Goal: Task Accomplishment & Management: Manage account settings

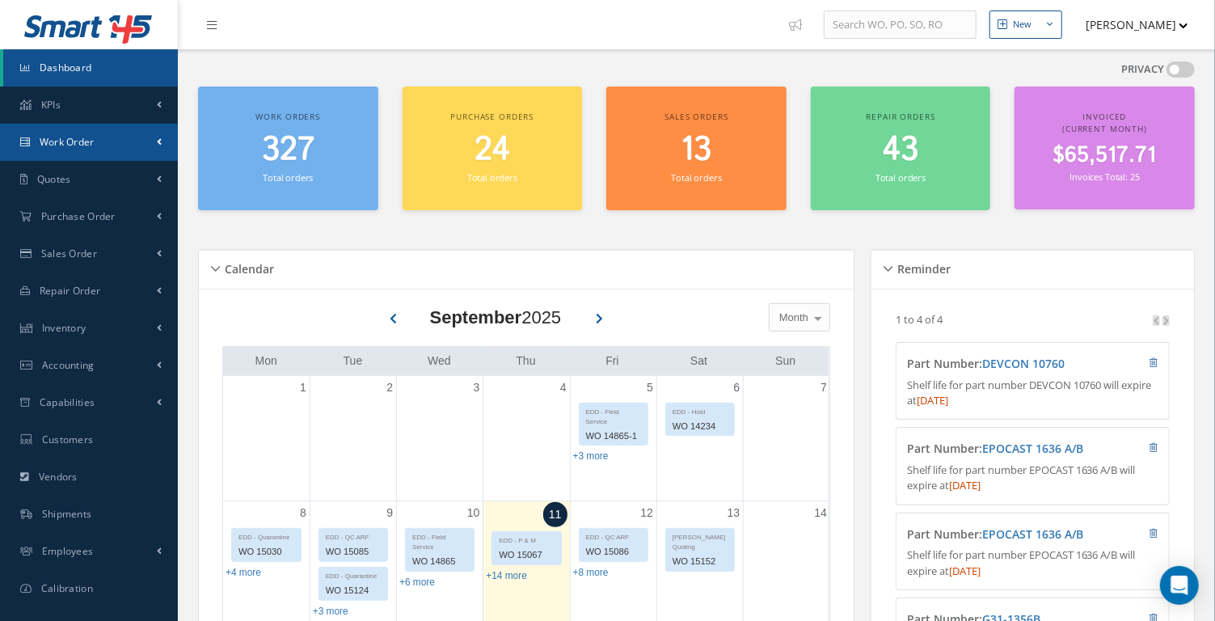
click at [148, 137] on link "Work Order" at bounding box center [89, 142] width 178 height 37
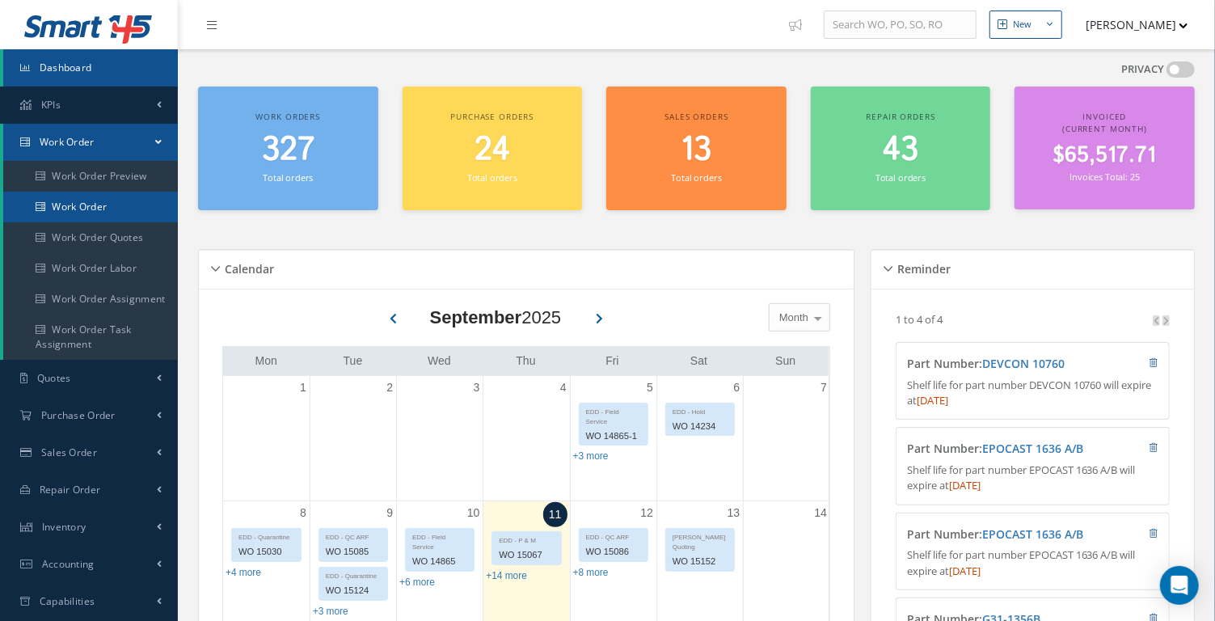
click at [128, 194] on link "Work Order" at bounding box center [90, 207] width 175 height 31
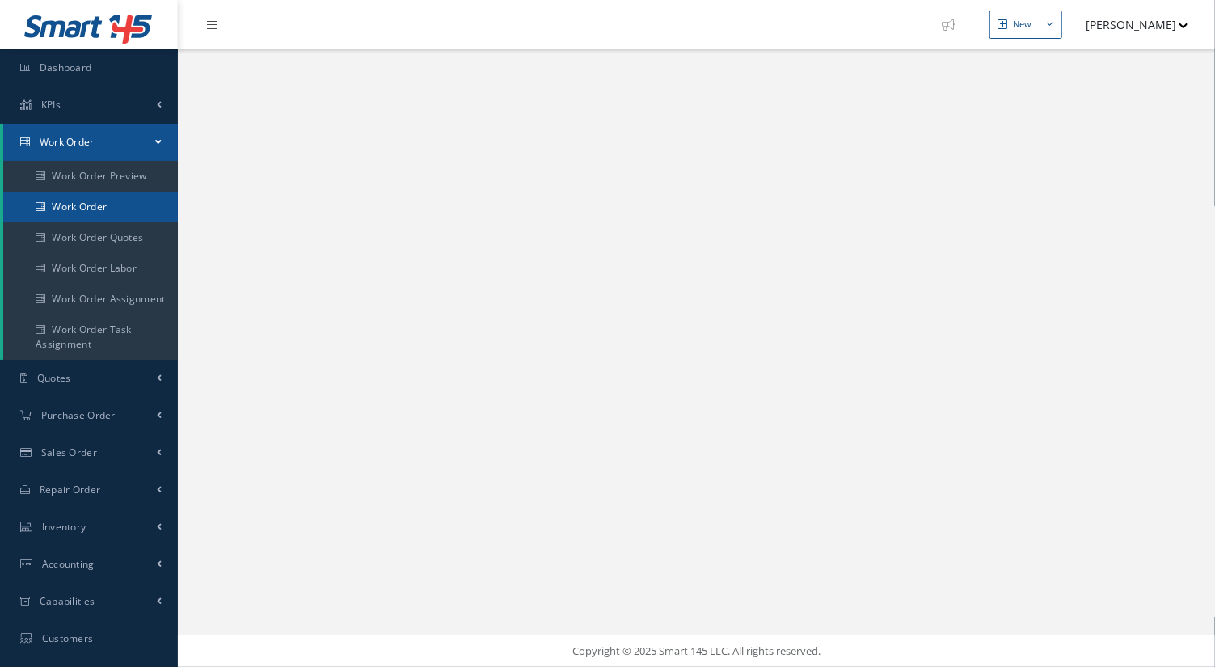
click at [95, 211] on link "Work Order" at bounding box center [90, 207] width 175 height 31
select select "25"
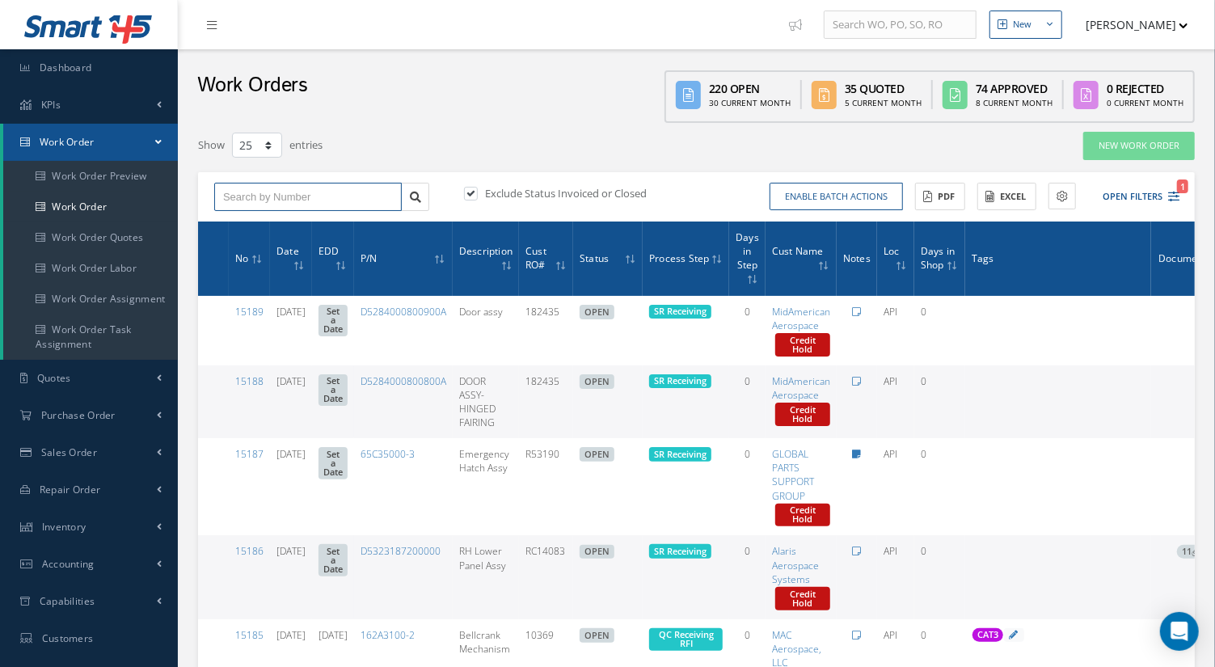
click at [285, 190] on input "text" at bounding box center [308, 197] width 188 height 29
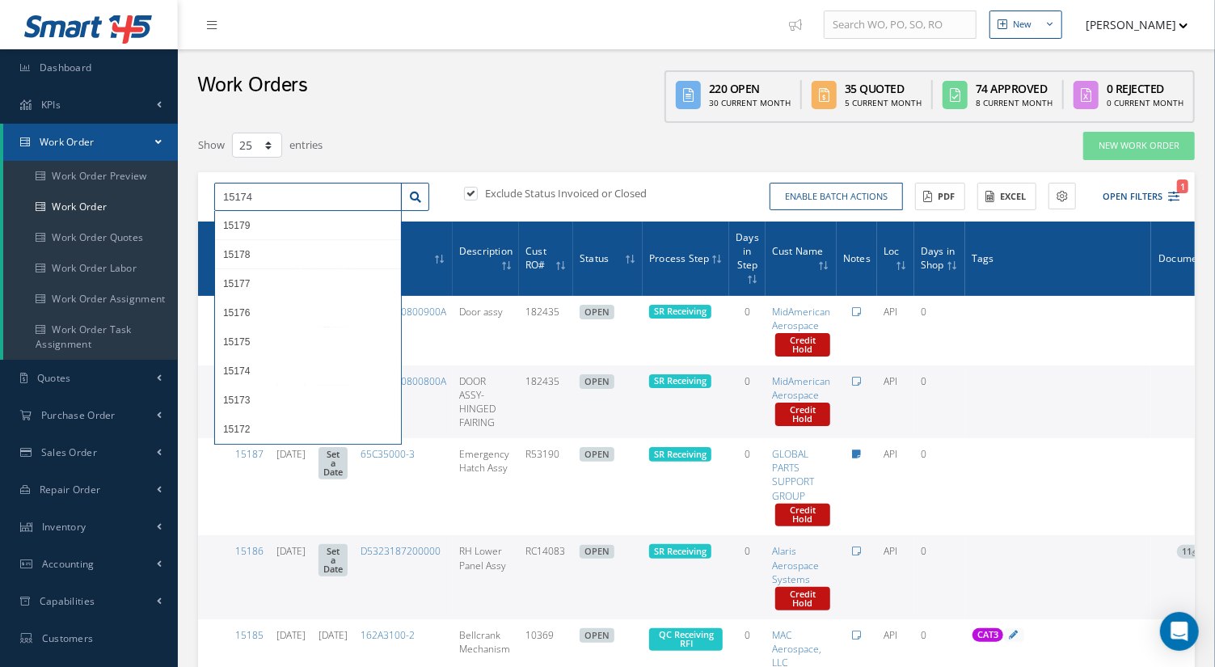
type input "15174"
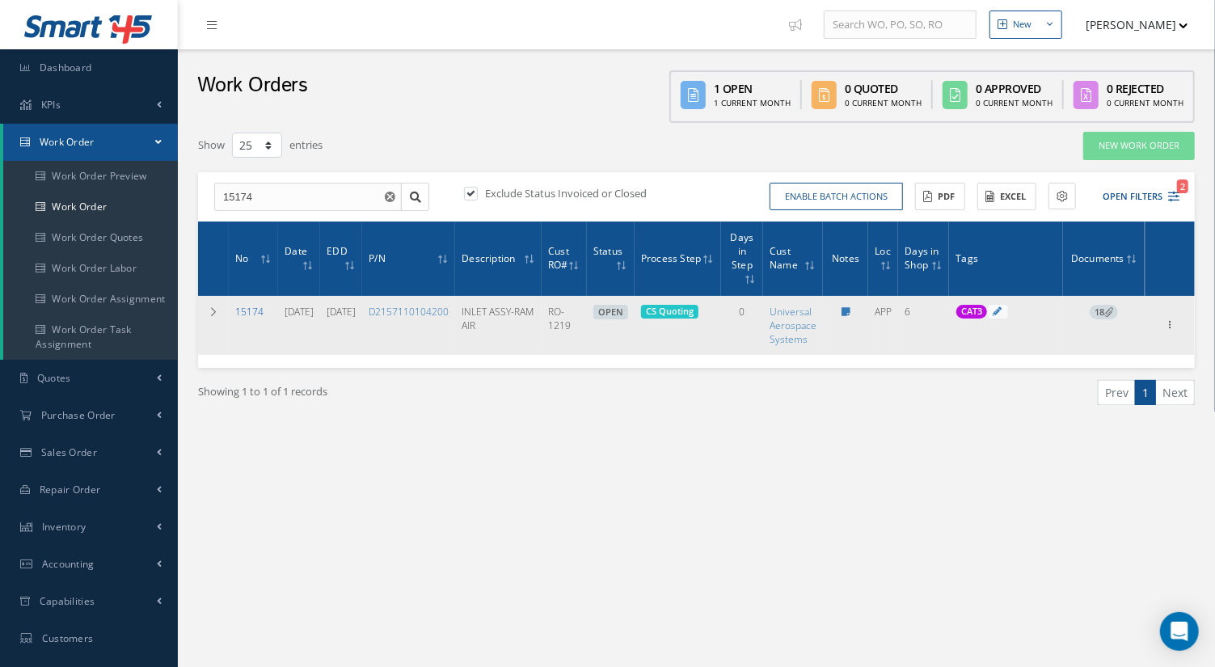
click at [251, 310] on link "15174" at bounding box center [249, 312] width 28 height 14
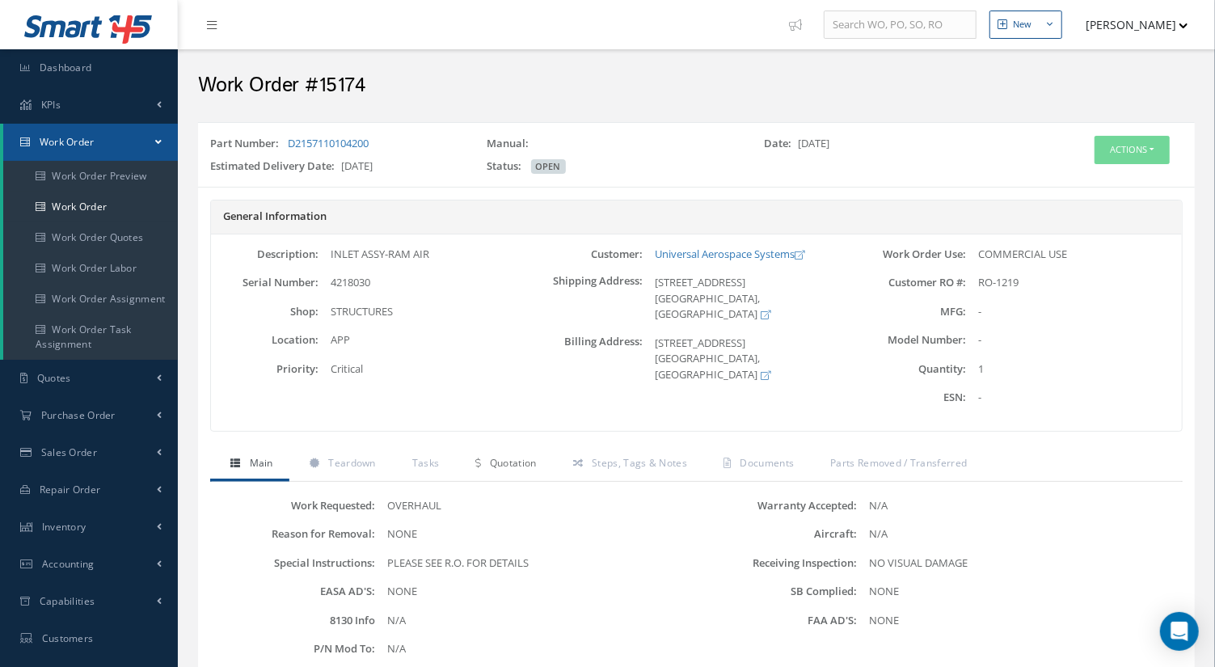
click at [520, 451] on link "Quotation" at bounding box center [503, 465] width 97 height 34
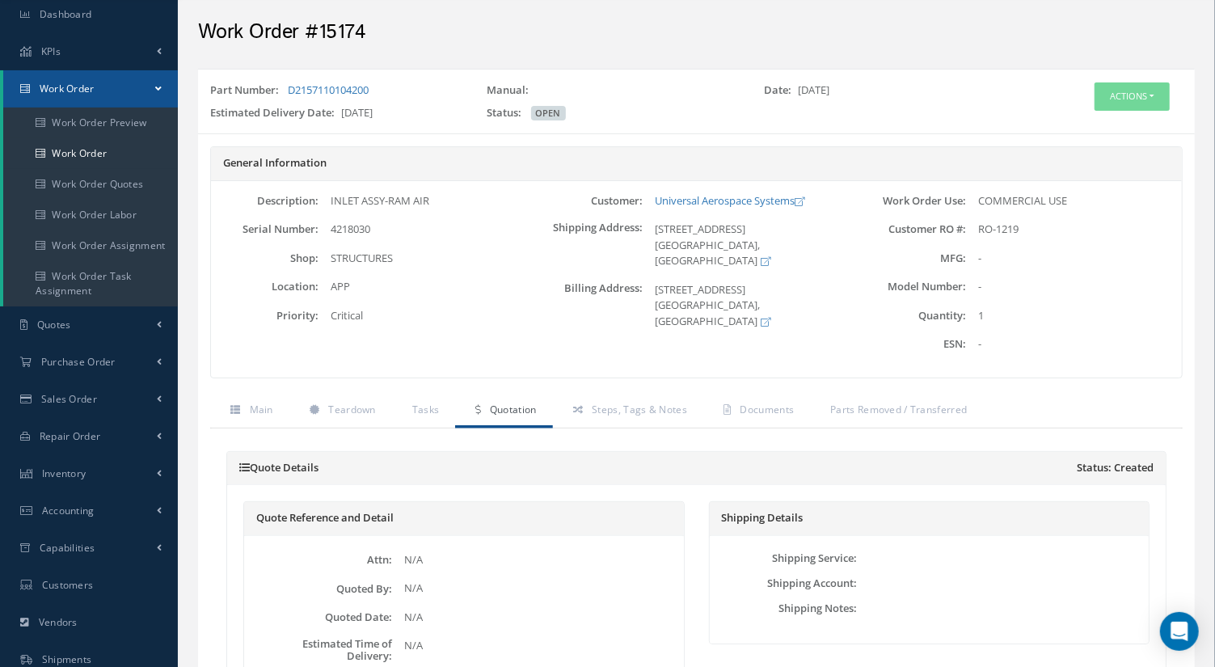
scroll to position [53, 0]
click at [1147, 93] on button "Actions" at bounding box center [1132, 97] width 75 height 28
click at [775, 404] on span "Documents" at bounding box center [768, 411] width 54 height 14
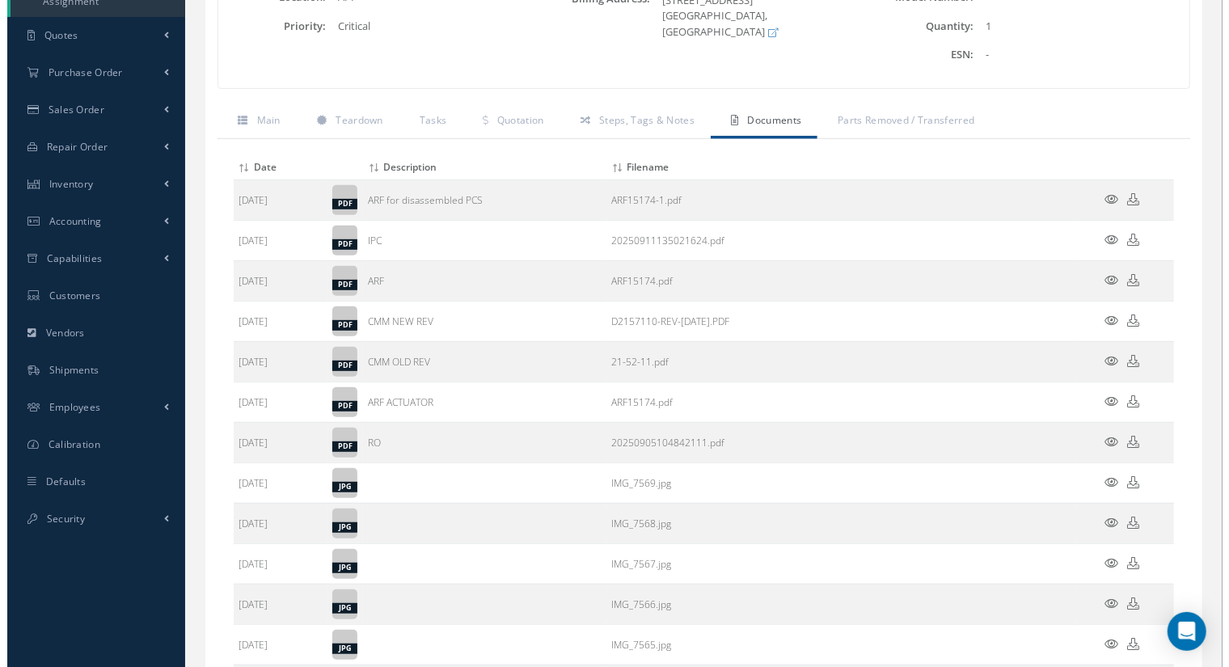
scroll to position [349, 0]
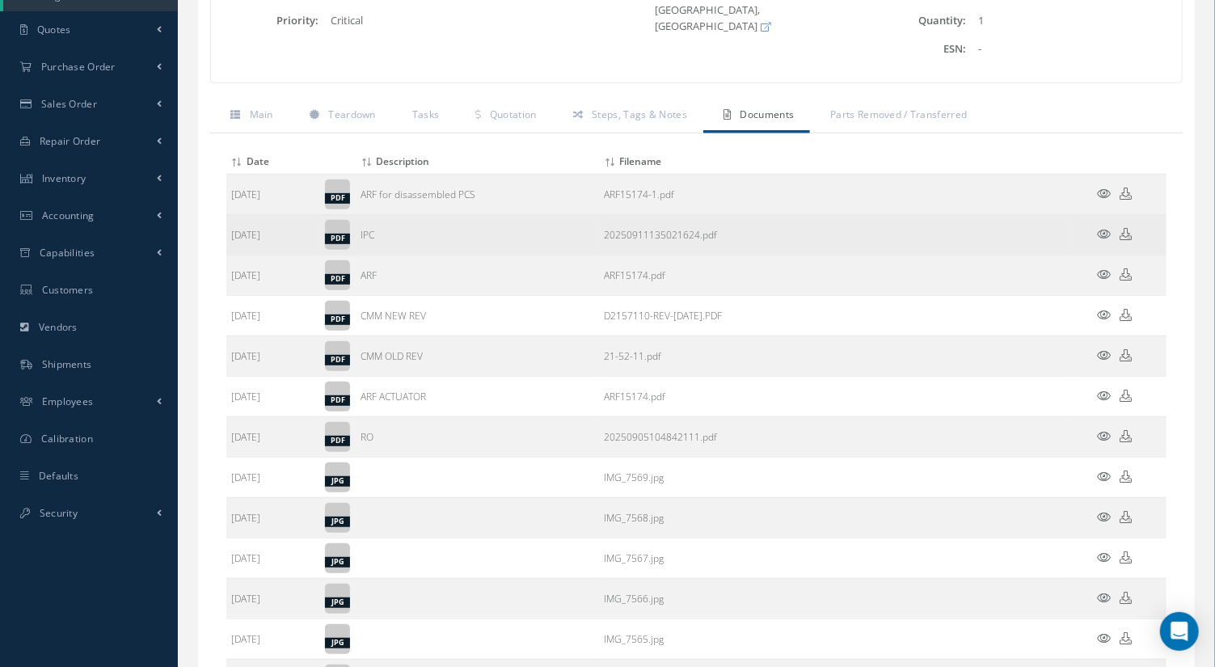
click at [1105, 228] on icon at bounding box center [1105, 234] width 14 height 12
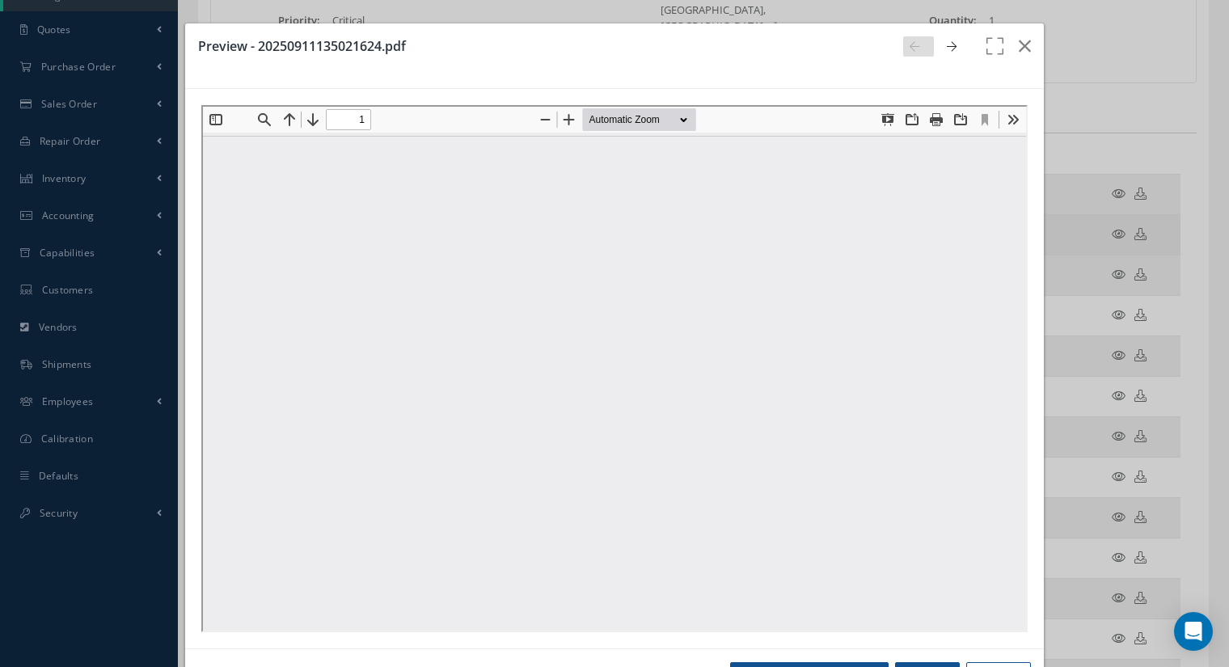
scroll to position [0, 0]
type input "0"
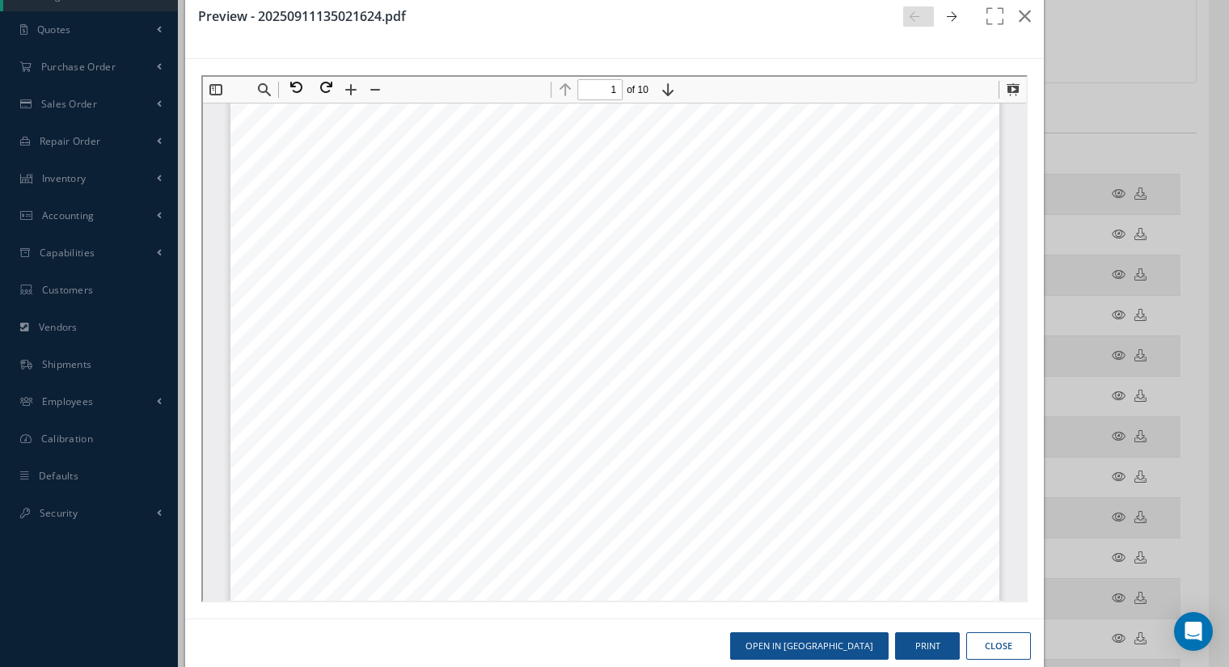
scroll to position [296, 0]
click at [986, 11] on icon "button" at bounding box center [995, 25] width 22 height 39
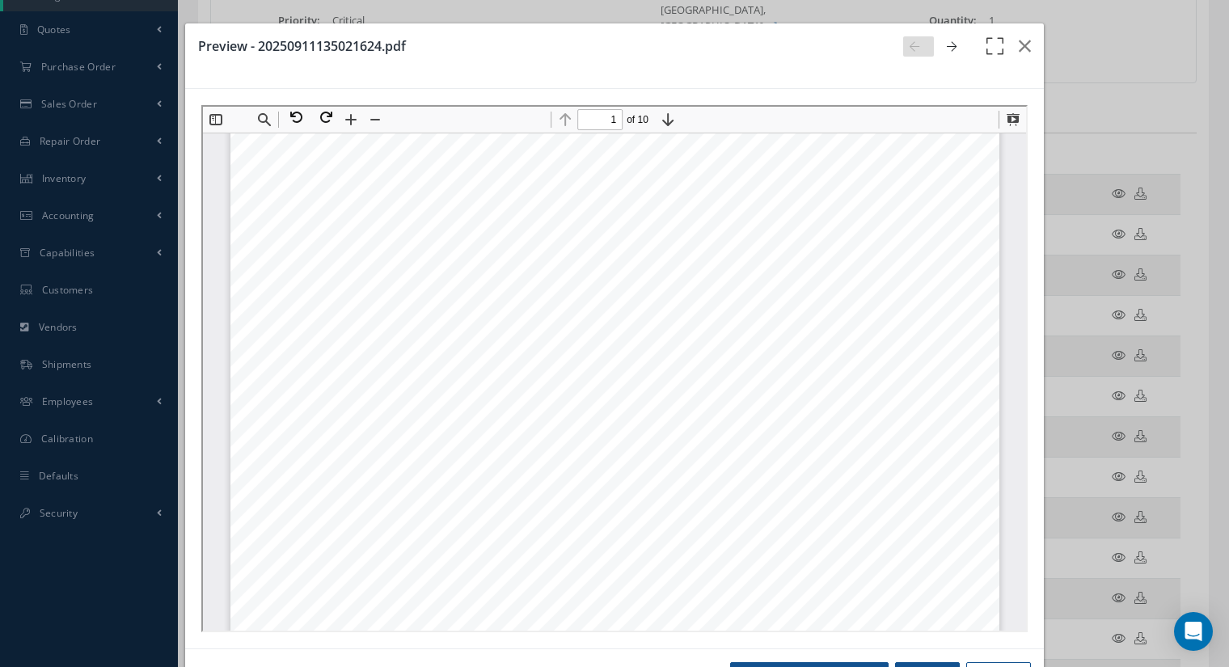
scroll to position [318, 0]
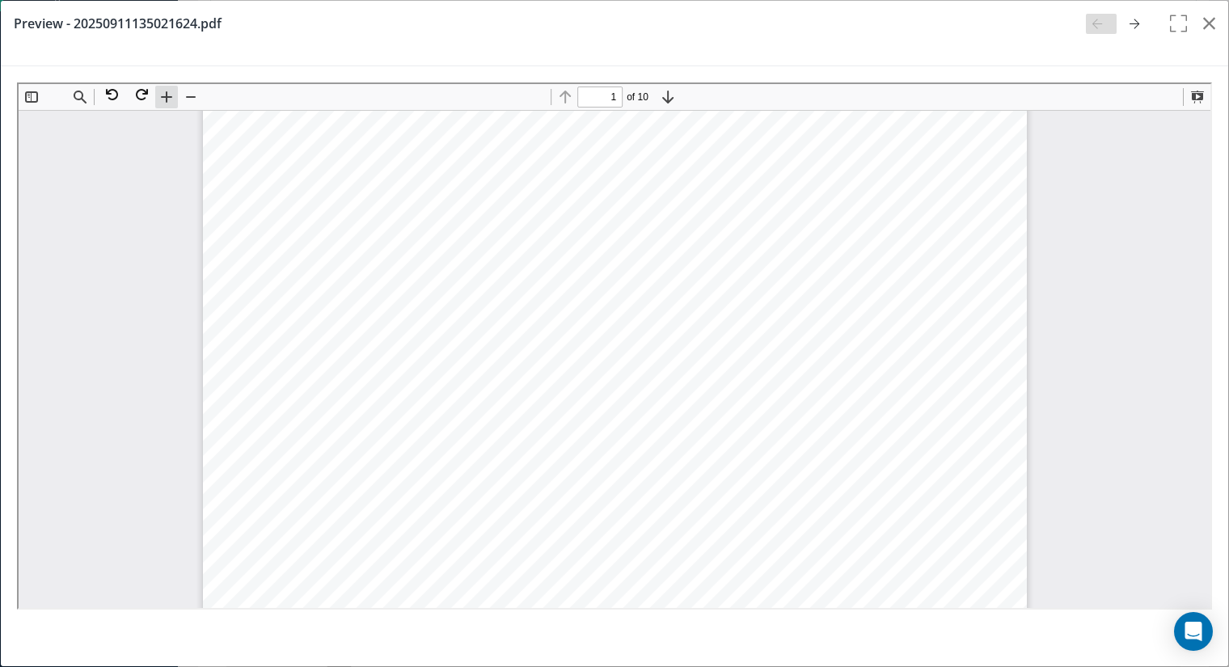
click at [163, 89] on button at bounding box center [165, 95] width 23 height 23
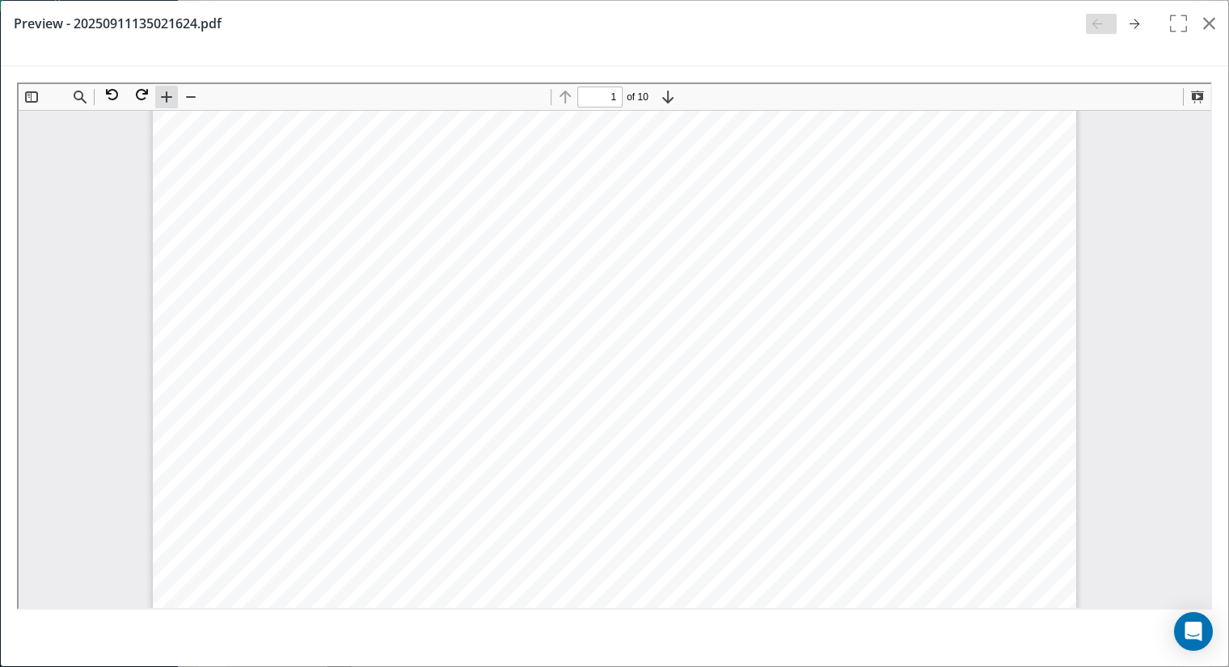
click at [163, 89] on button at bounding box center [165, 95] width 23 height 23
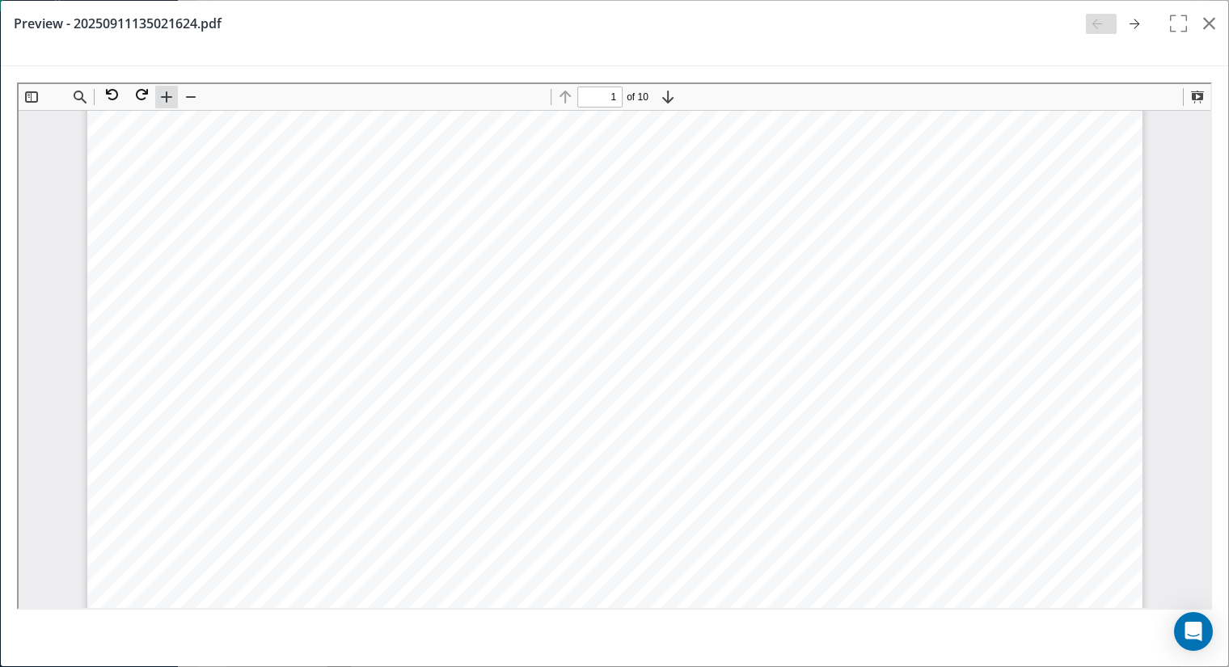
click at [163, 89] on button at bounding box center [165, 95] width 23 height 23
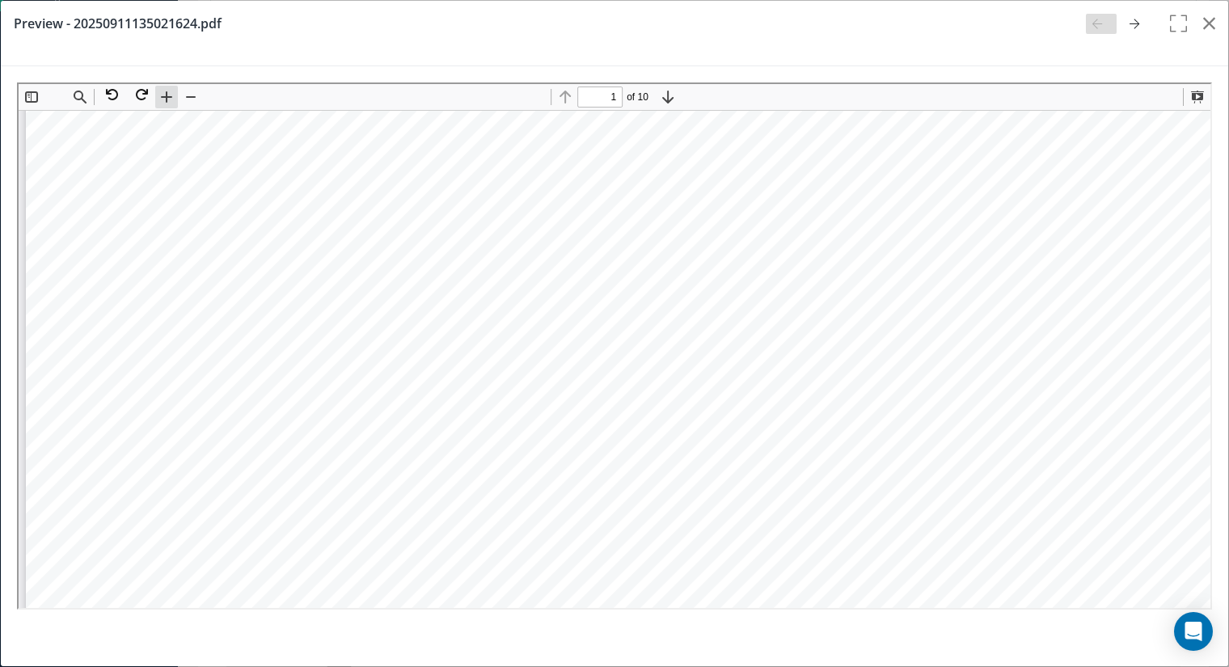
scroll to position [619, 0]
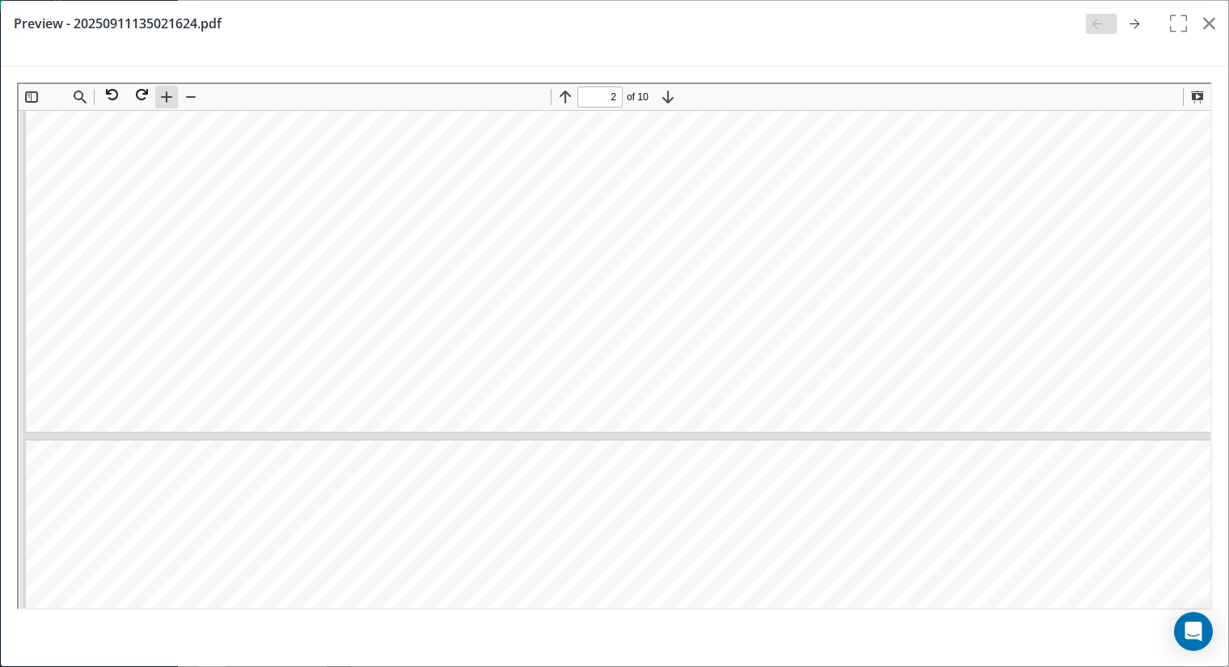
type input "3"
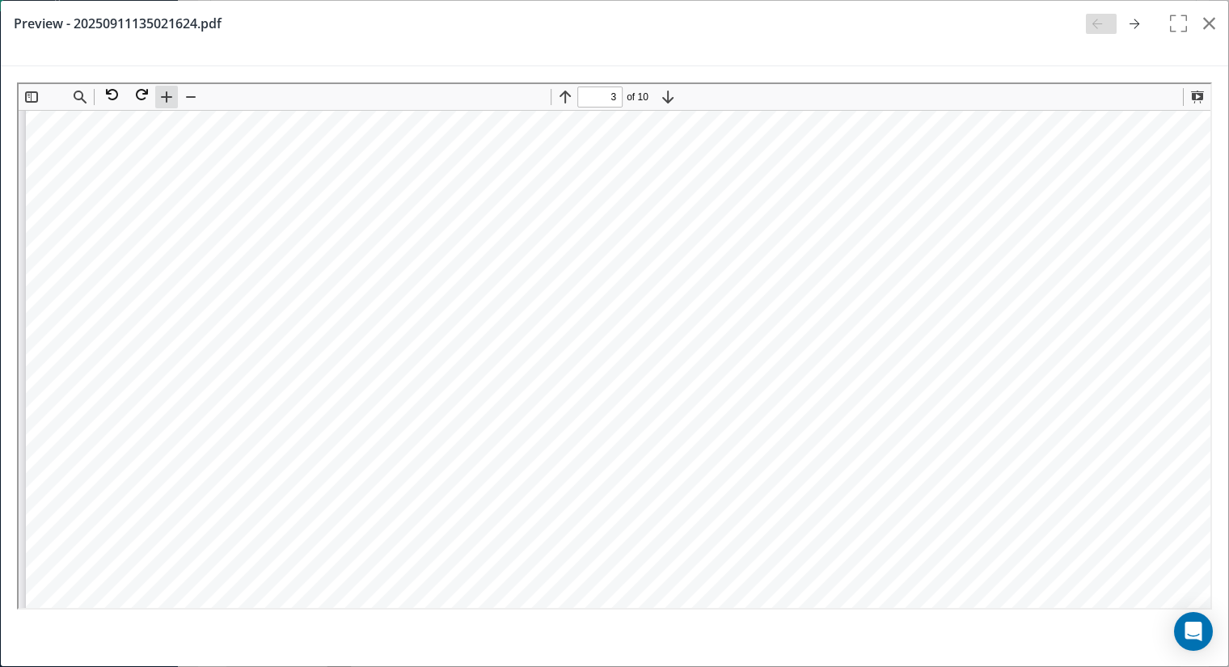
scroll to position [3277, 0]
click at [1205, 19] on icon "button" at bounding box center [1209, 23] width 12 height 19
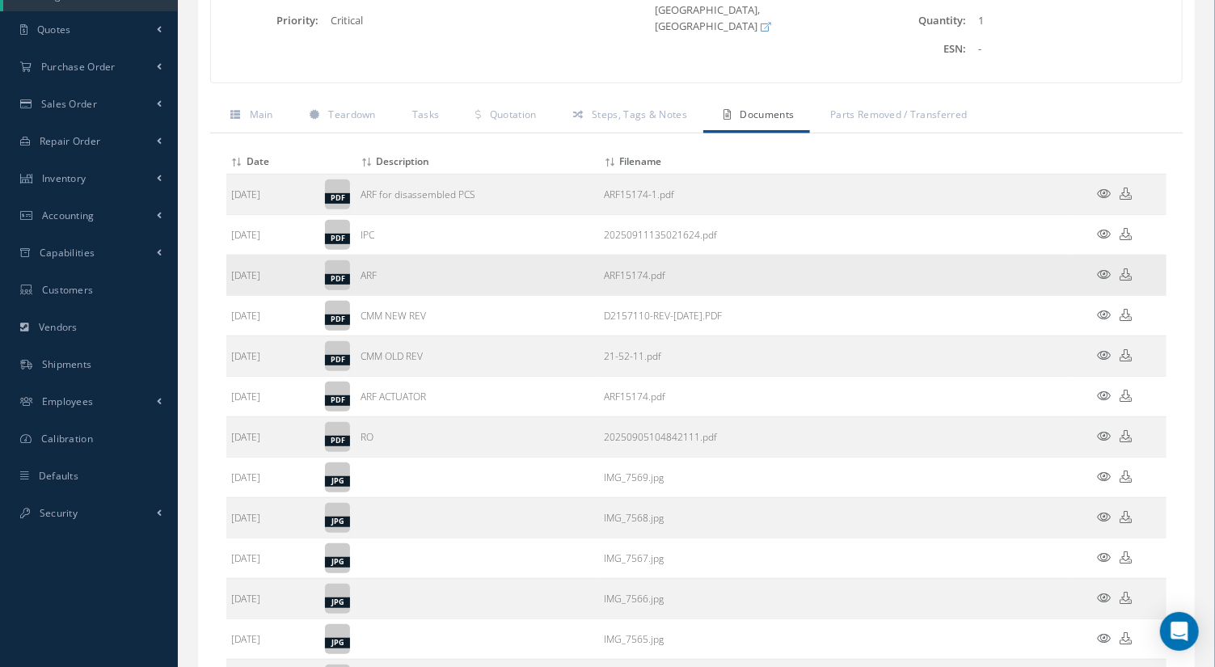
click at [1105, 270] on icon at bounding box center [1105, 274] width 14 height 12
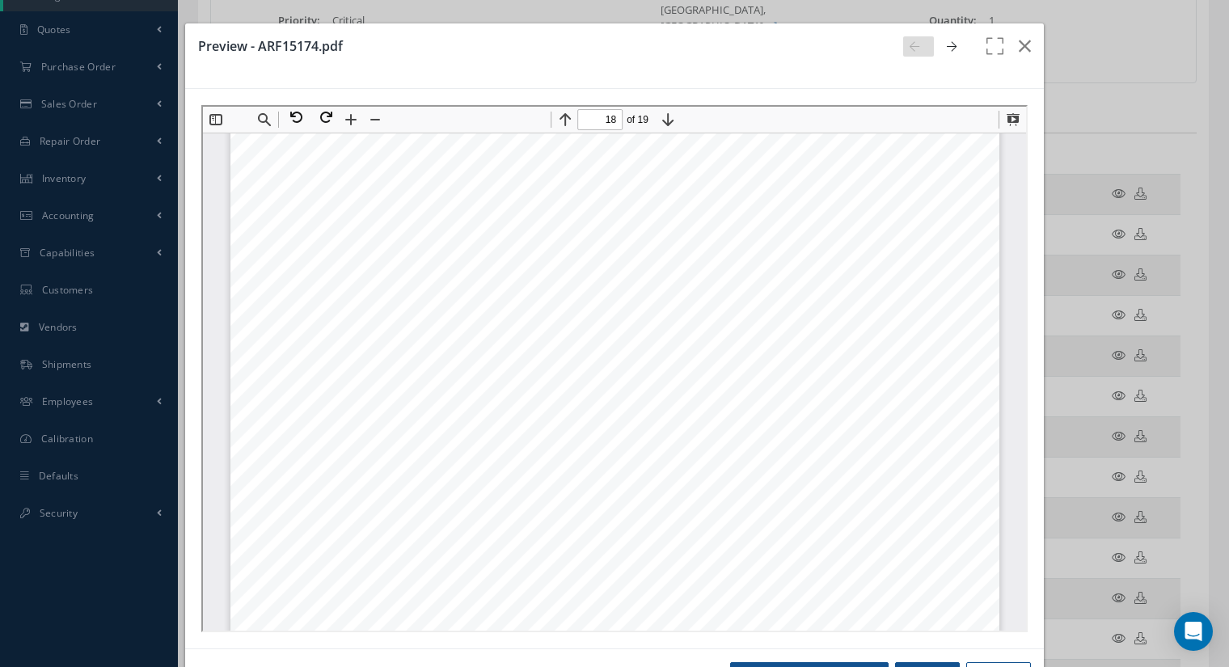
scroll to position [18092, 0]
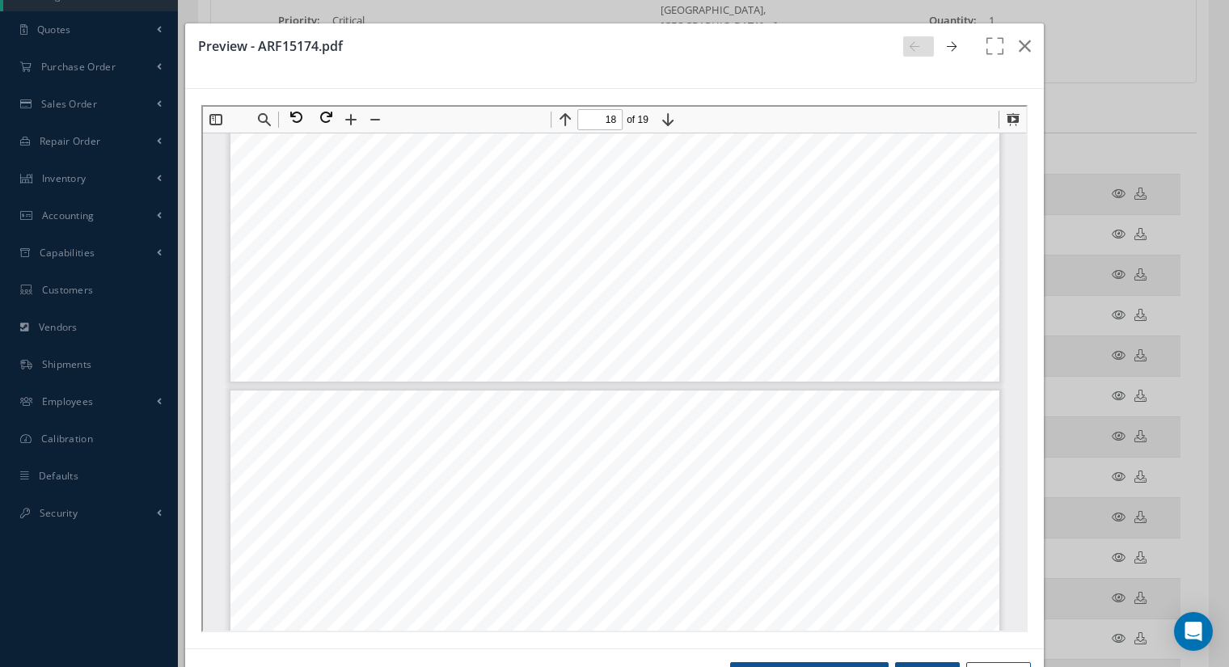
type input "19"
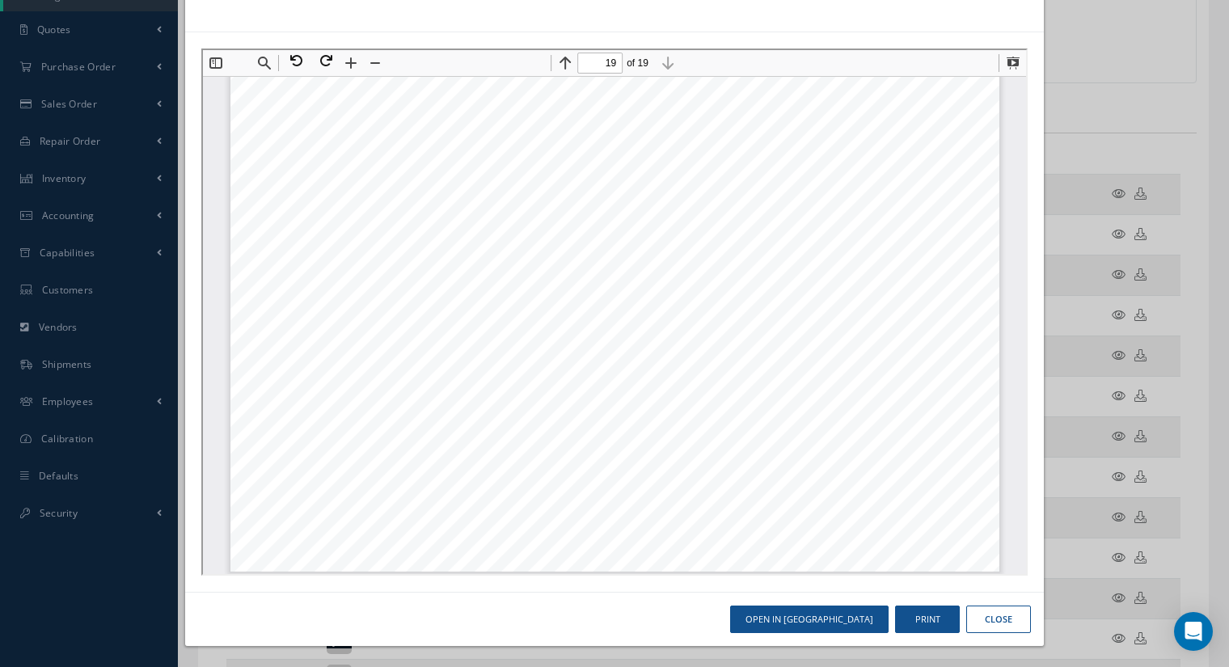
scroll to position [0, 0]
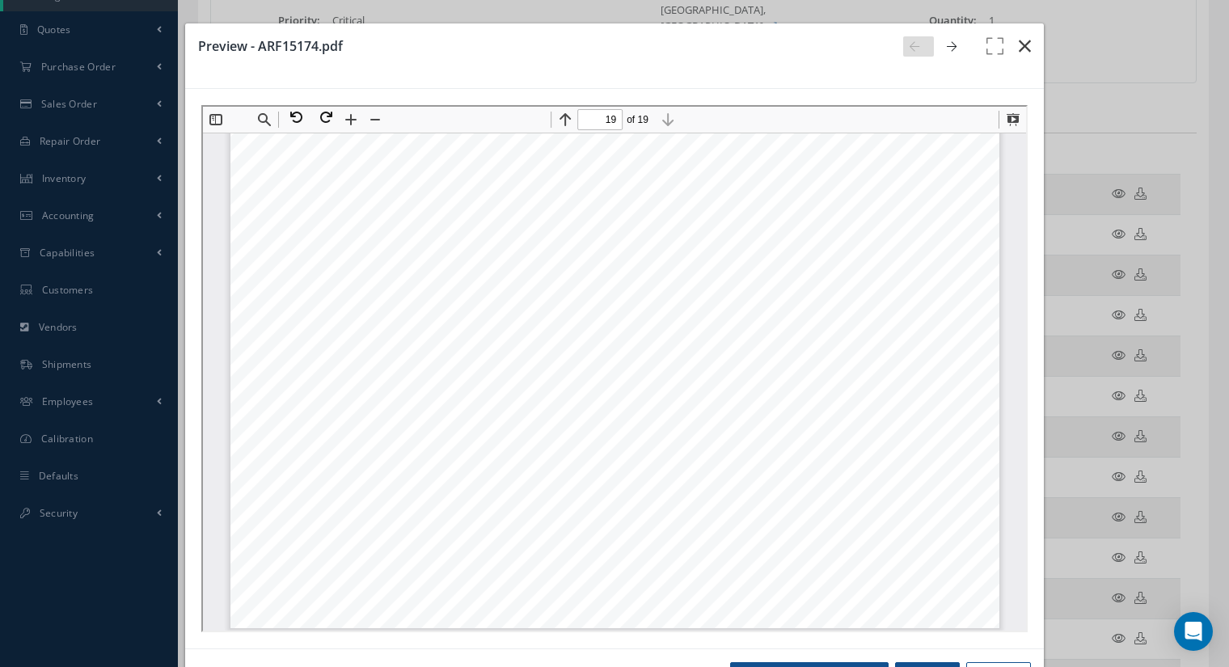
click at [1019, 44] on icon "button" at bounding box center [1025, 45] width 12 height 19
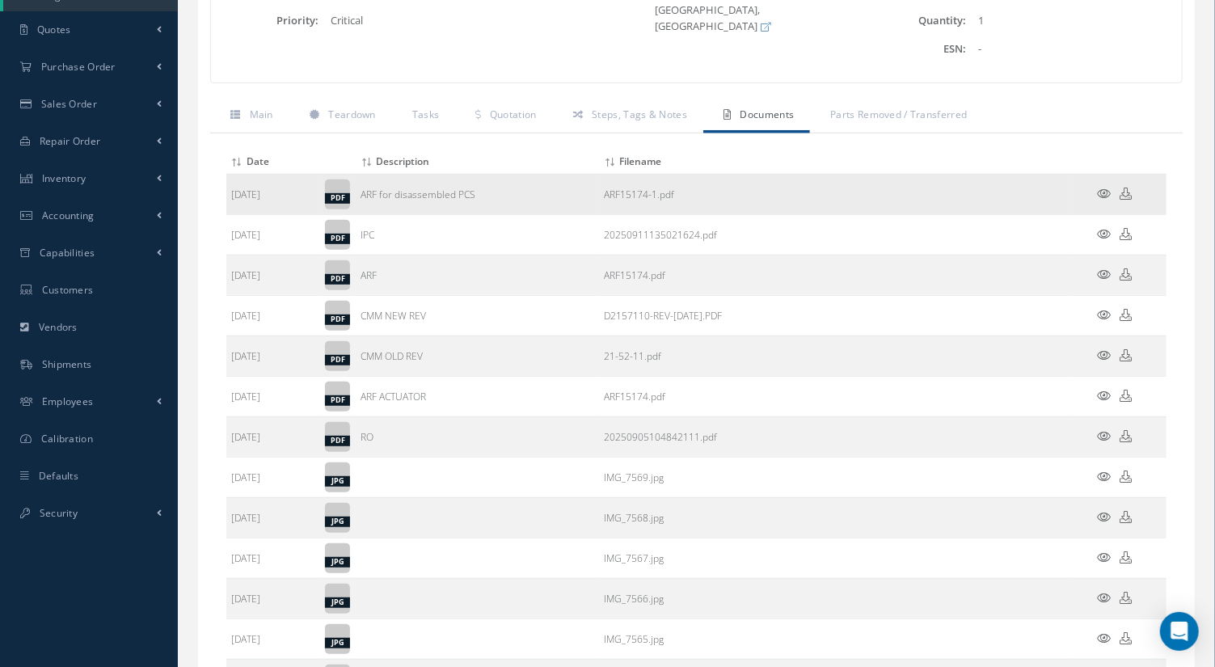
click at [1107, 188] on icon at bounding box center [1105, 194] width 14 height 12
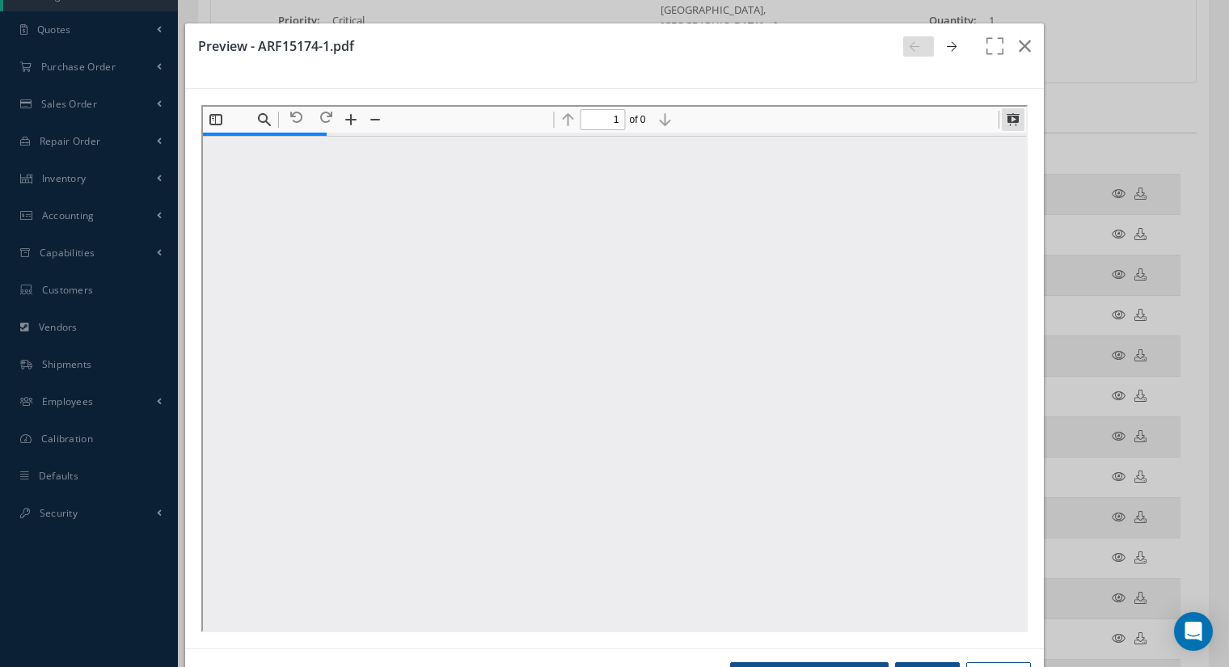
scroll to position [8, 0]
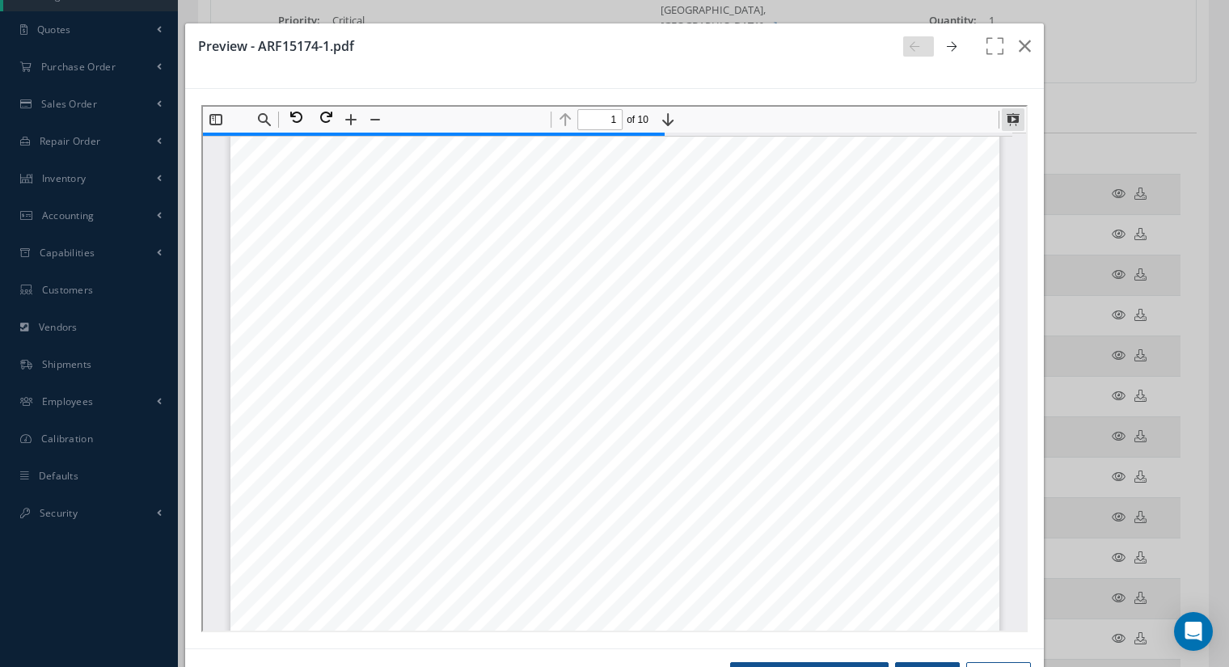
click at [1005, 120] on button at bounding box center [1011, 118] width 23 height 23
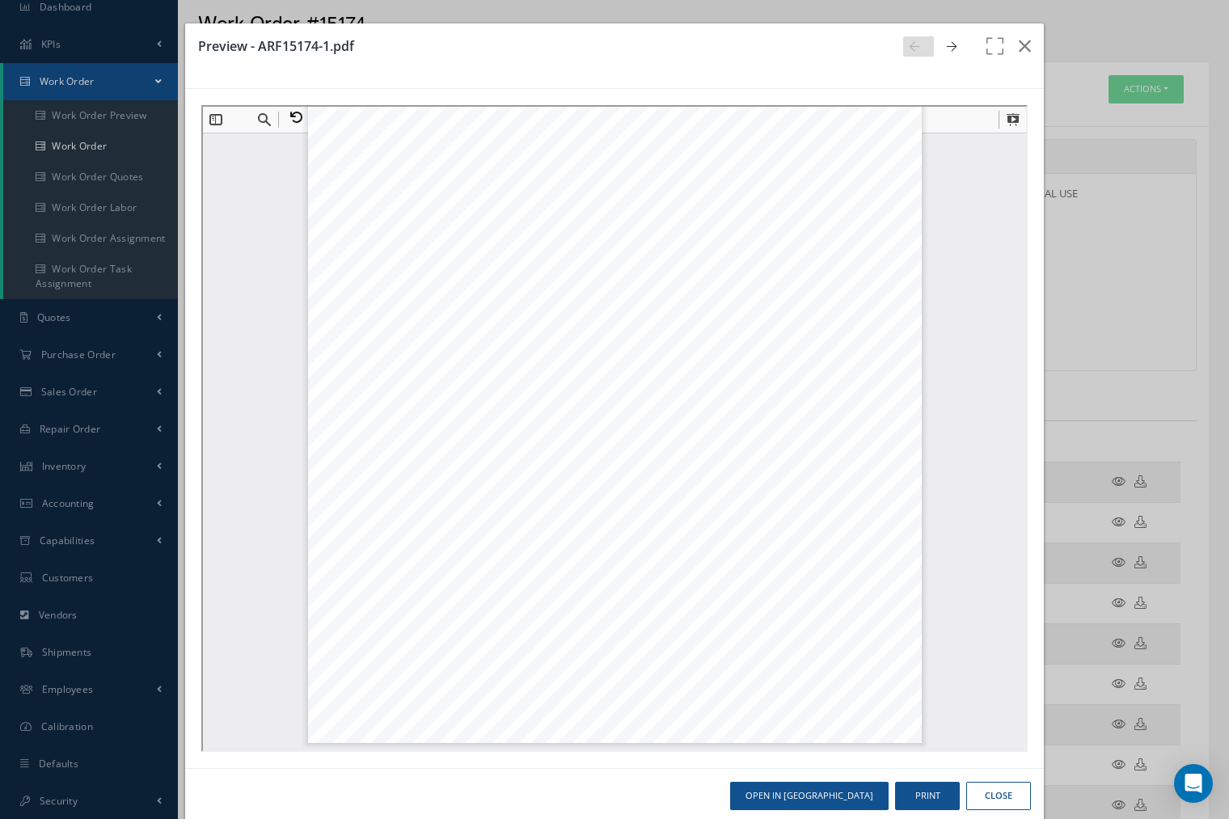
scroll to position [6143, 0]
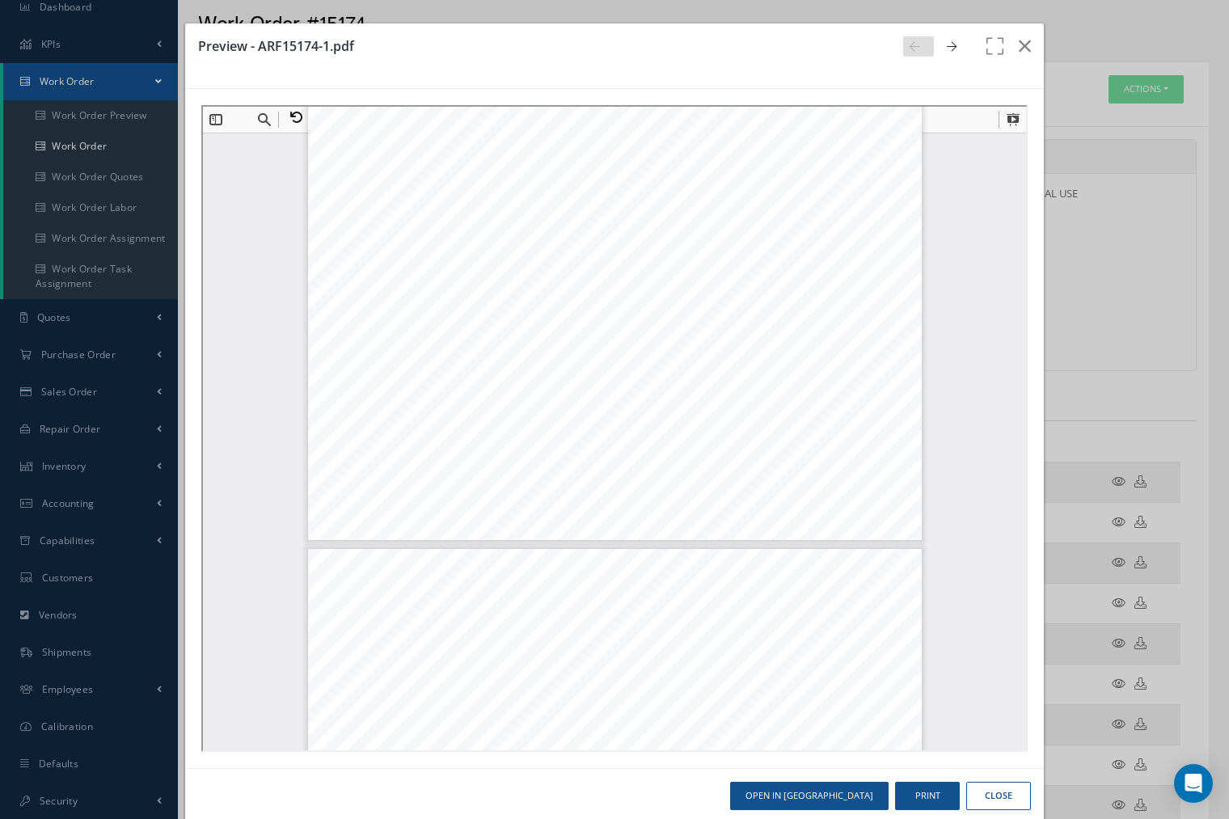
type input "1"
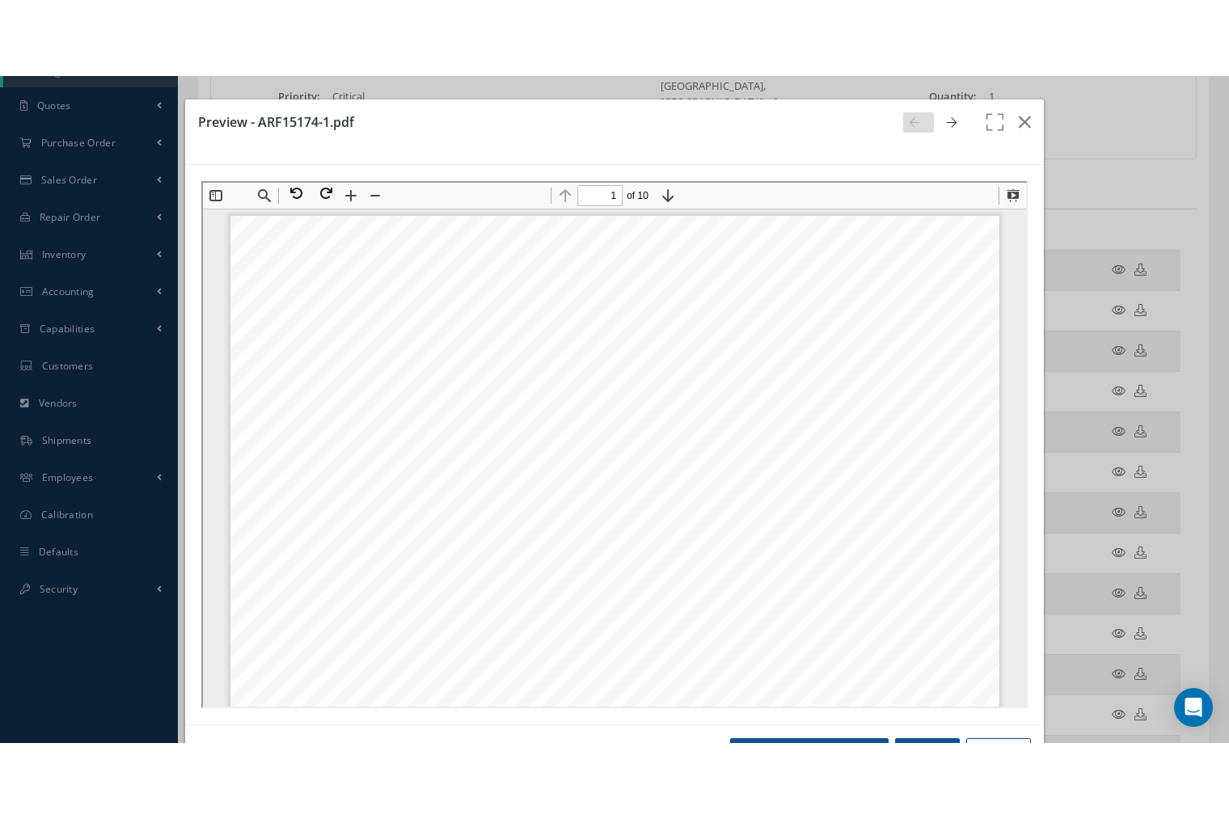
scroll to position [8, 0]
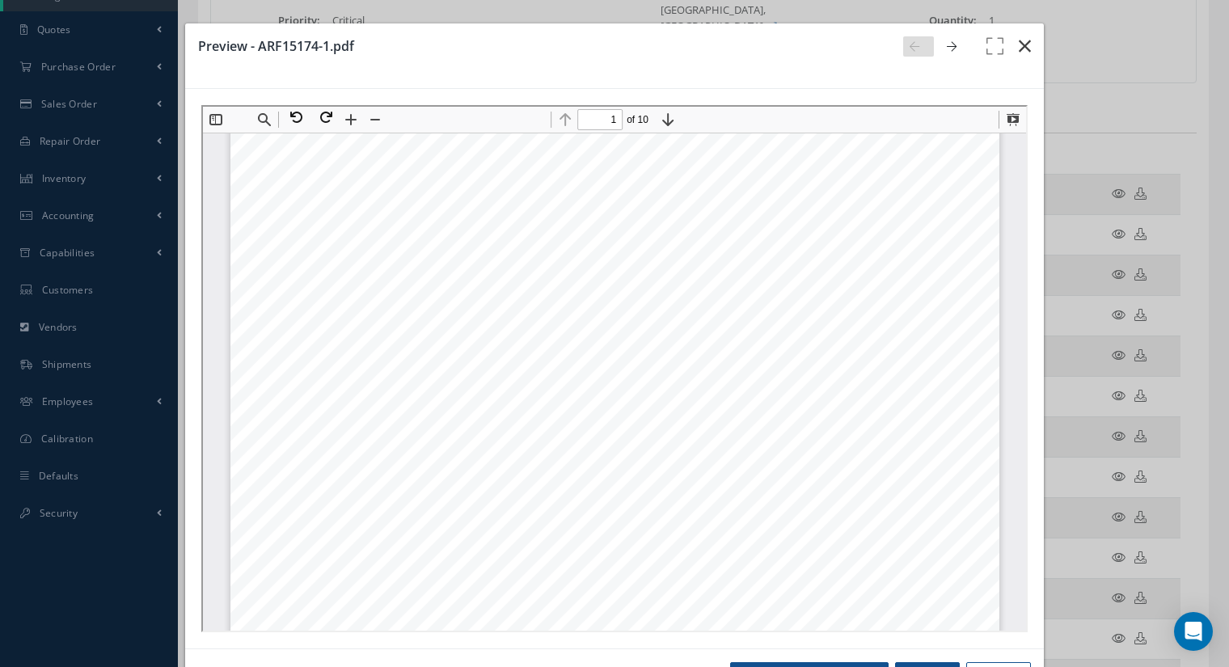
click at [1019, 41] on icon "button" at bounding box center [1025, 45] width 12 height 19
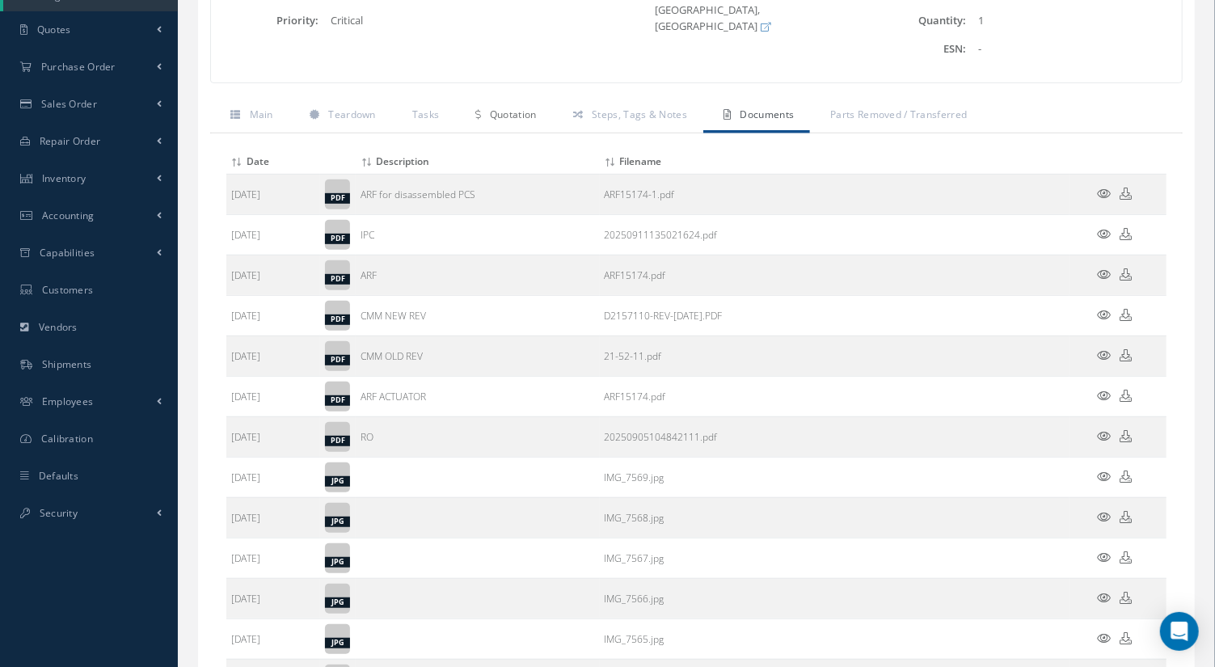
click at [514, 108] on span "Quotation" at bounding box center [513, 115] width 47 height 14
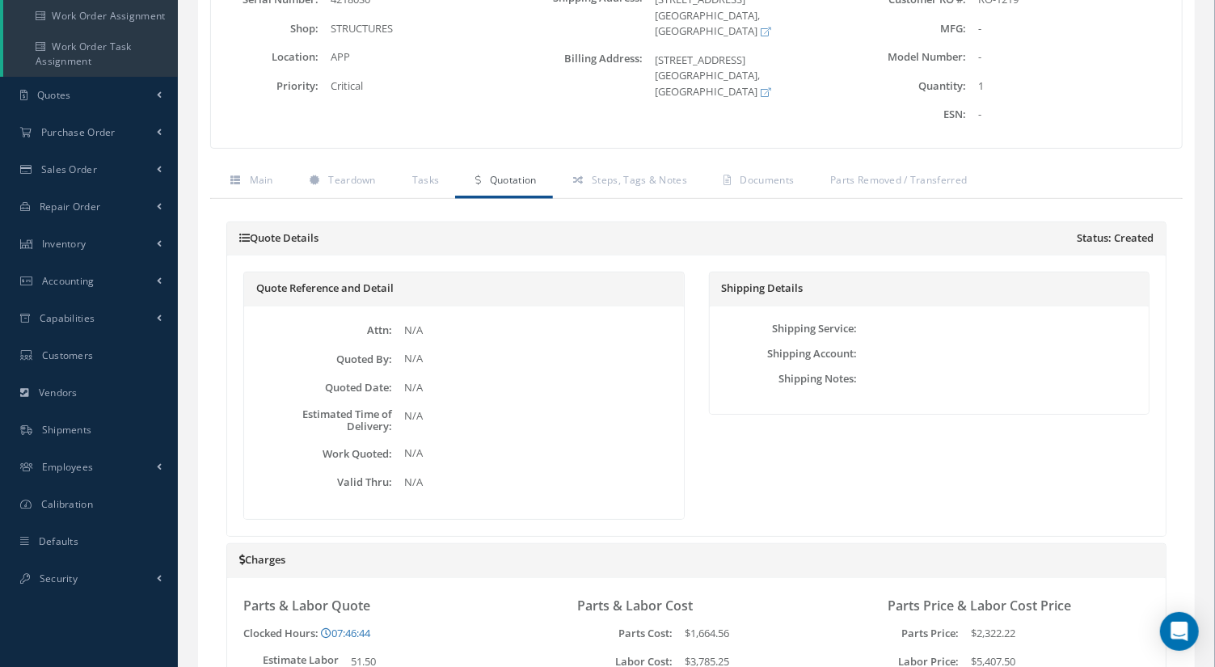
scroll to position [0, 0]
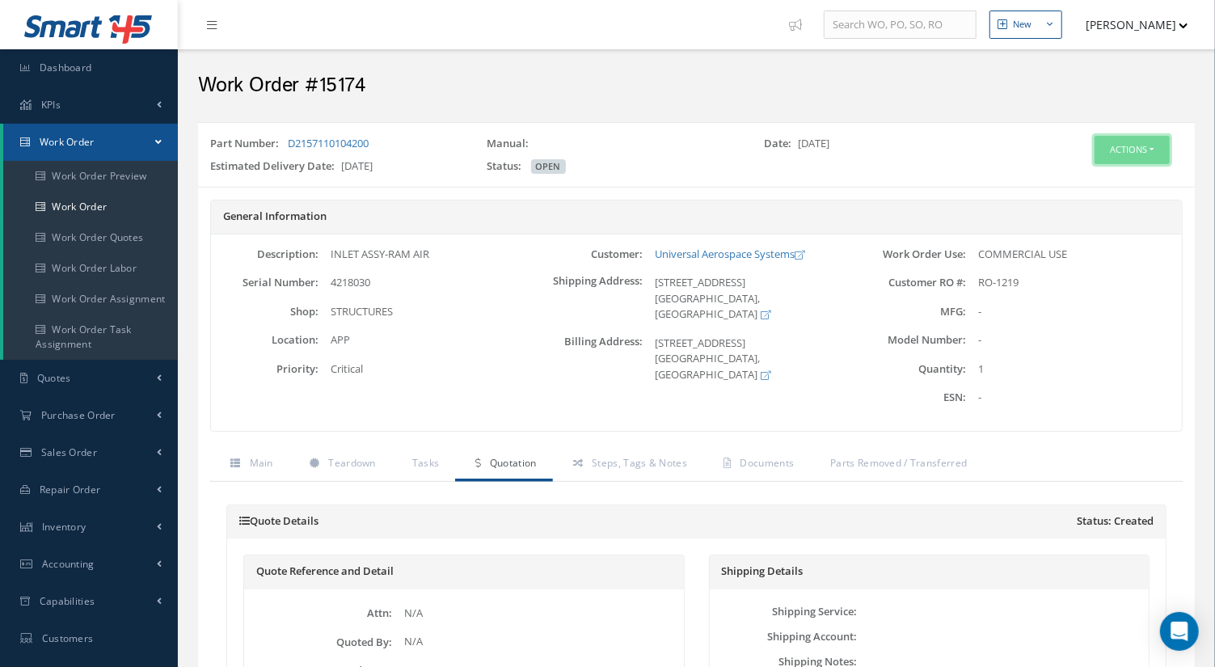
click at [1156, 141] on button "Actions" at bounding box center [1132, 150] width 75 height 28
click at [936, 175] on div "Part Number: D2157110104200 Manual: Date: 09/05/2025 Estimated Delivery Date: 0…" at bounding box center [613, 158] width 831 height 44
click at [1136, 152] on button "Actions" at bounding box center [1132, 150] width 75 height 28
click at [1097, 182] on link "Edit" at bounding box center [1106, 179] width 129 height 22
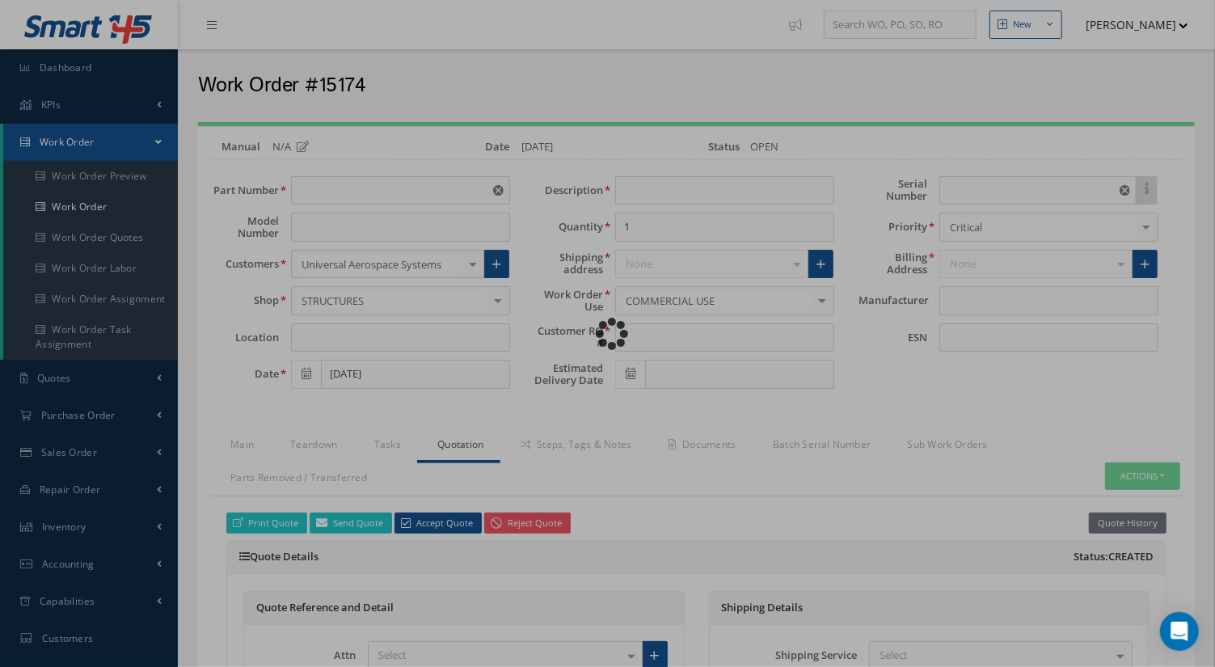
type input "D2157110104200"
type input "APP"
type input "09/05/2025"
type input "INLET ASSY-RAM AIR"
type input "RO-1219"
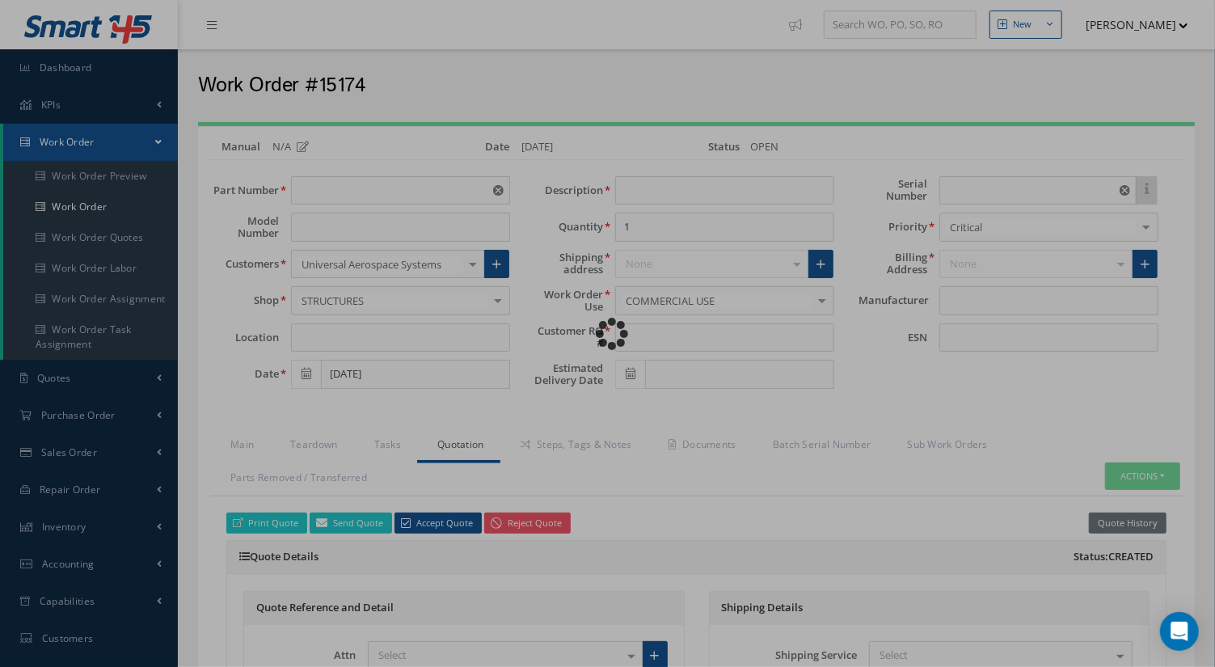
type input "09/17/2025"
type input "4218030"
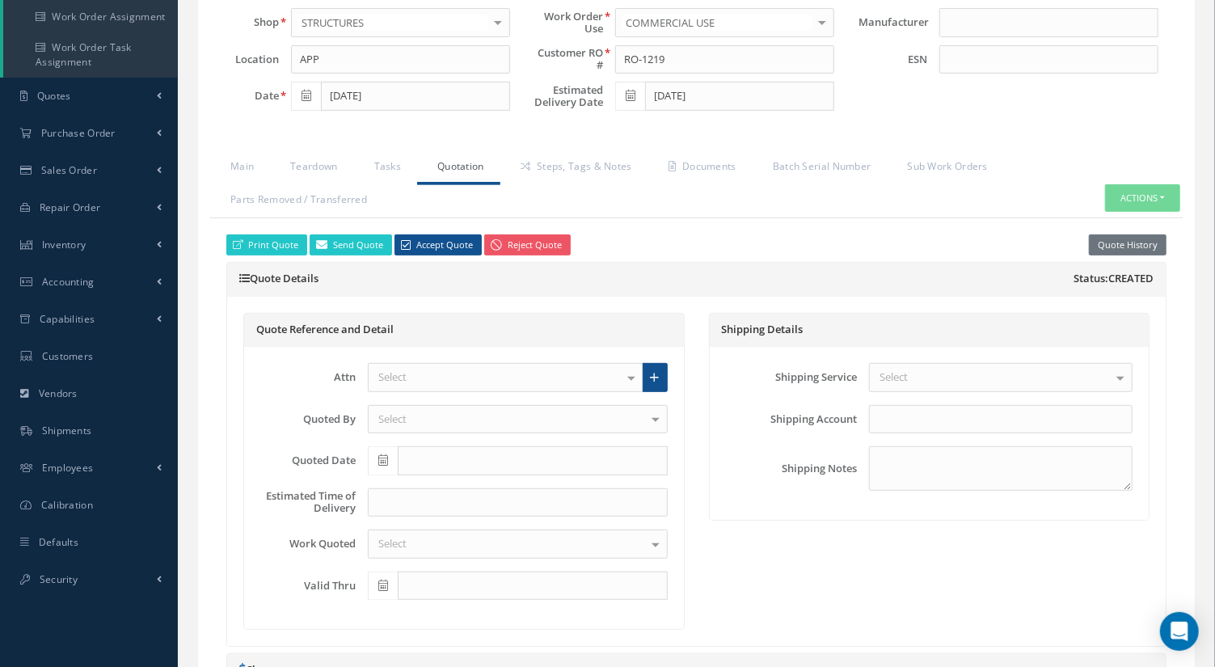
scroll to position [285, 0]
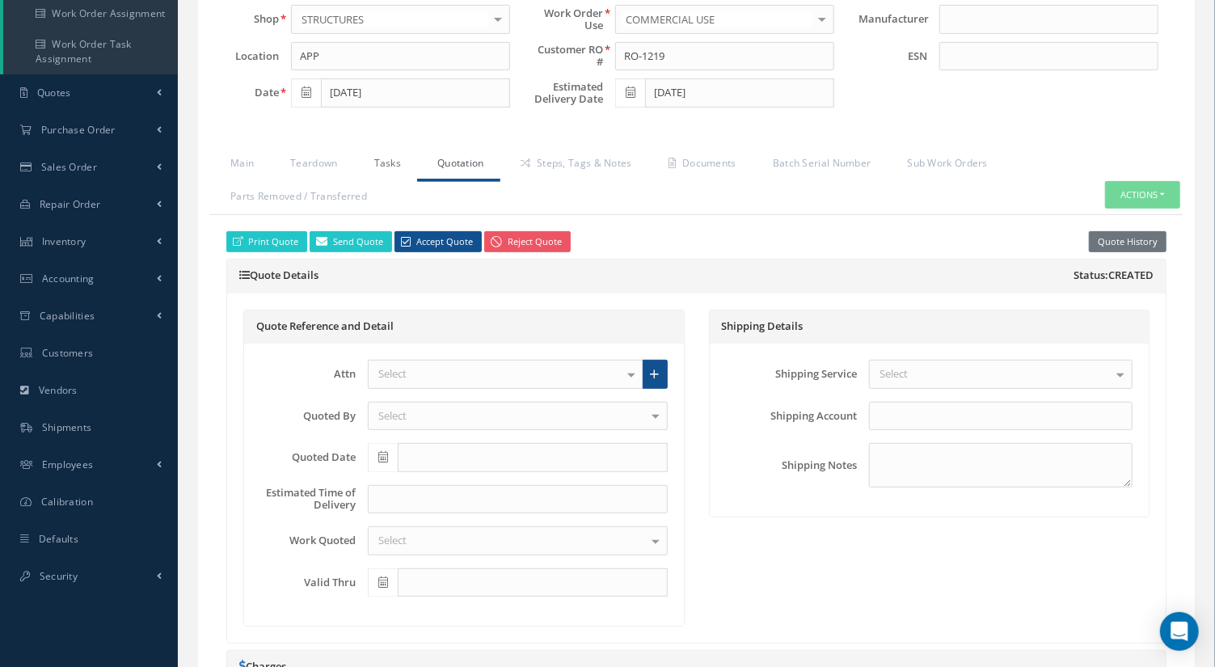
click at [390, 150] on link "Tasks" at bounding box center [386, 165] width 64 height 34
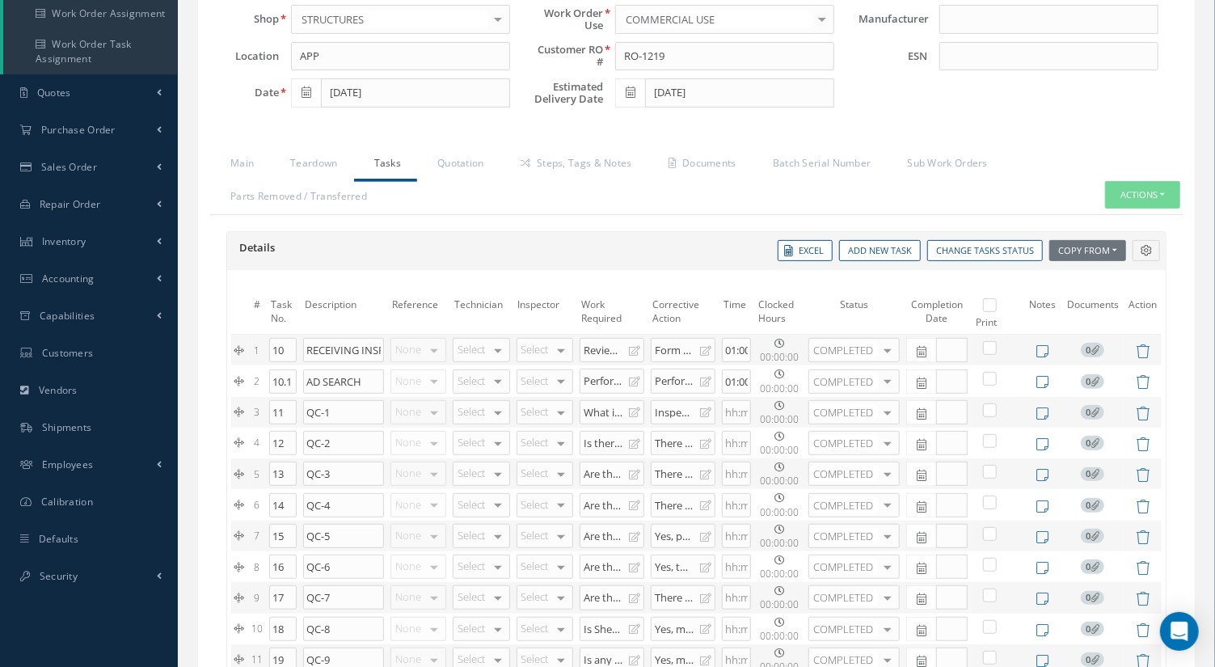
click at [996, 302] on label at bounding box center [998, 305] width 4 height 14
click at [995, 302] on input "checkbox" at bounding box center [992, 307] width 11 height 11
checkbox input "true"
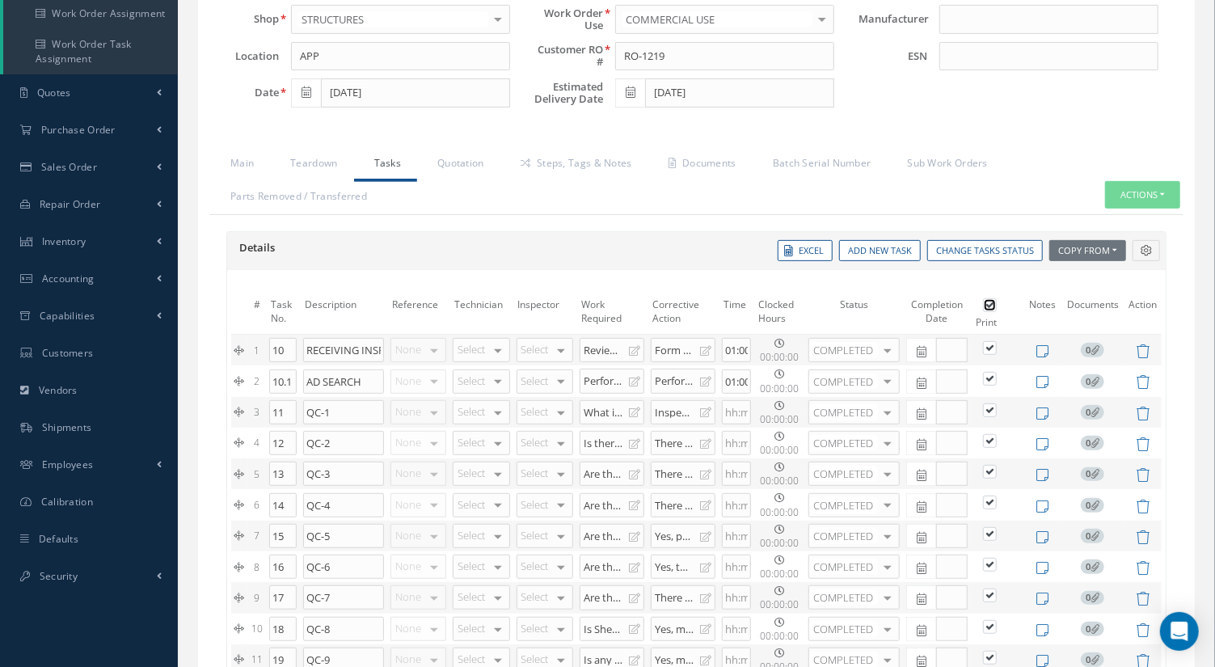
checkbox input "true"
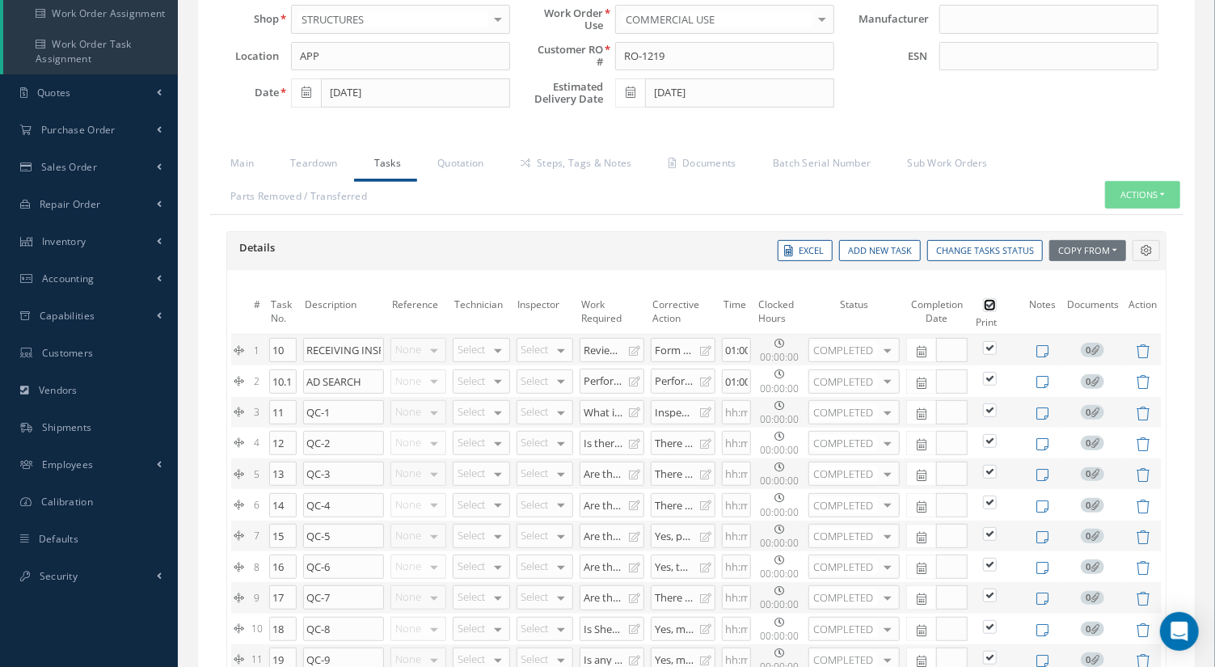
checkbox input "true"
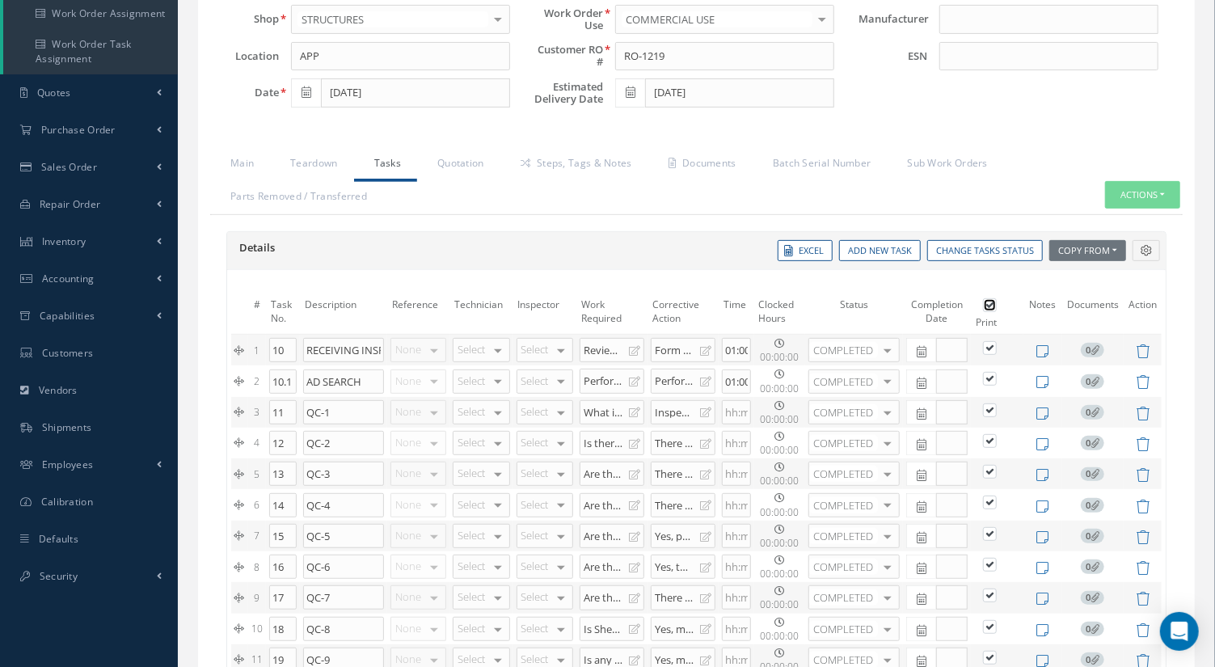
checkbox input "true"
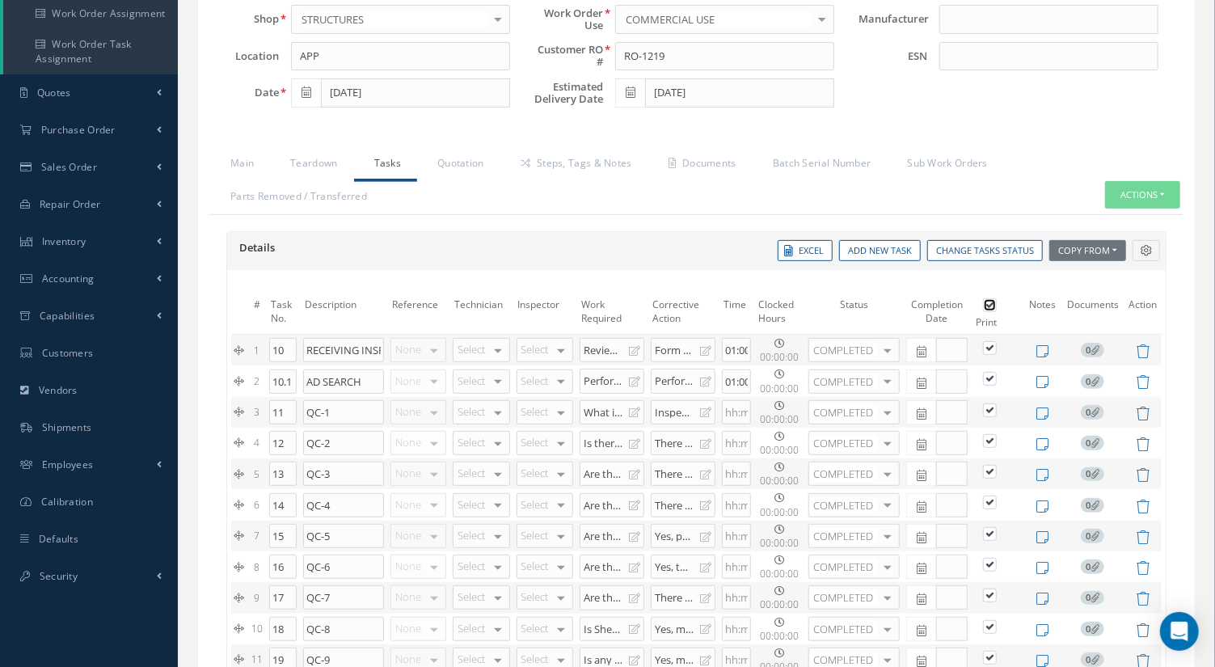
checkbox input "true"
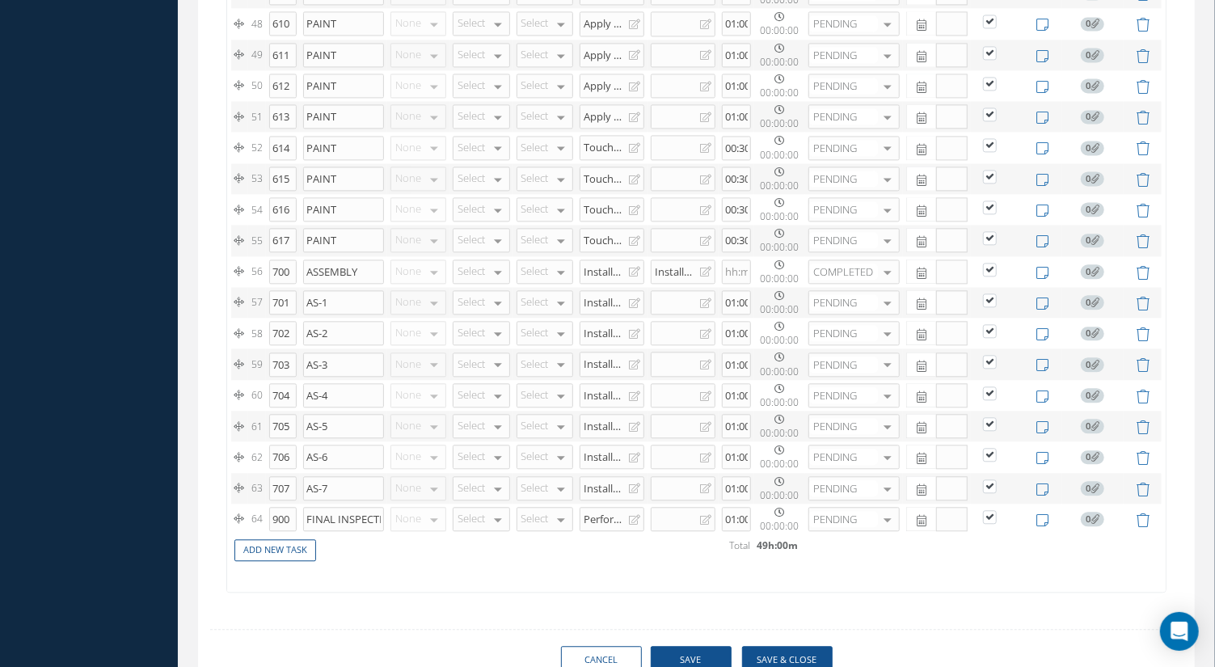
scroll to position [2068, 0]
click at [708, 645] on button "Save" at bounding box center [691, 659] width 81 height 28
checkbox input "true"
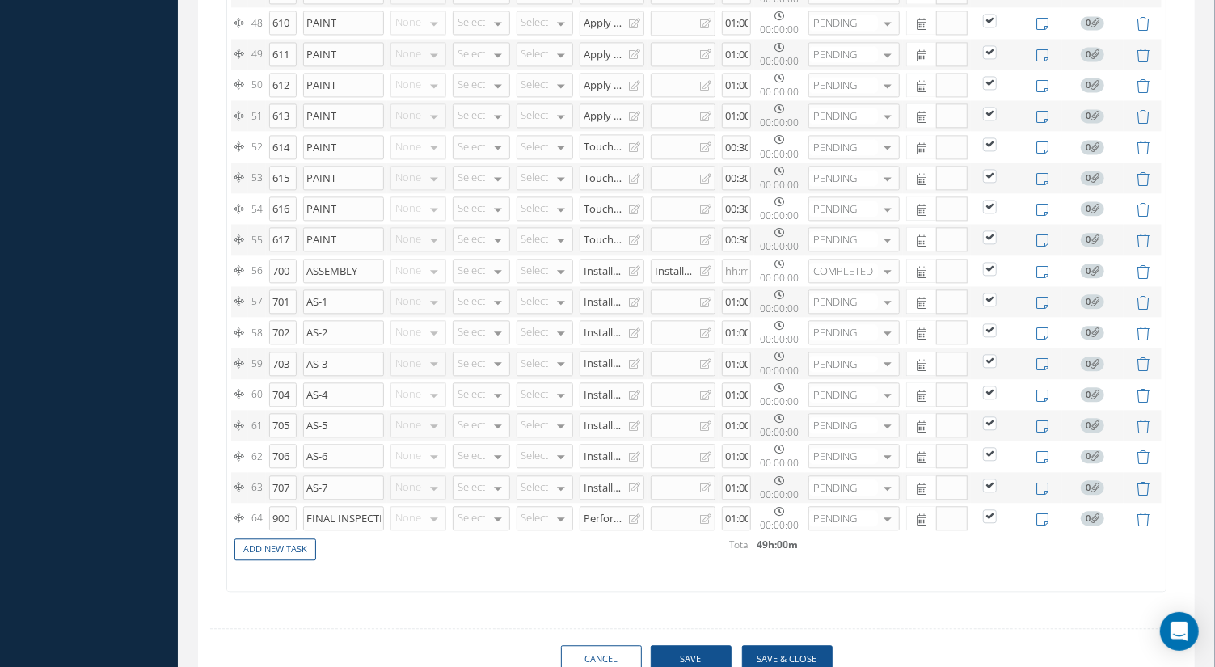
checkbox input "true"
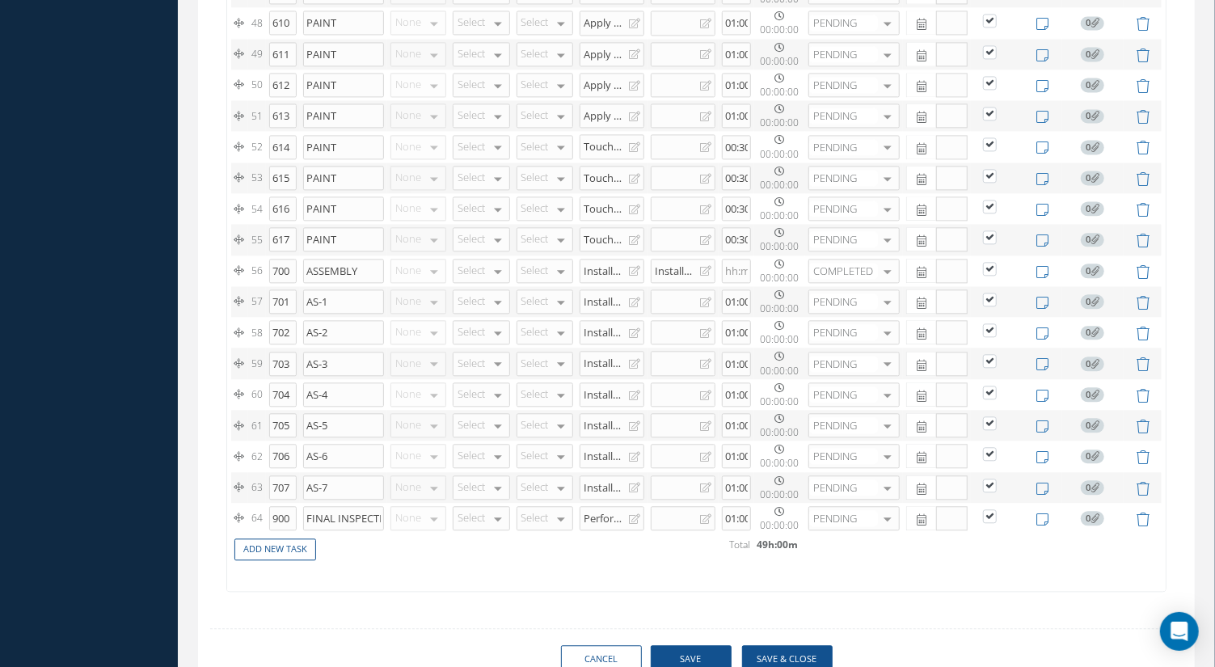
checkbox input "true"
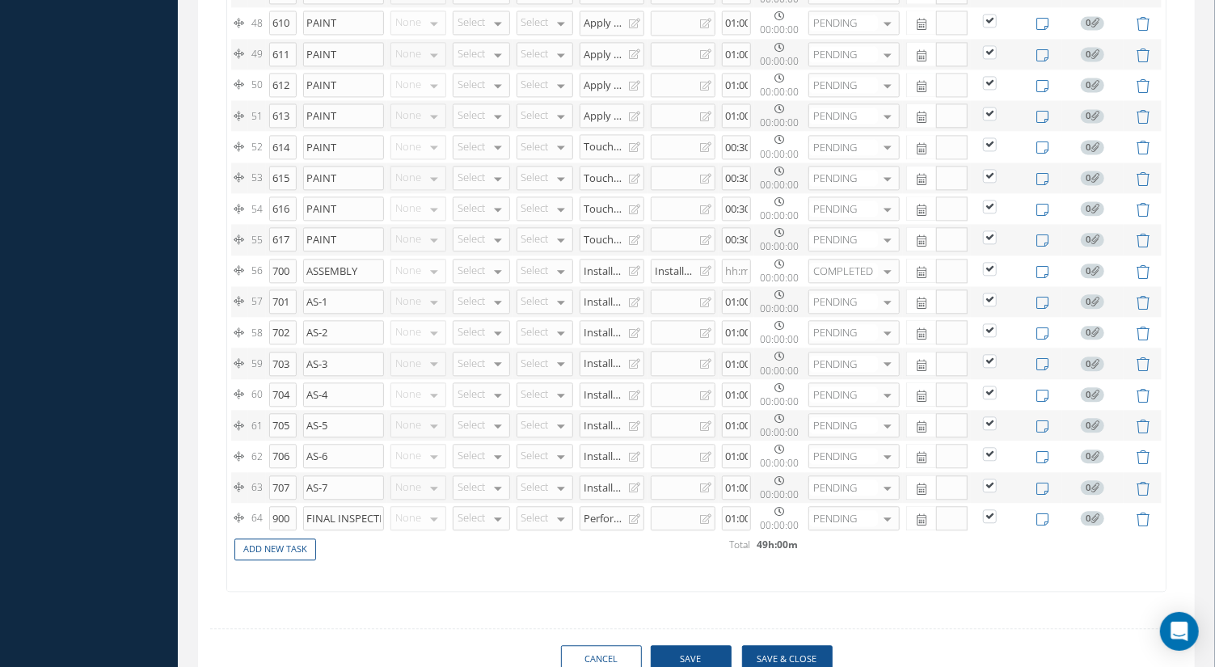
checkbox input "true"
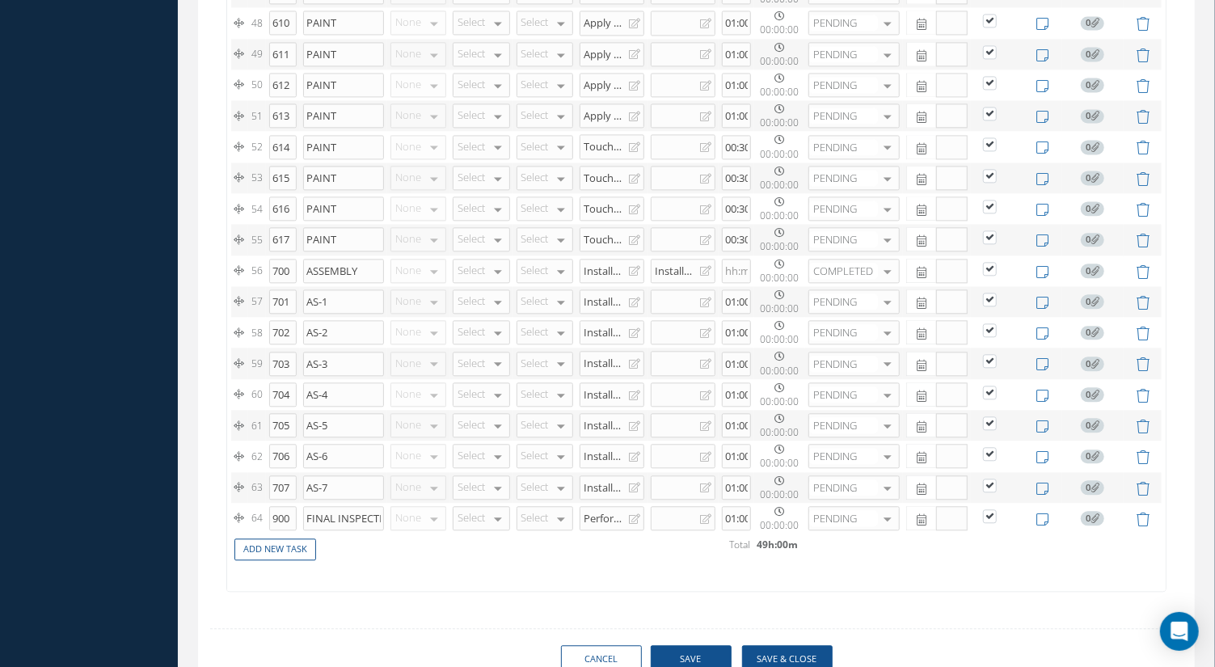
checkbox input "true"
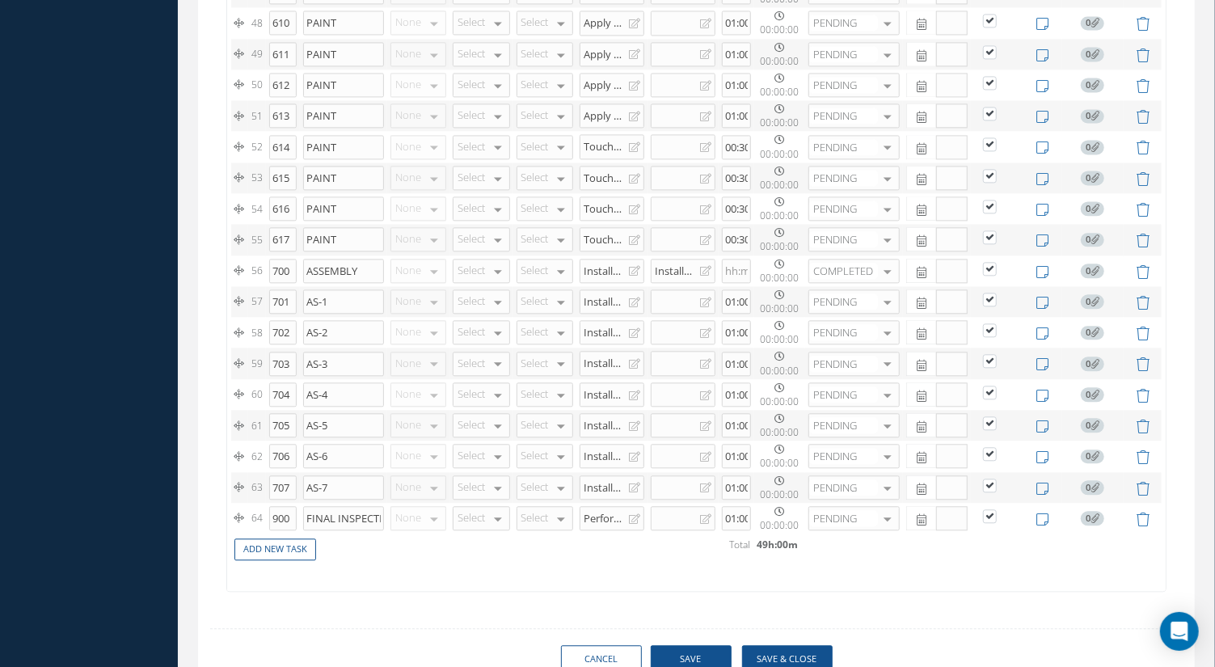
checkbox input "true"
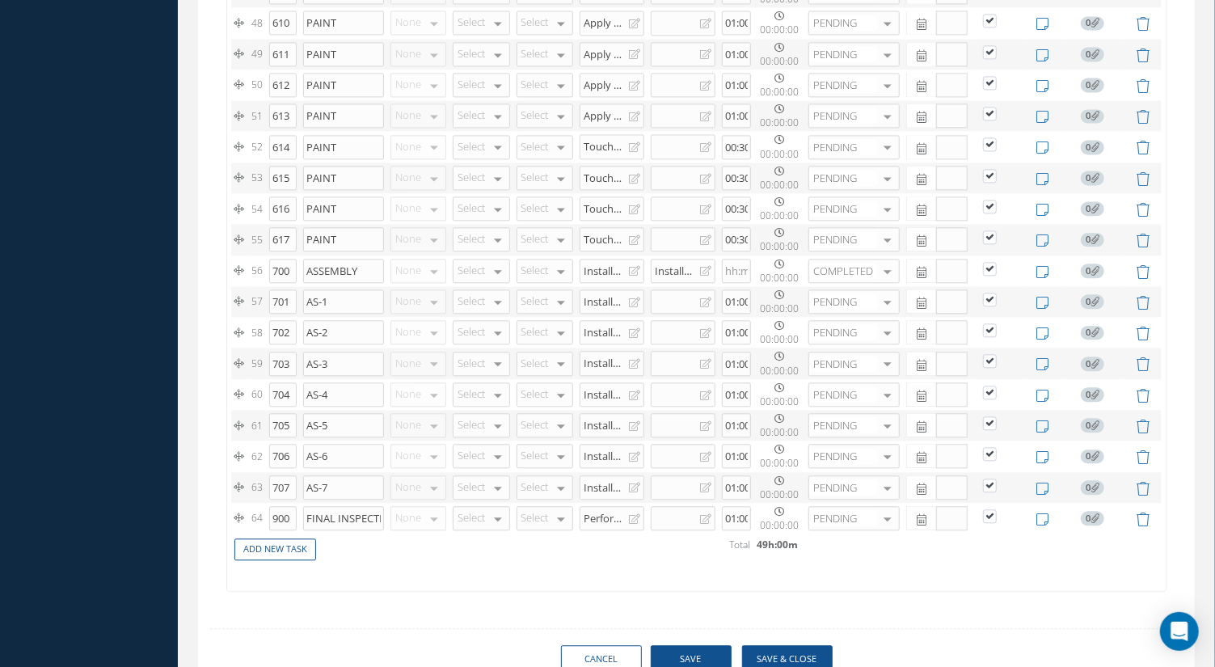
checkbox input "true"
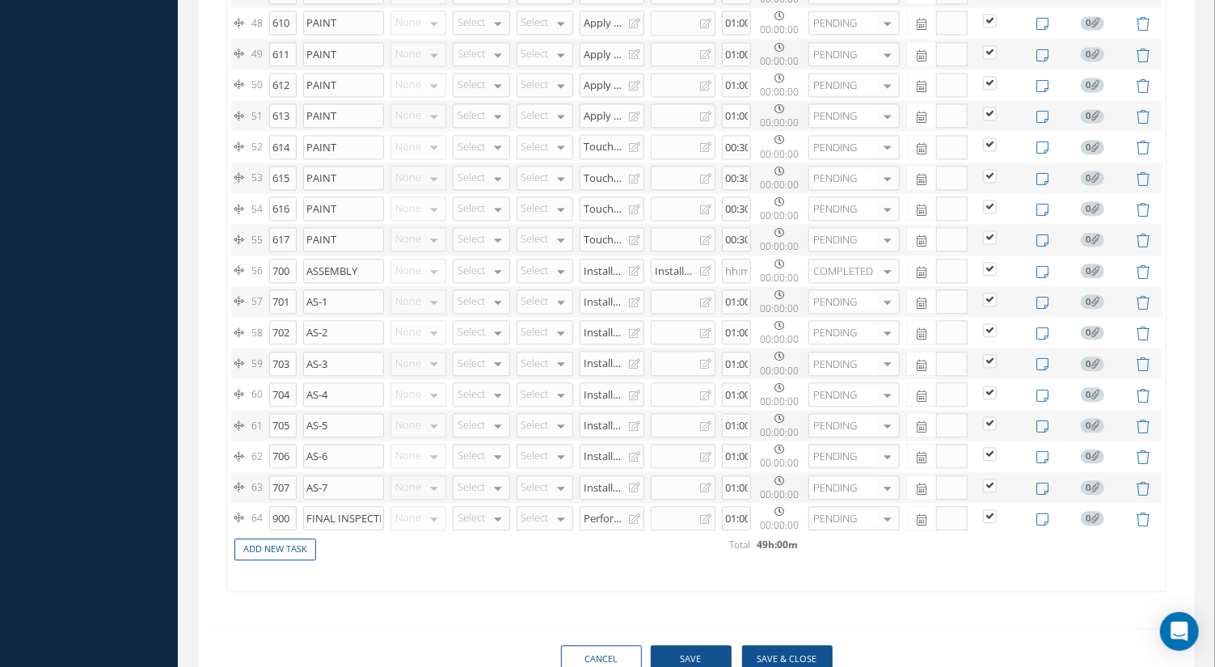
checkbox input "true"
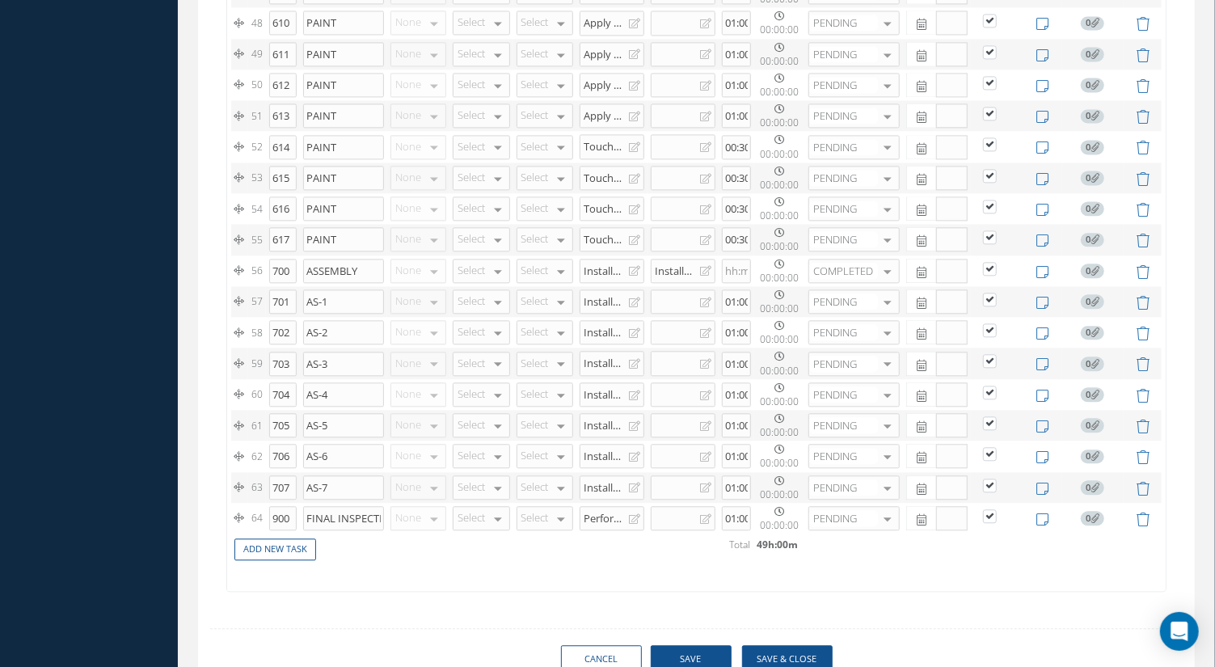
checkbox input "true"
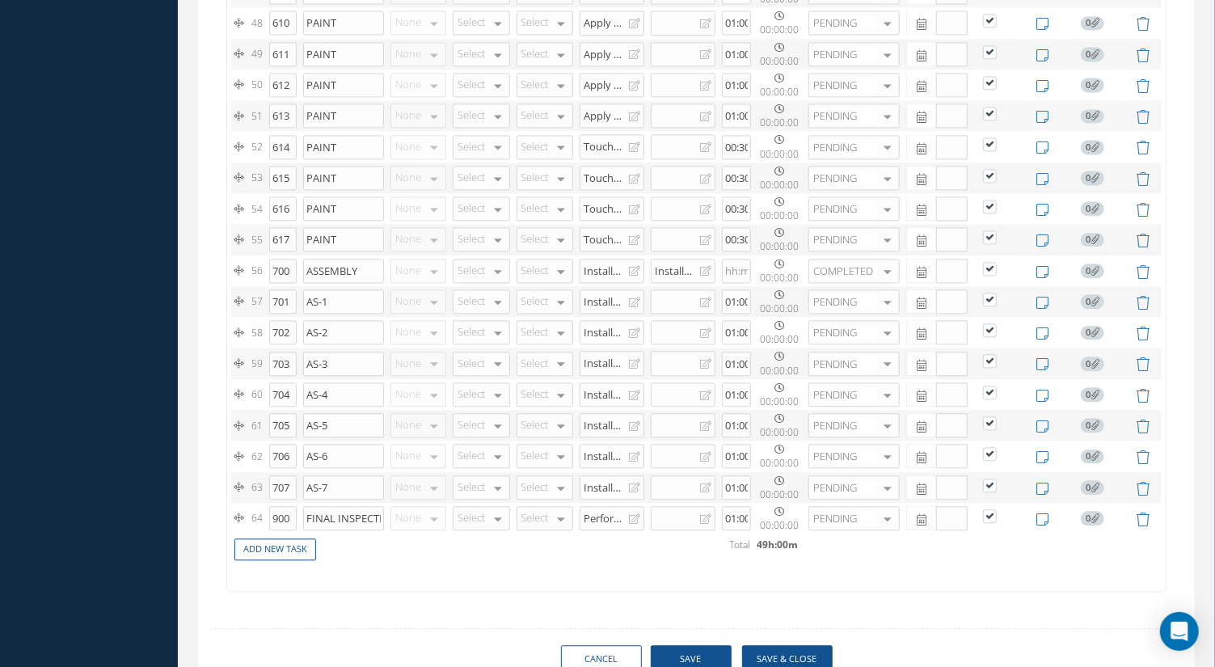
checkbox input "true"
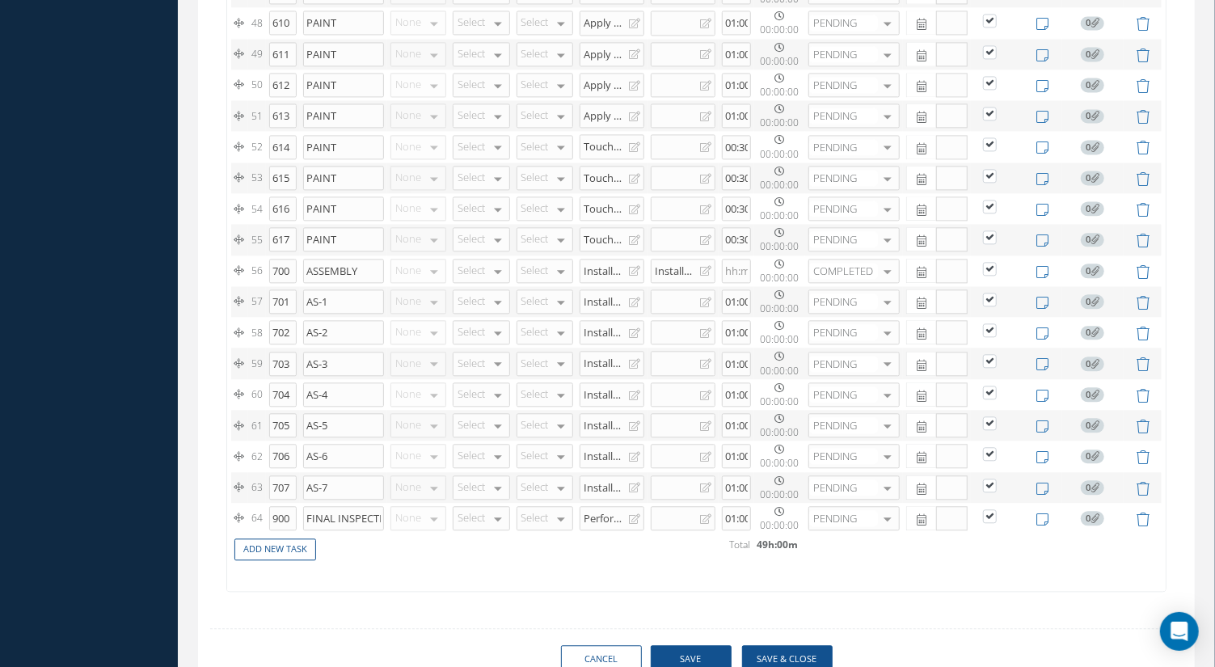
checkbox input "true"
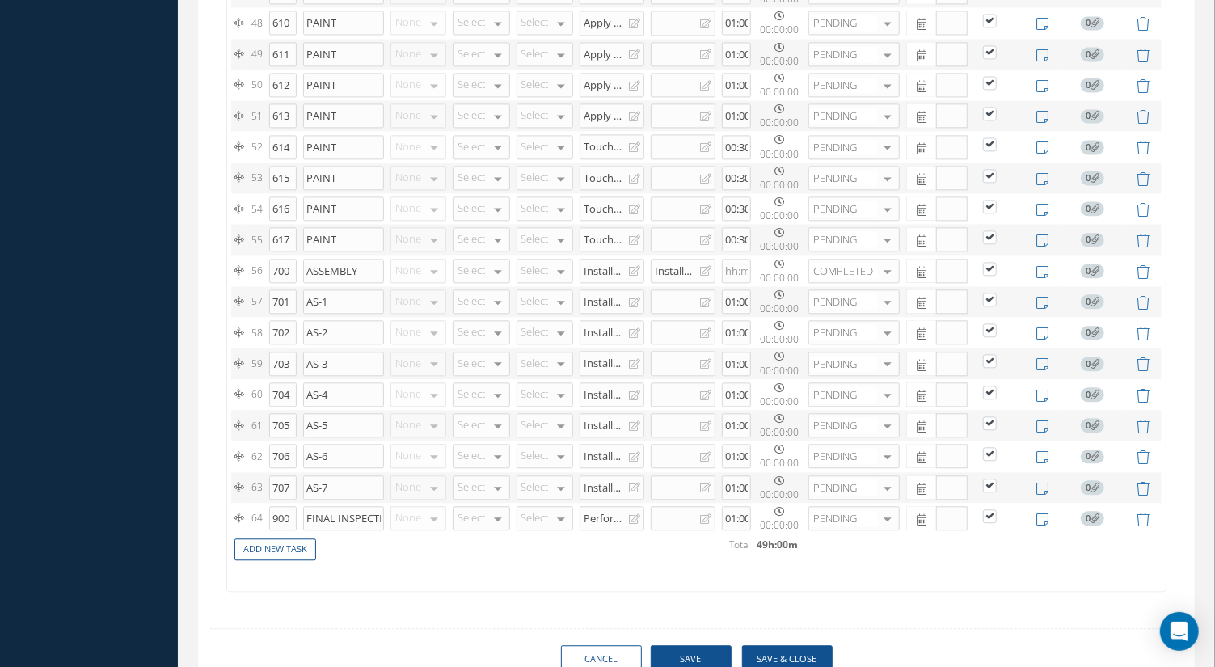
checkbox input "true"
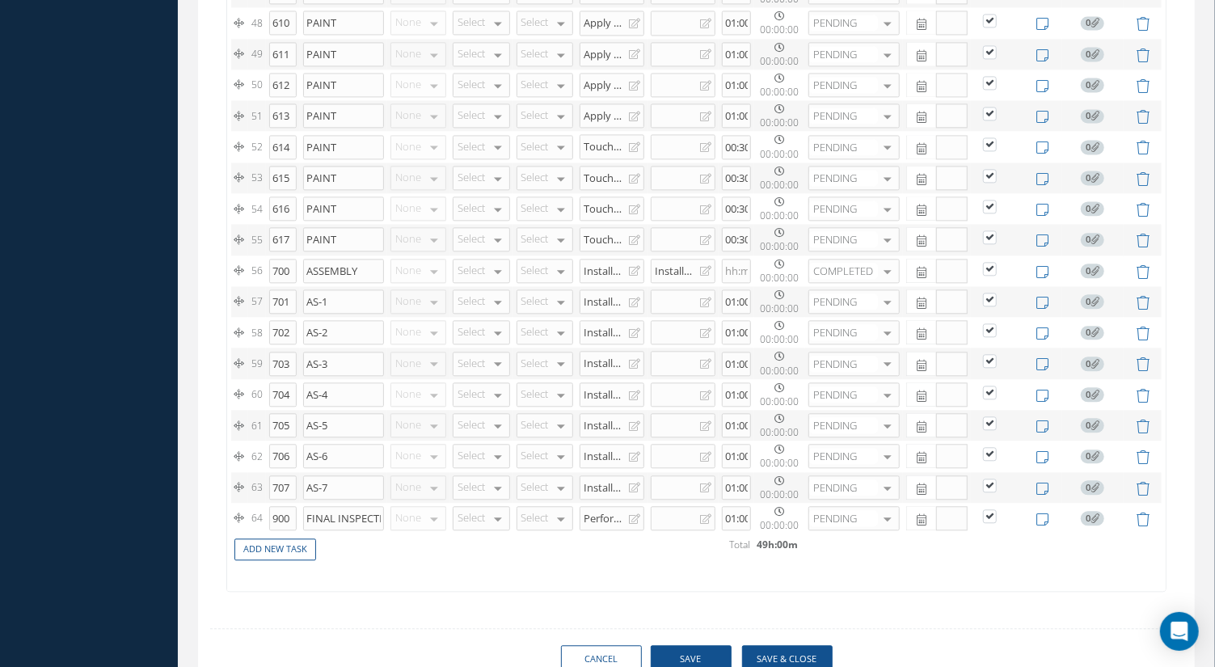
checkbox input "true"
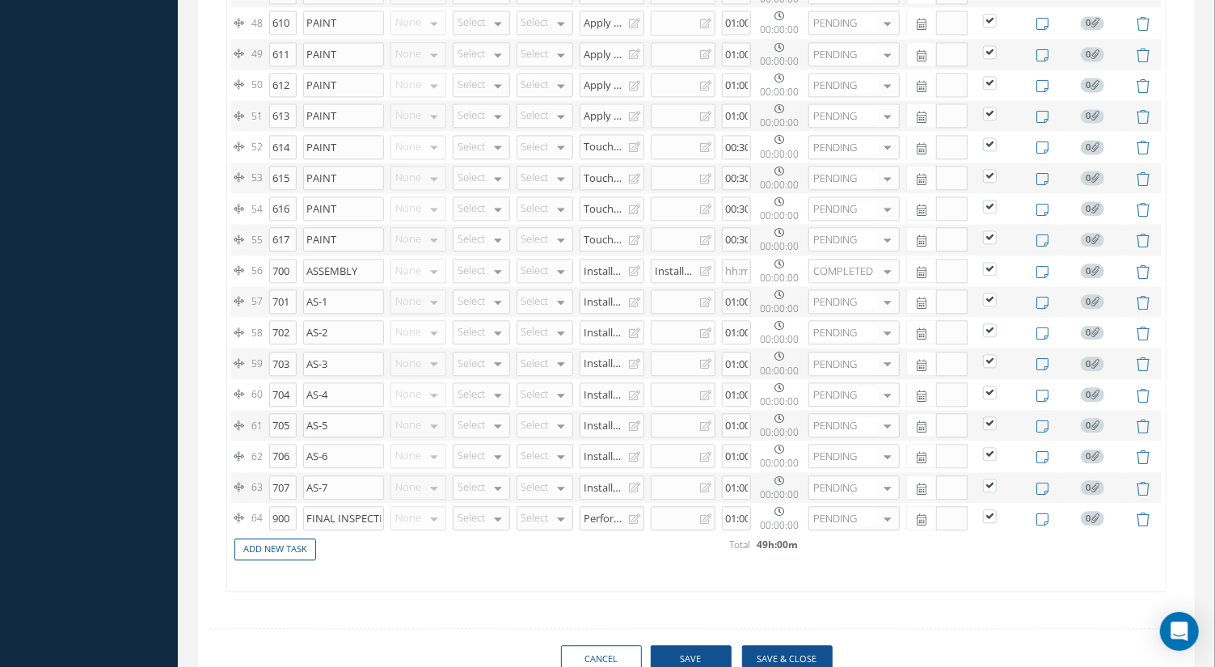
checkbox input "true"
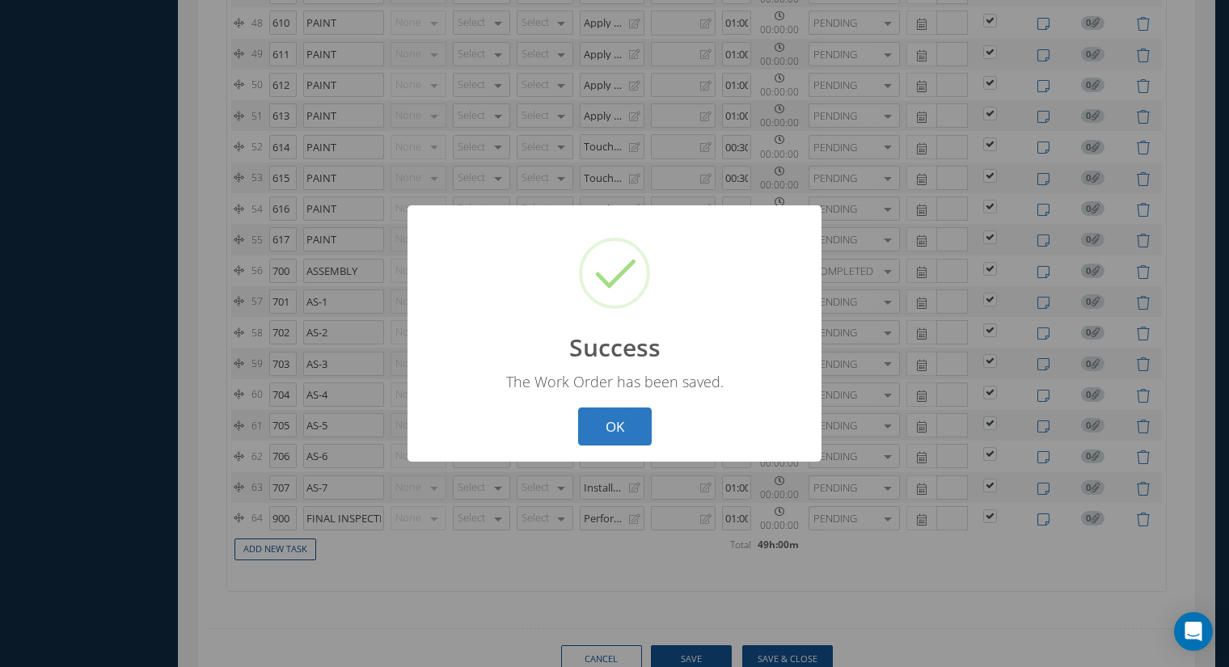
click at [624, 423] on button "OK" at bounding box center [615, 427] width 74 height 38
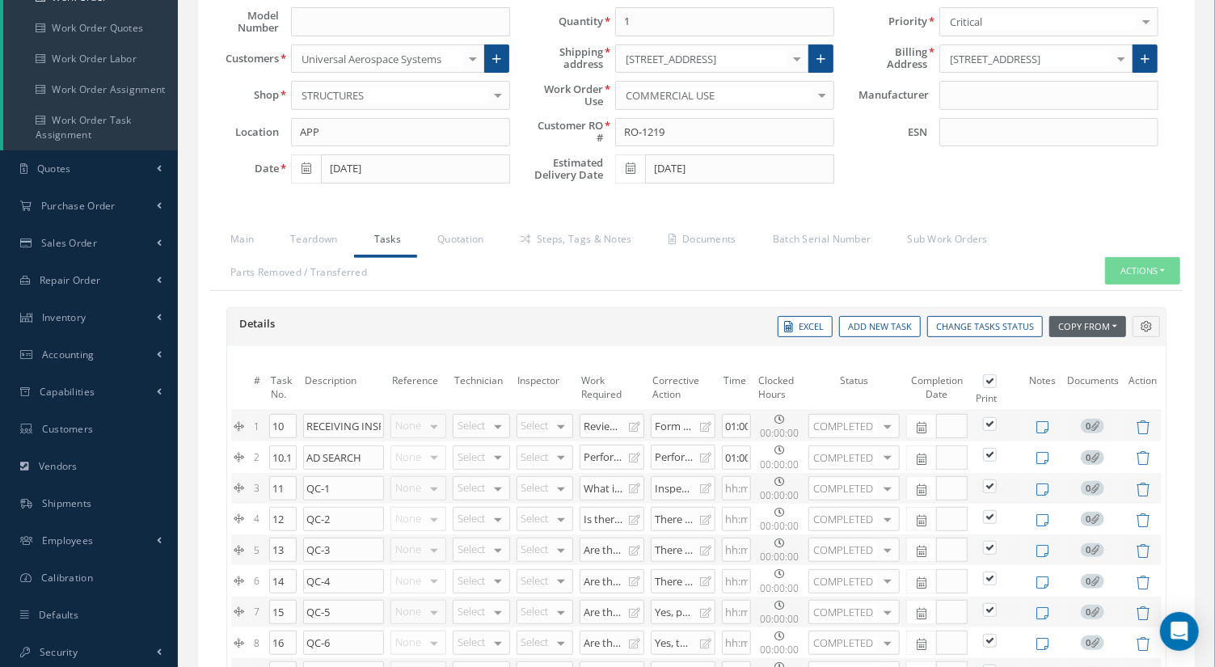
scroll to position [205, 0]
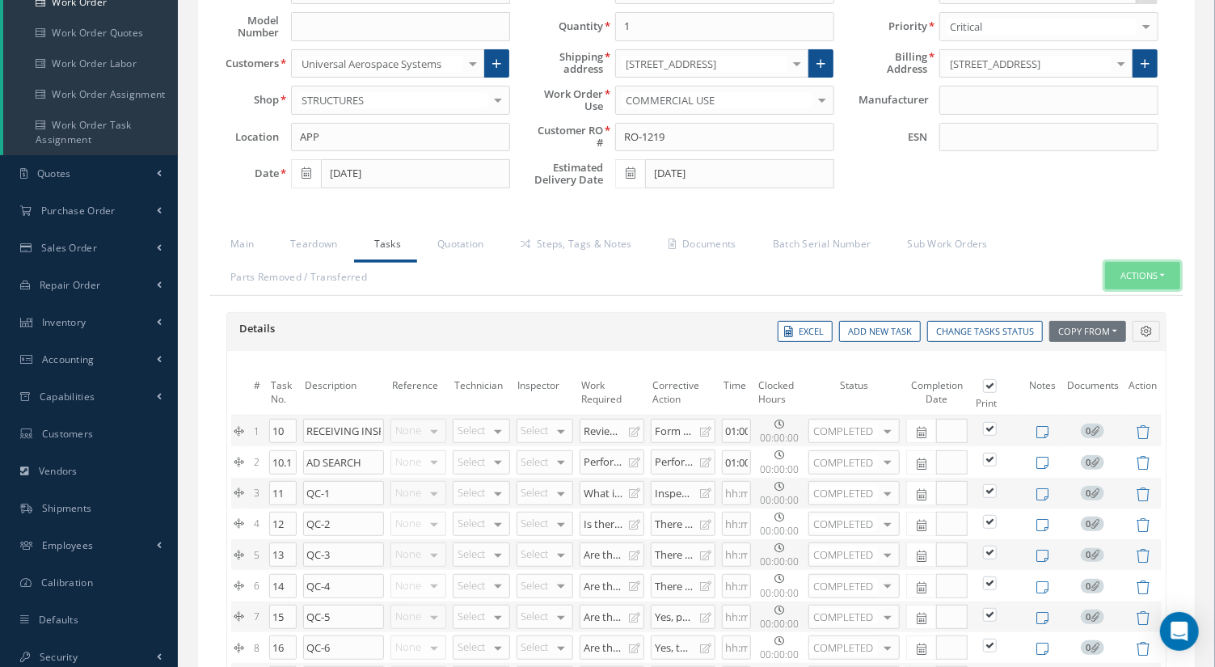
click at [1158, 265] on button "Actions" at bounding box center [1142, 276] width 75 height 28
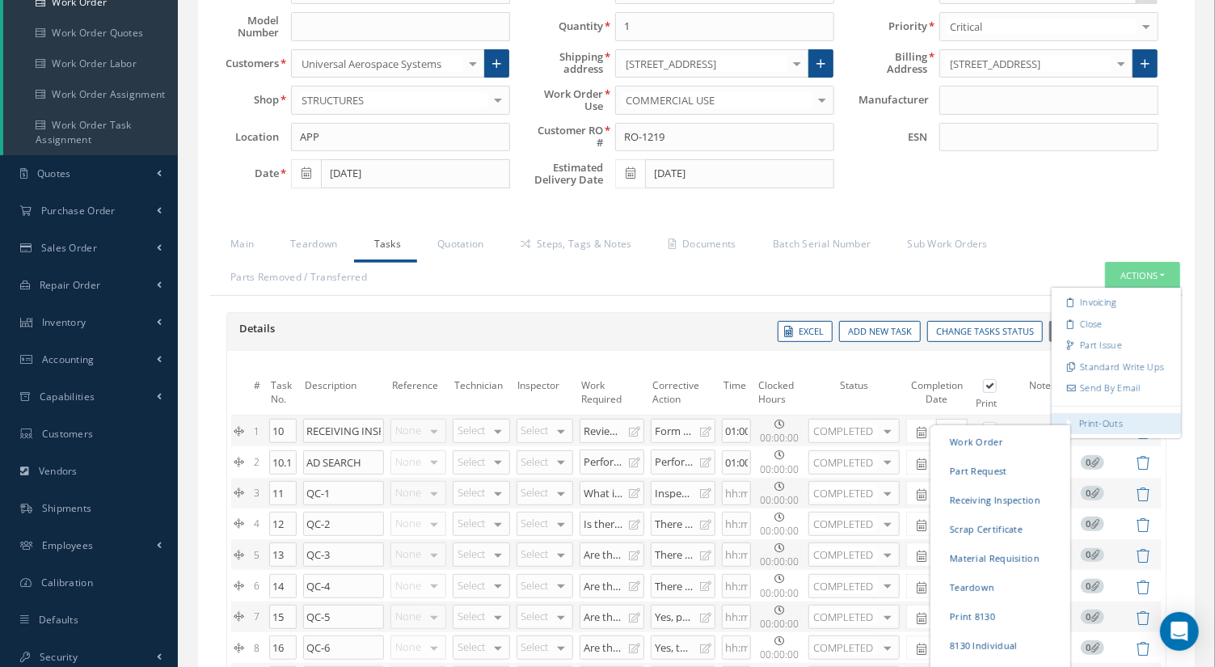
click at [1088, 416] on link "Print-Outs" at bounding box center [1102, 422] width 44 height 12
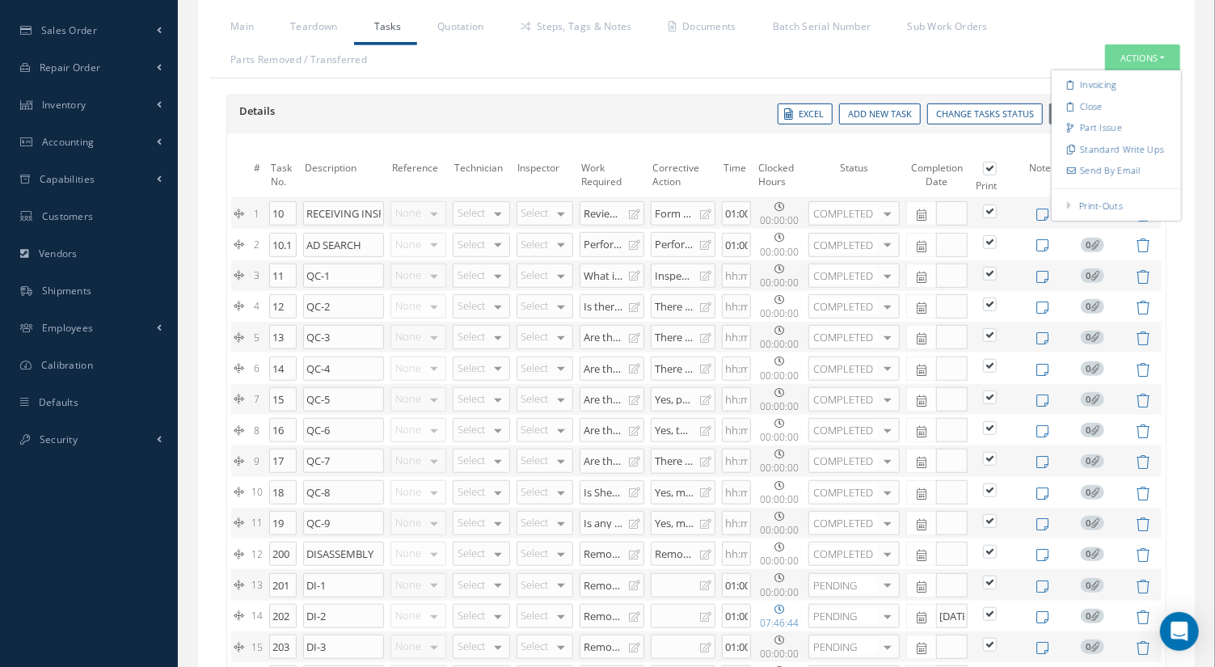
scroll to position [501, 0]
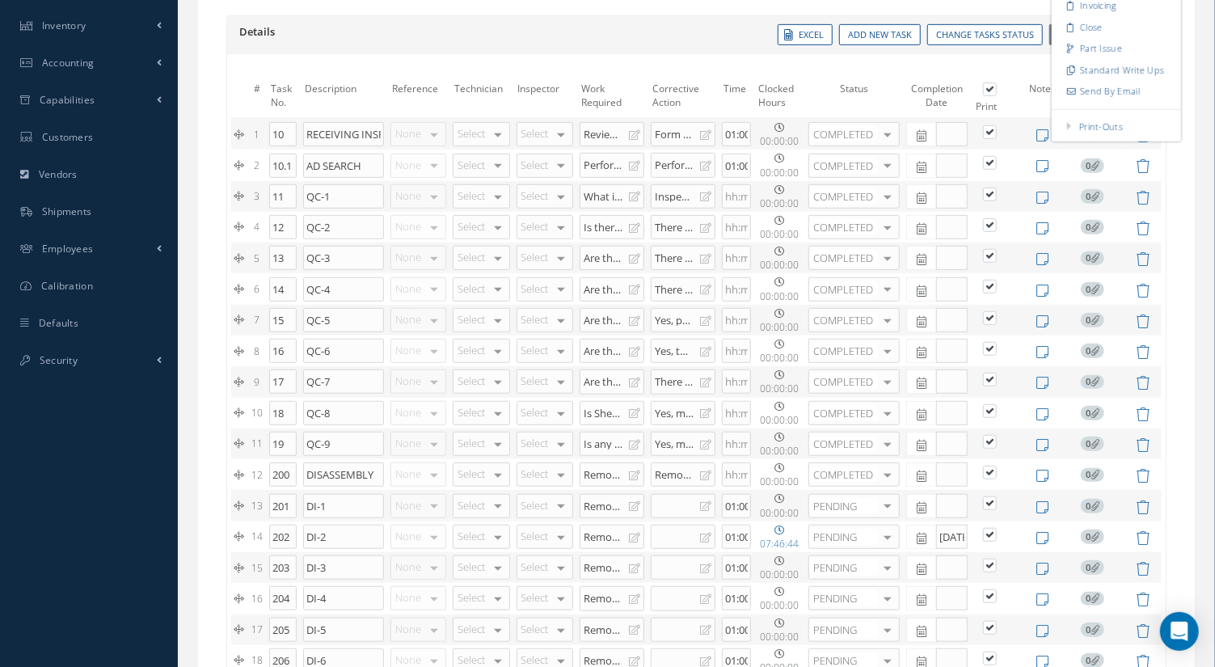
click at [1155, 132] on div "Invoicing Close Part Issue Standard Write Ups Send By Email Print-Outs Work Ord…" at bounding box center [1116, 66] width 129 height 150
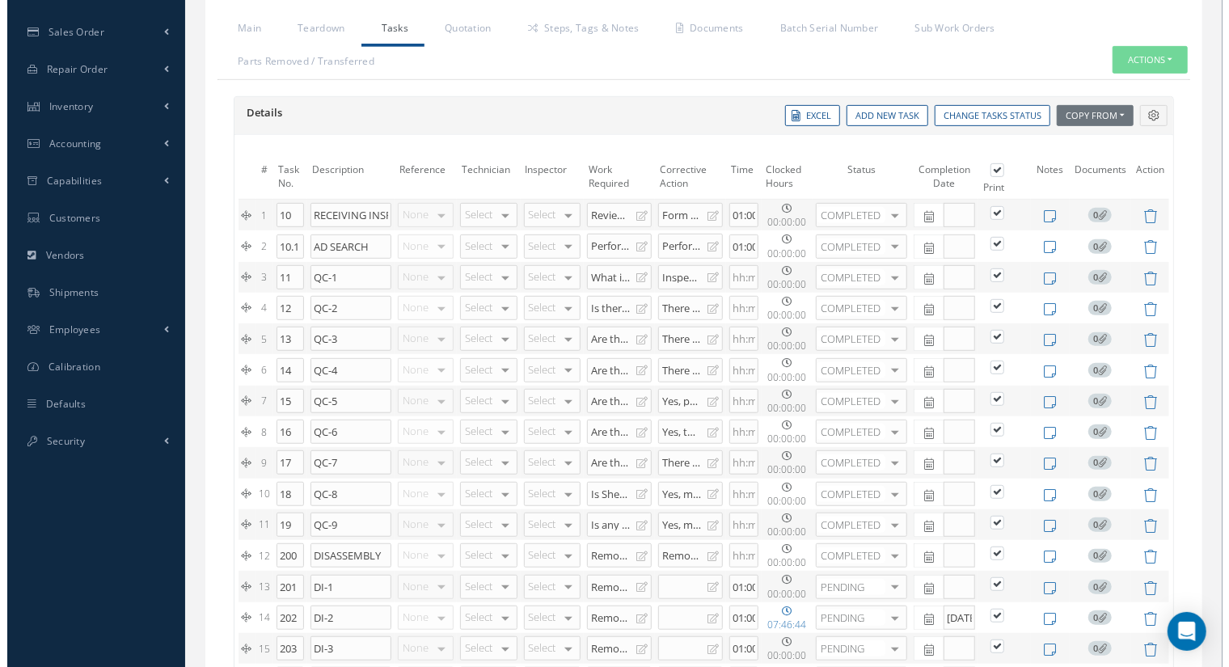
scroll to position [430, 0]
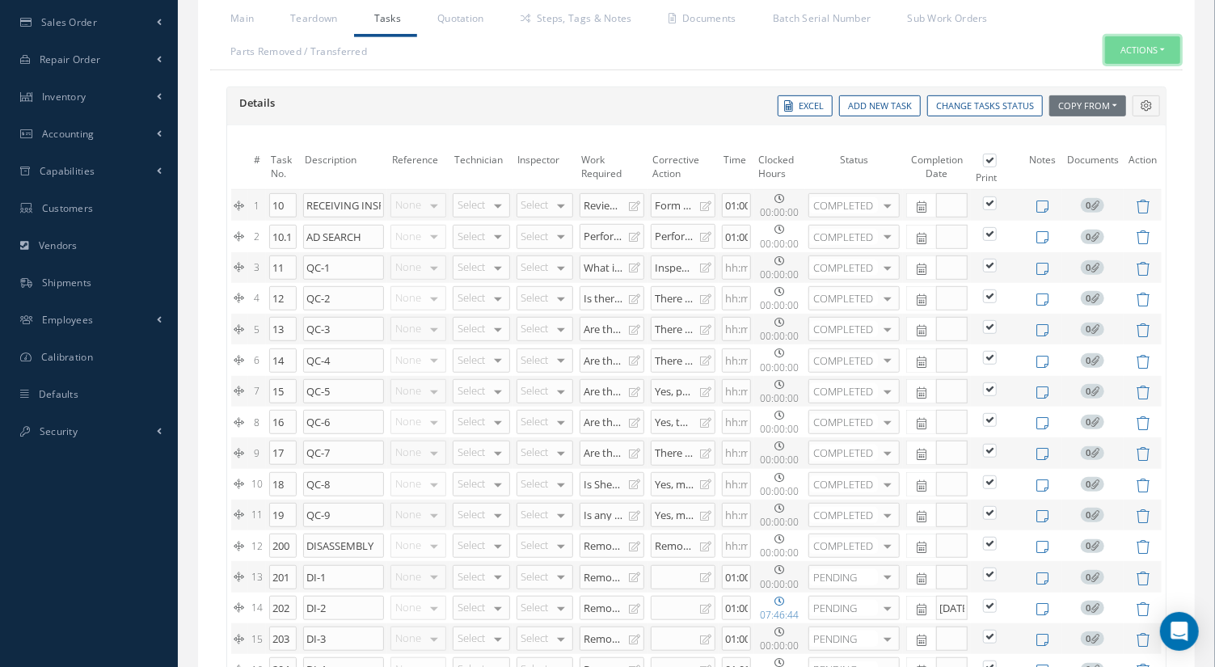
click at [1156, 44] on button "Actions" at bounding box center [1142, 50] width 75 height 28
click at [1118, 158] on link "Send By Email" at bounding box center [1116, 163] width 129 height 22
type input "Reports from Work Order 15174"
type textarea "Dear, Please find attached your Work Order 15174. Please feel free to contact m…"
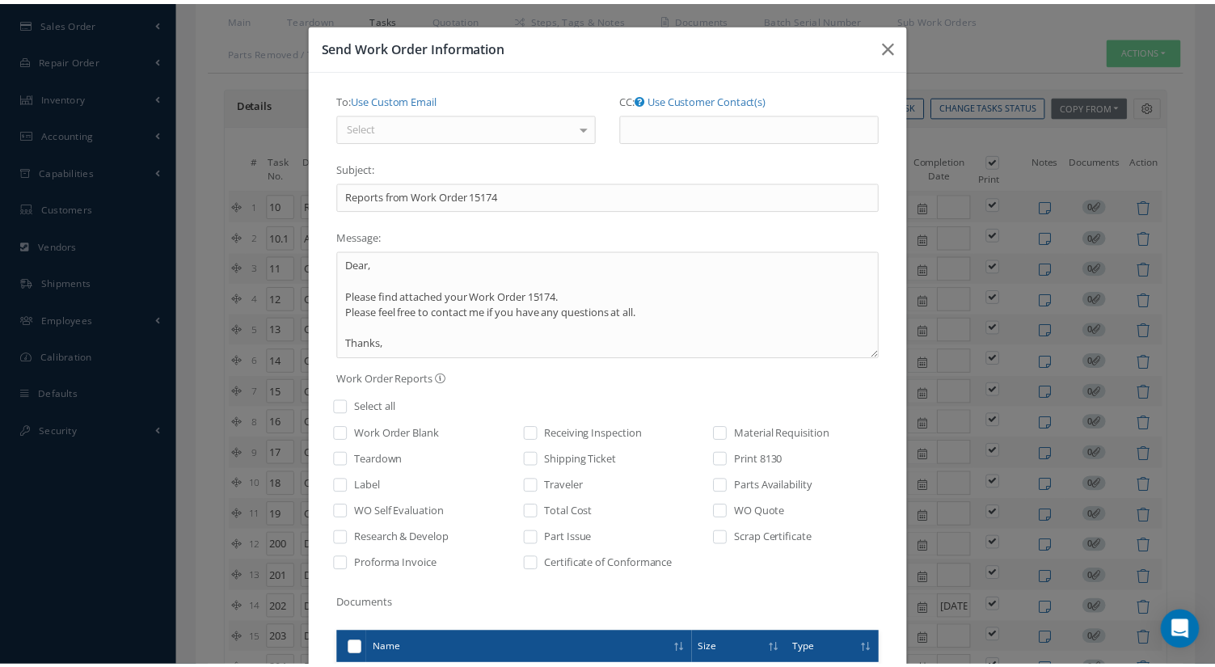
scroll to position [0, 0]
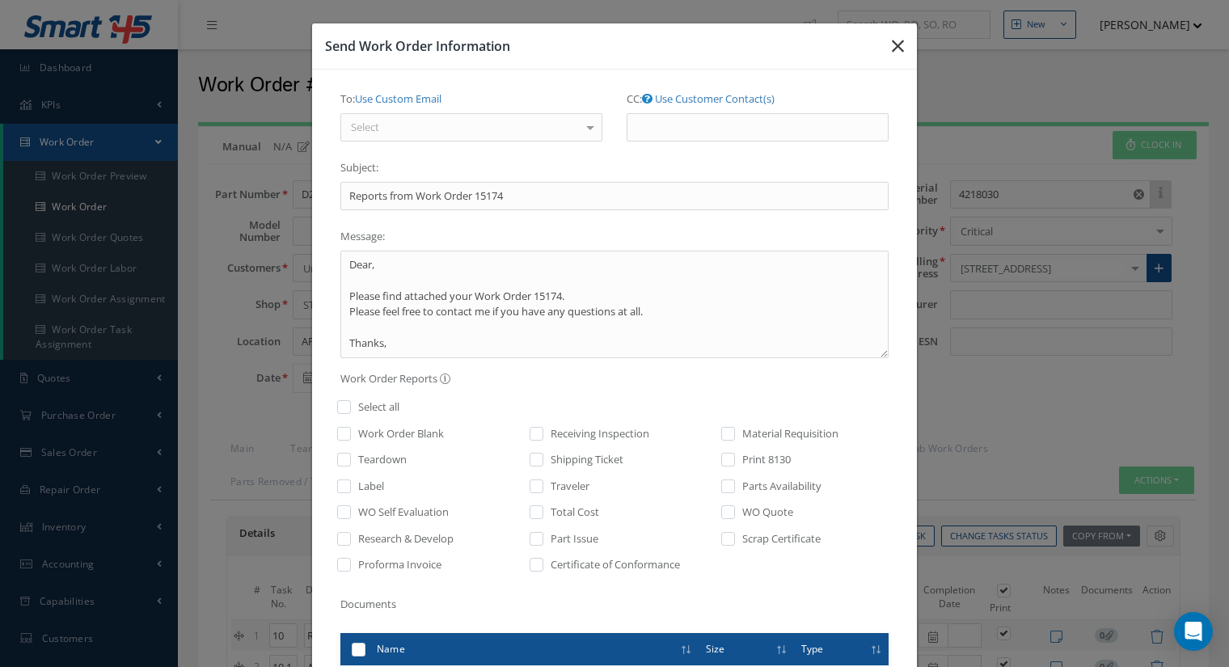
click at [892, 49] on icon "button" at bounding box center [898, 45] width 12 height 19
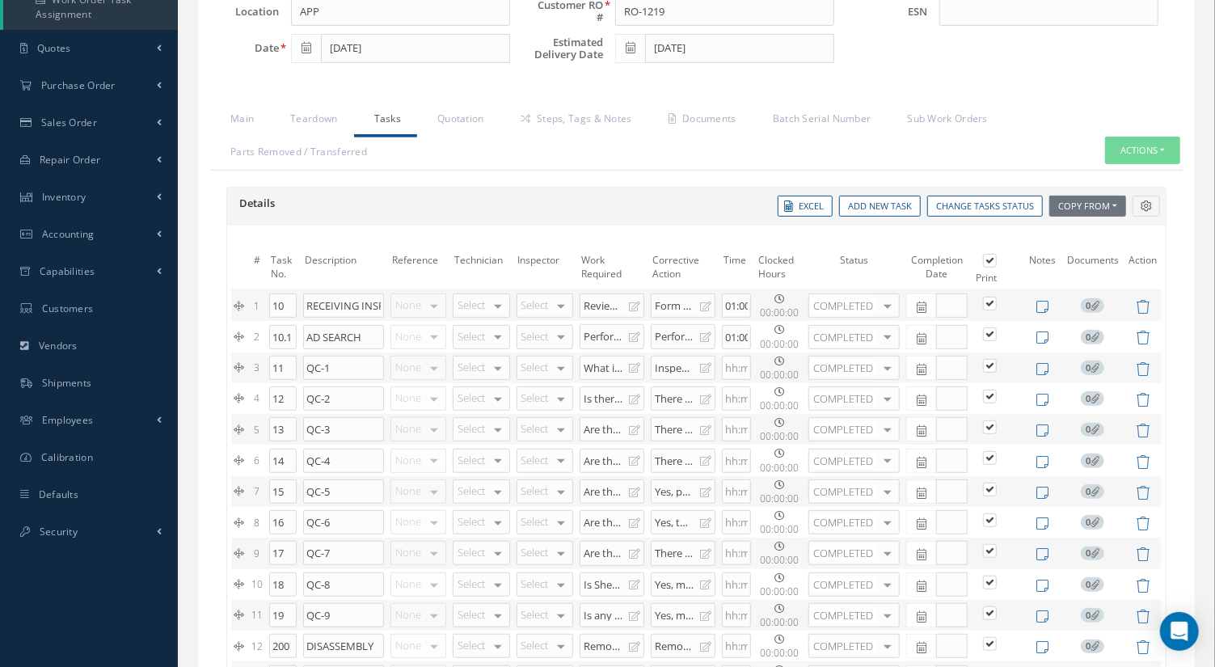
scroll to position [423, 0]
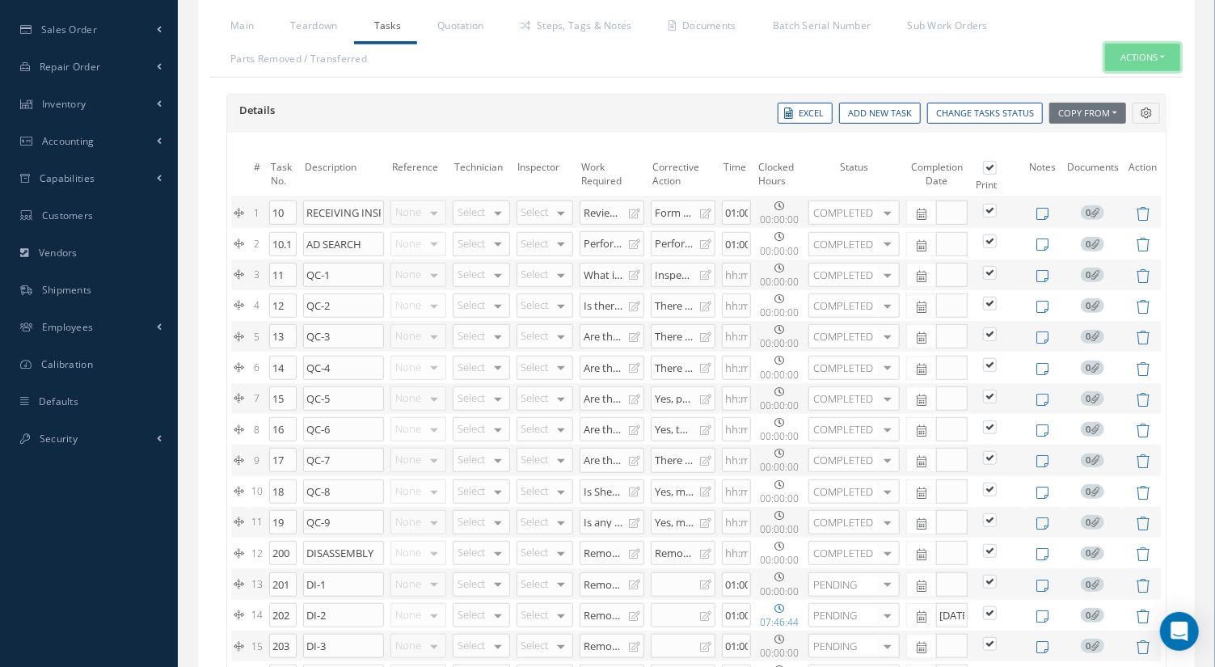
click at [1164, 50] on button "Actions" at bounding box center [1142, 58] width 75 height 28
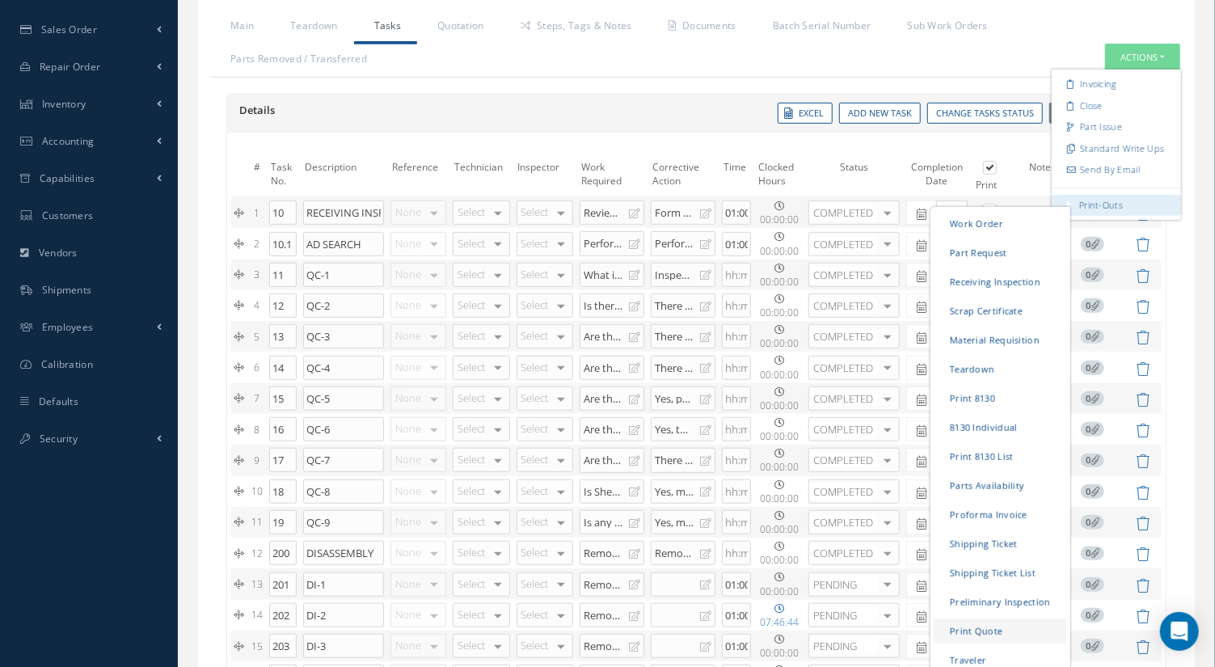
click at [980, 619] on link "Print Quote" at bounding box center [1000, 630] width 133 height 25
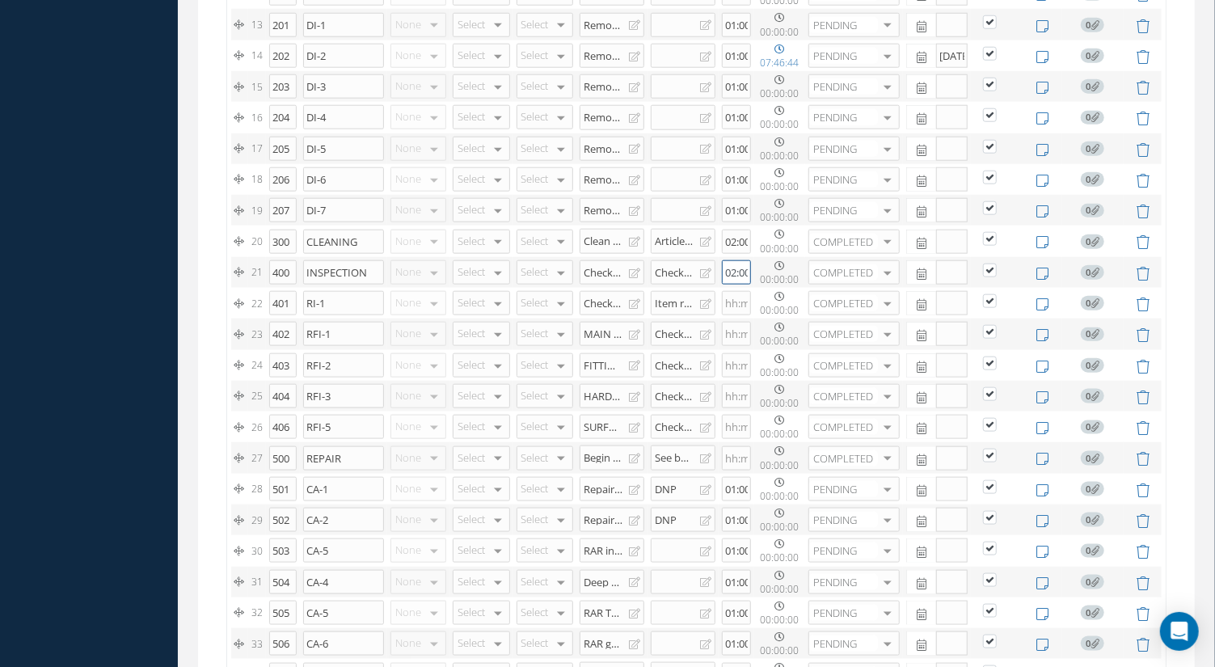
scroll to position [0, 4]
drag, startPoint x: 729, startPoint y: 267, endPoint x: 781, endPoint y: 275, distance: 53.2
click at [781, 275] on tr "21 400 INSPECTION None No elements found. List is empty. Select John Lopez Prod…" at bounding box center [696, 272] width 931 height 31
click at [740, 271] on input "004:00" at bounding box center [736, 272] width 29 height 24
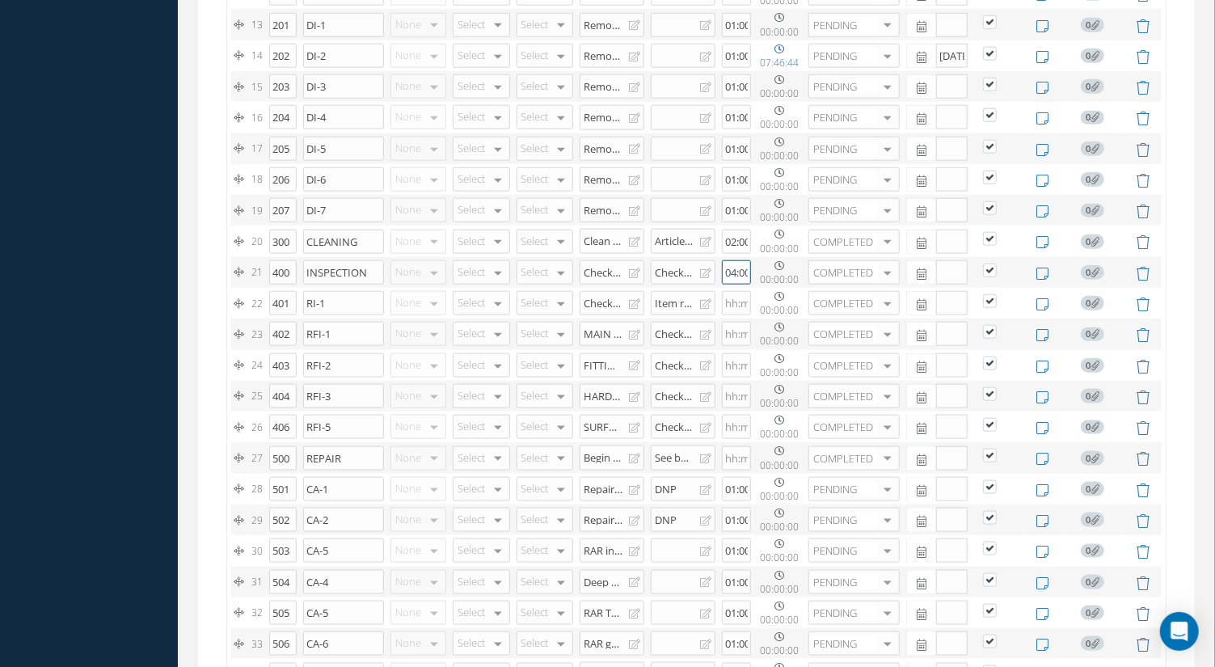
type input "04:00"
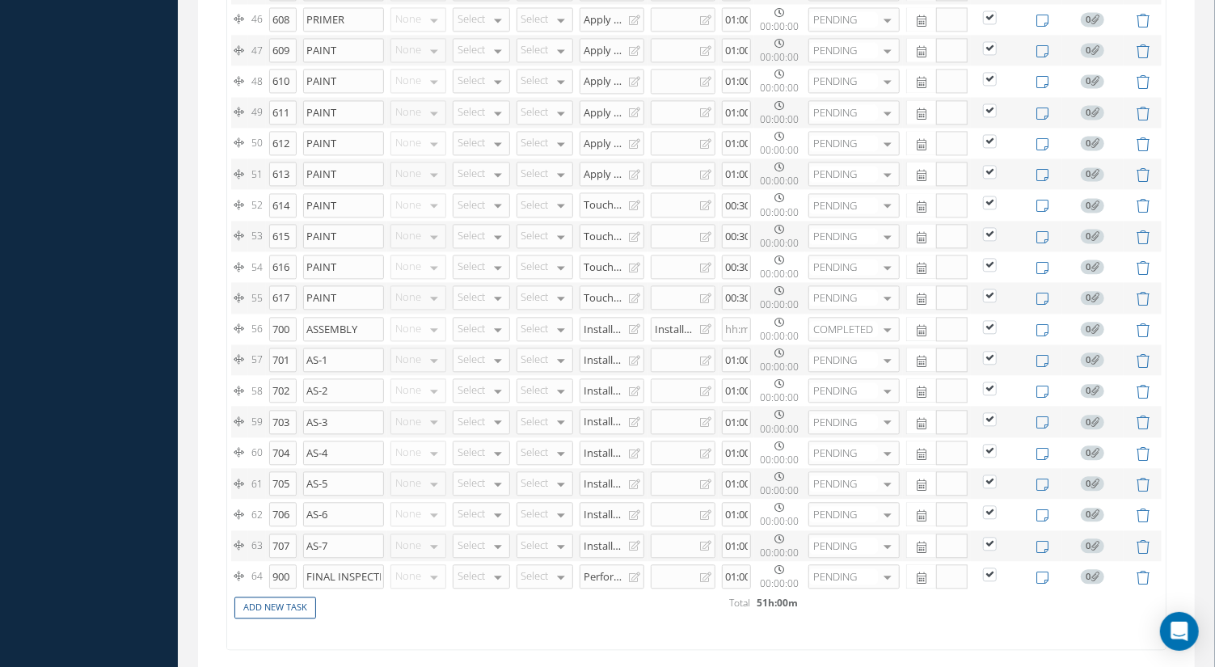
scroll to position [2029, 0]
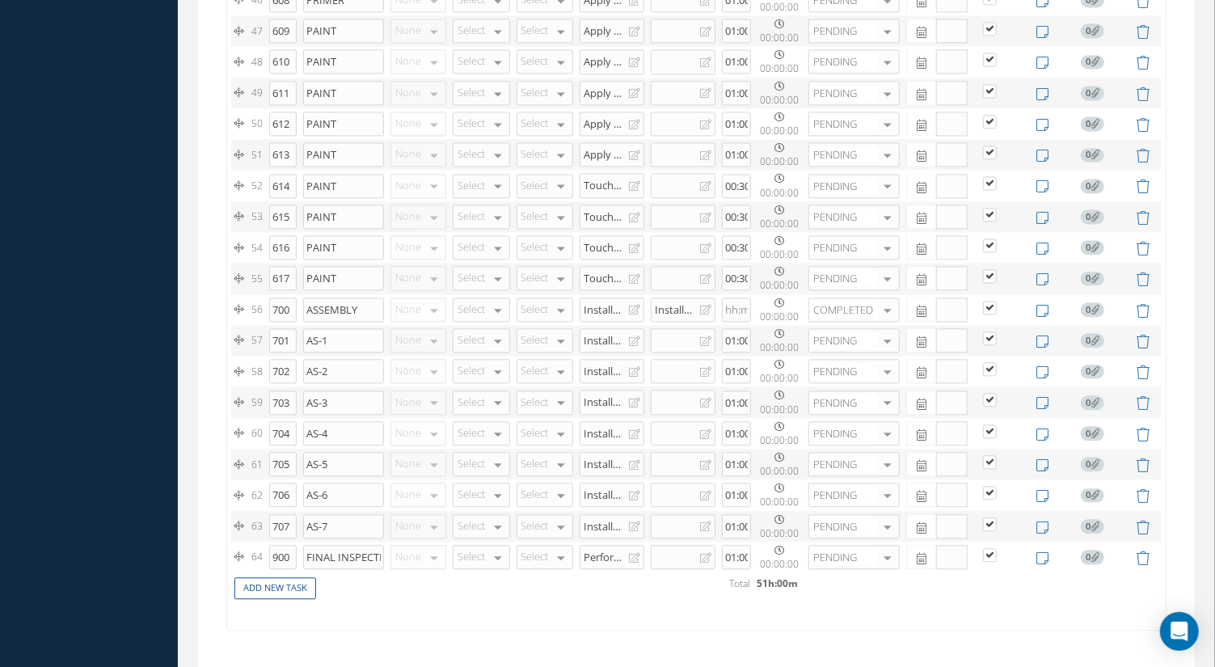
click at [615, 519] on div "Install (item 340 IPL fig 06 CMM 21-52-11)" at bounding box center [606, 525] width 45 height 13
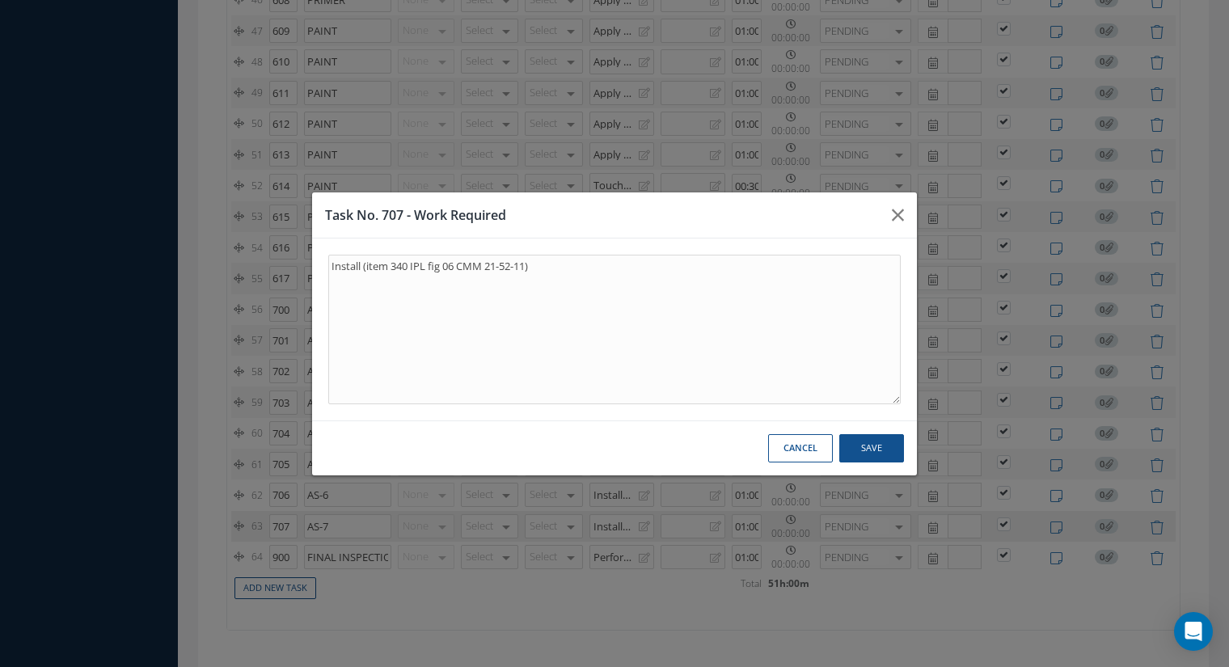
click at [806, 451] on button "Cancel" at bounding box center [800, 448] width 65 height 28
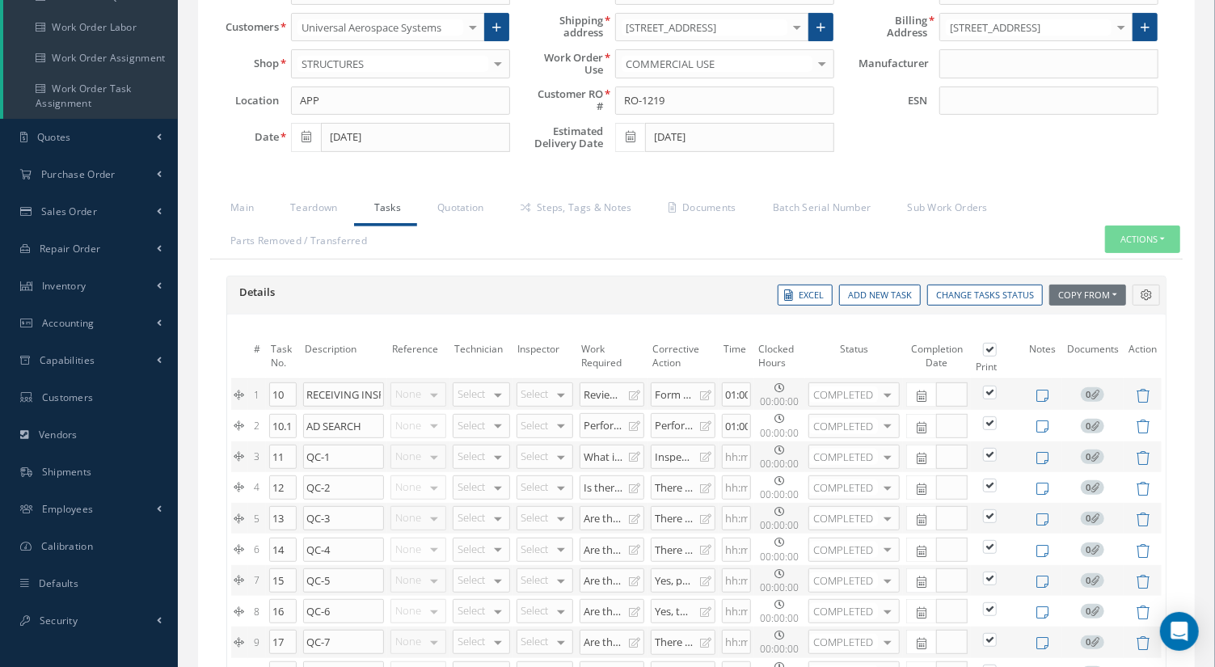
scroll to position [0, 0]
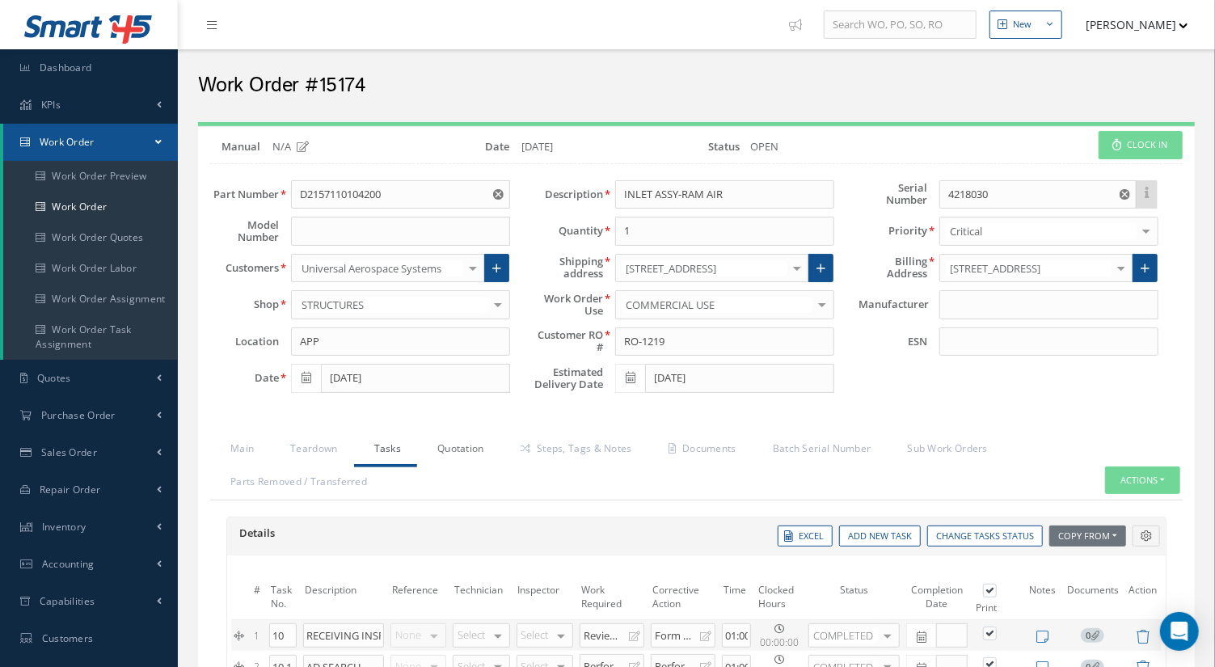
click at [460, 448] on link "Quotation" at bounding box center [458, 450] width 83 height 34
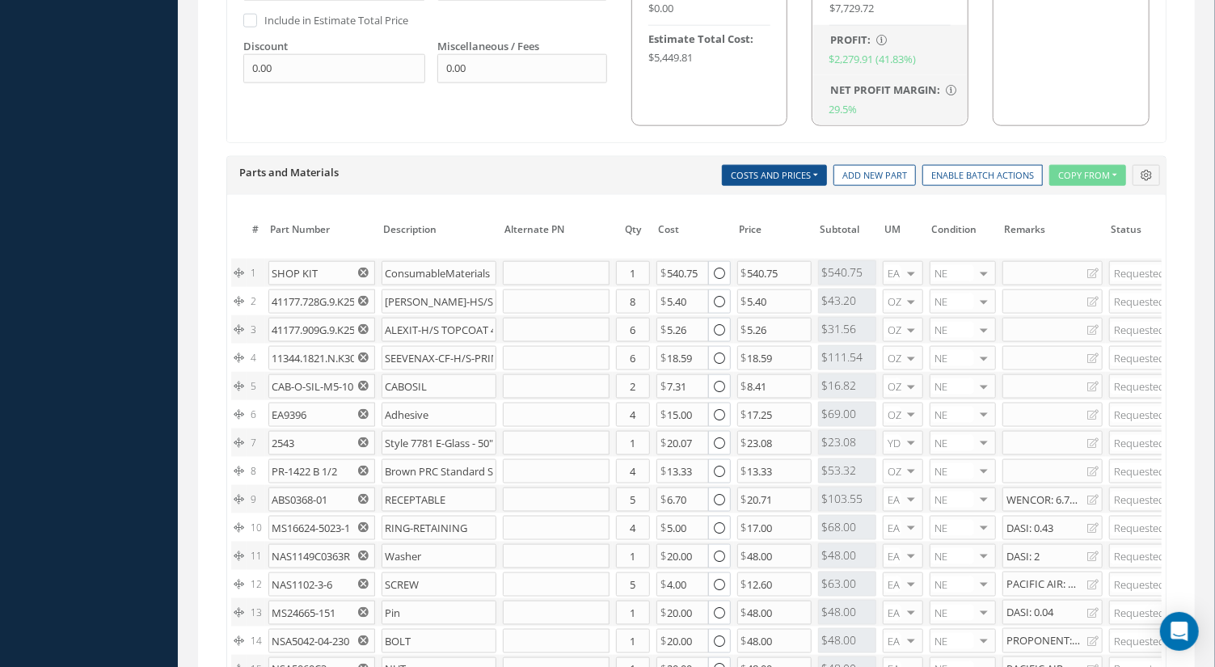
scroll to position [1725, 0]
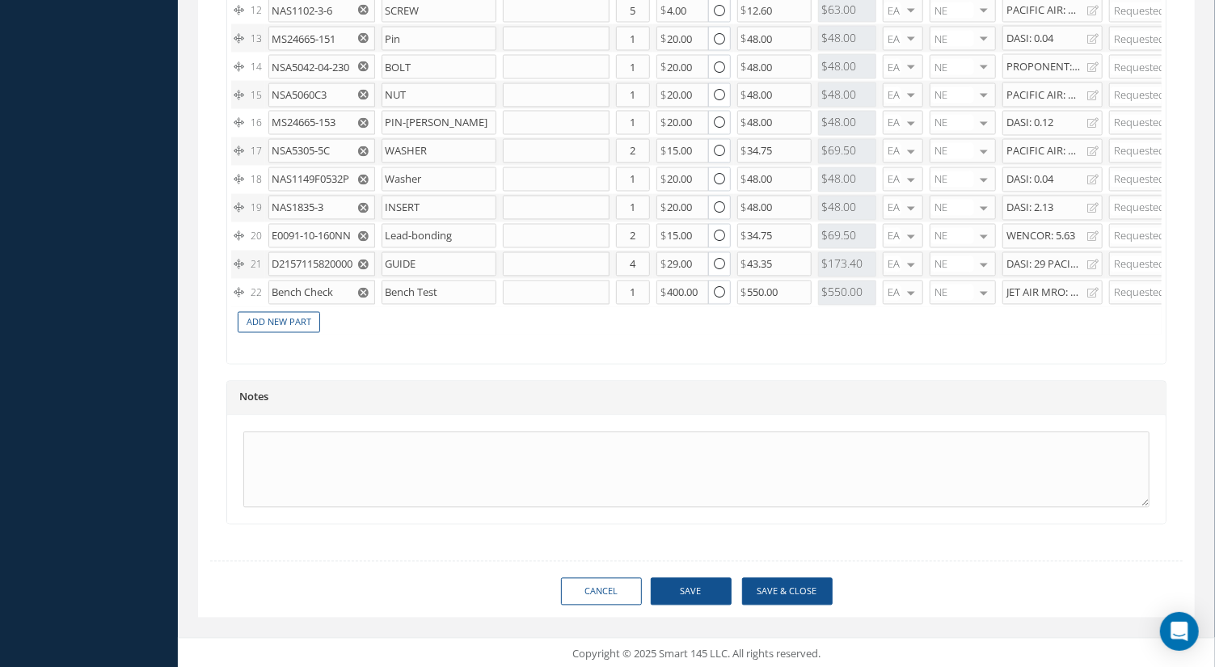
click at [886, 659] on div "Copyright © 2025 Smart 145 LLC. All rights reserved." at bounding box center [696, 655] width 1005 height 16
click at [702, 594] on button "Save" at bounding box center [691, 592] width 81 height 28
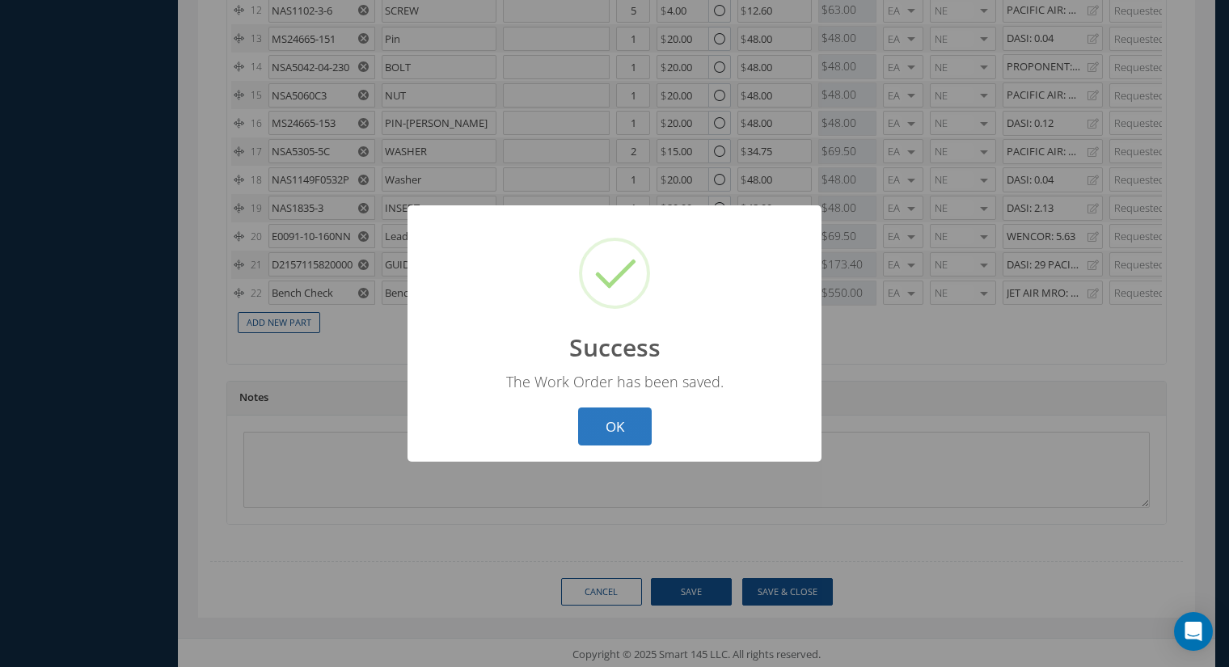
click at [609, 431] on button "OK" at bounding box center [615, 427] width 74 height 38
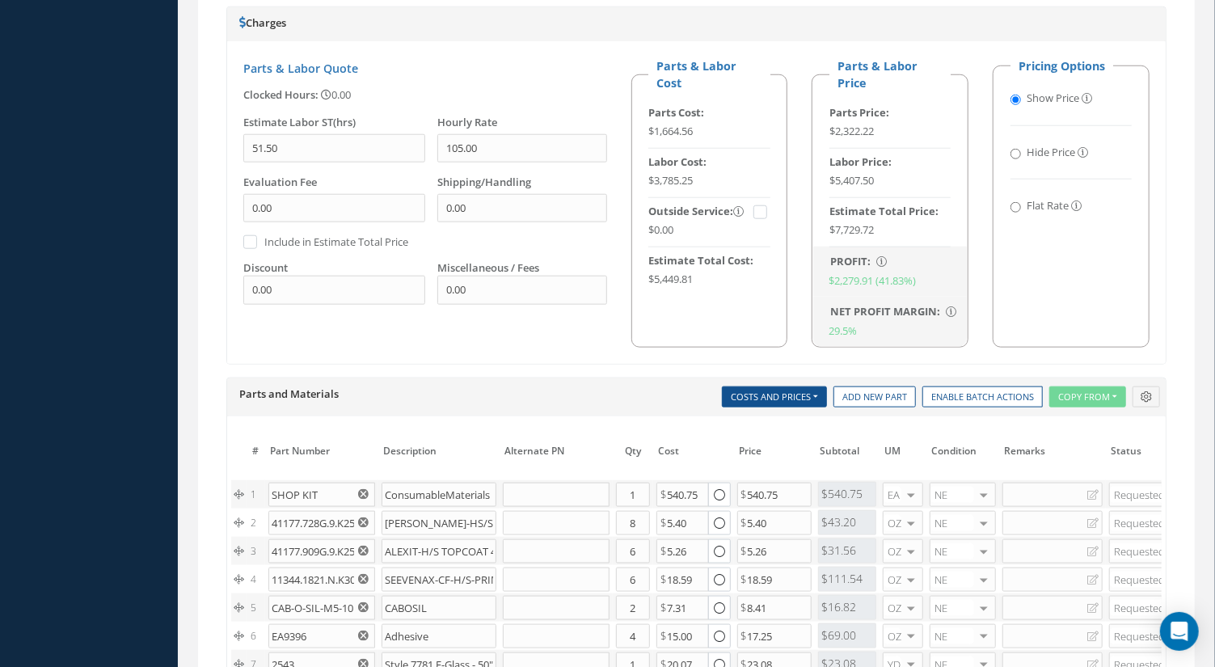
scroll to position [923, 0]
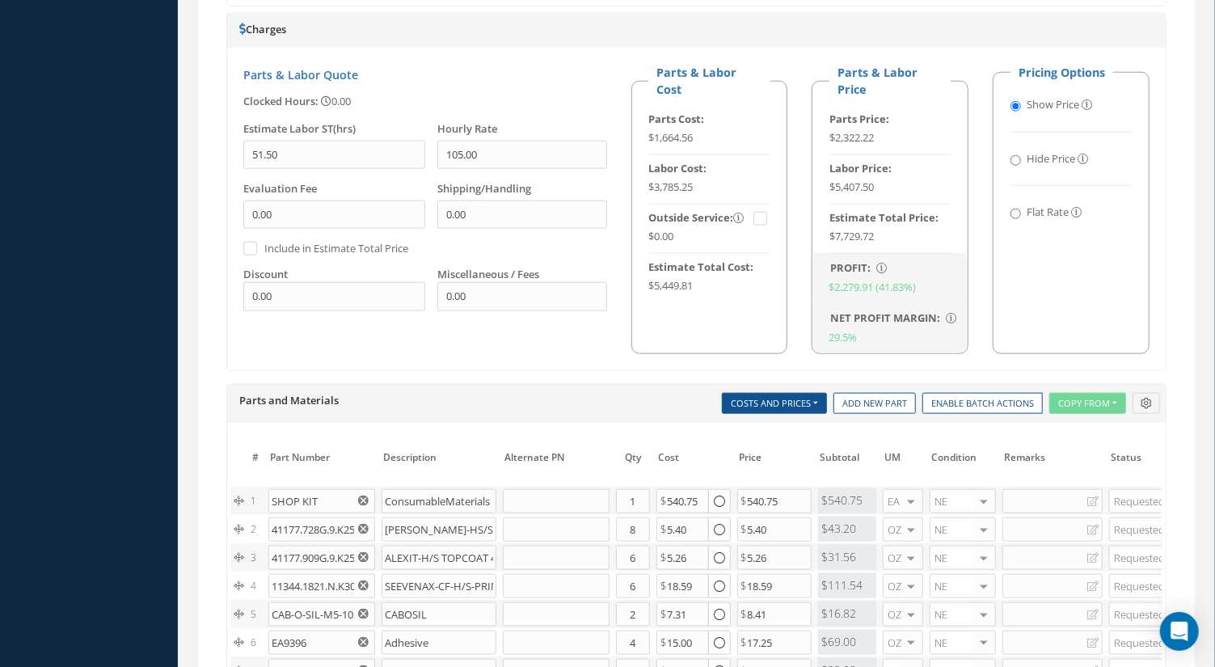
click at [1207, 356] on div "Loading… Manual N/A Date 09/05/2025 Status OPEN Clock In Part Number D215711010…" at bounding box center [696, 319] width 1021 height 2241
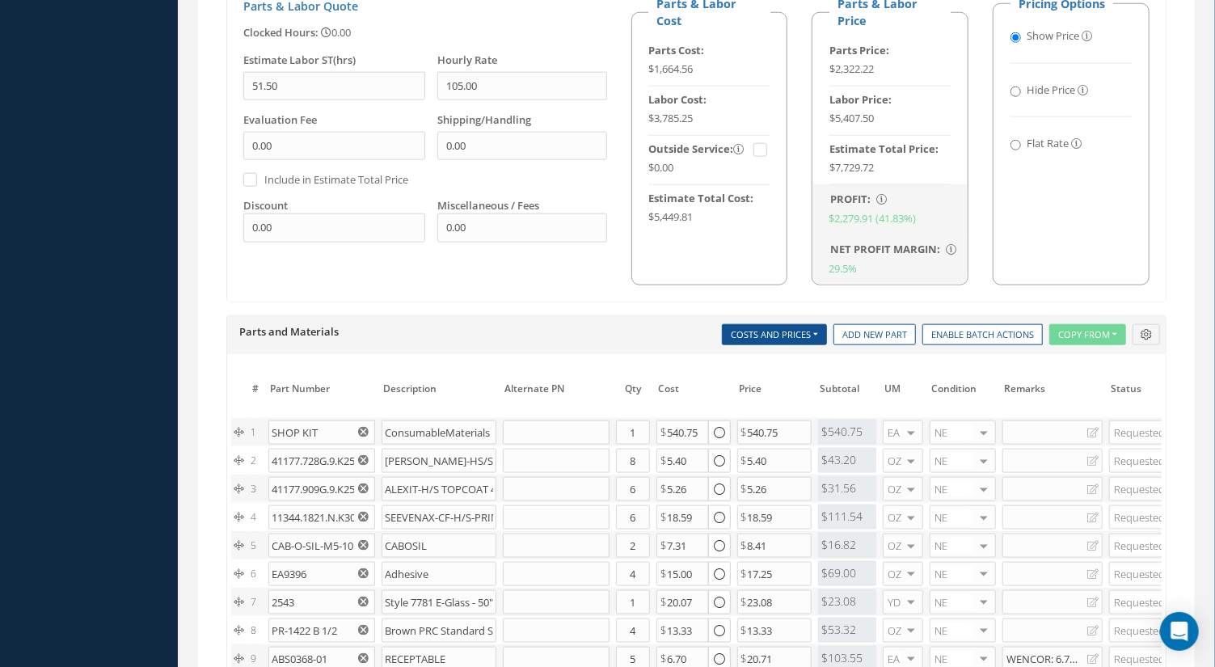
scroll to position [1039, 0]
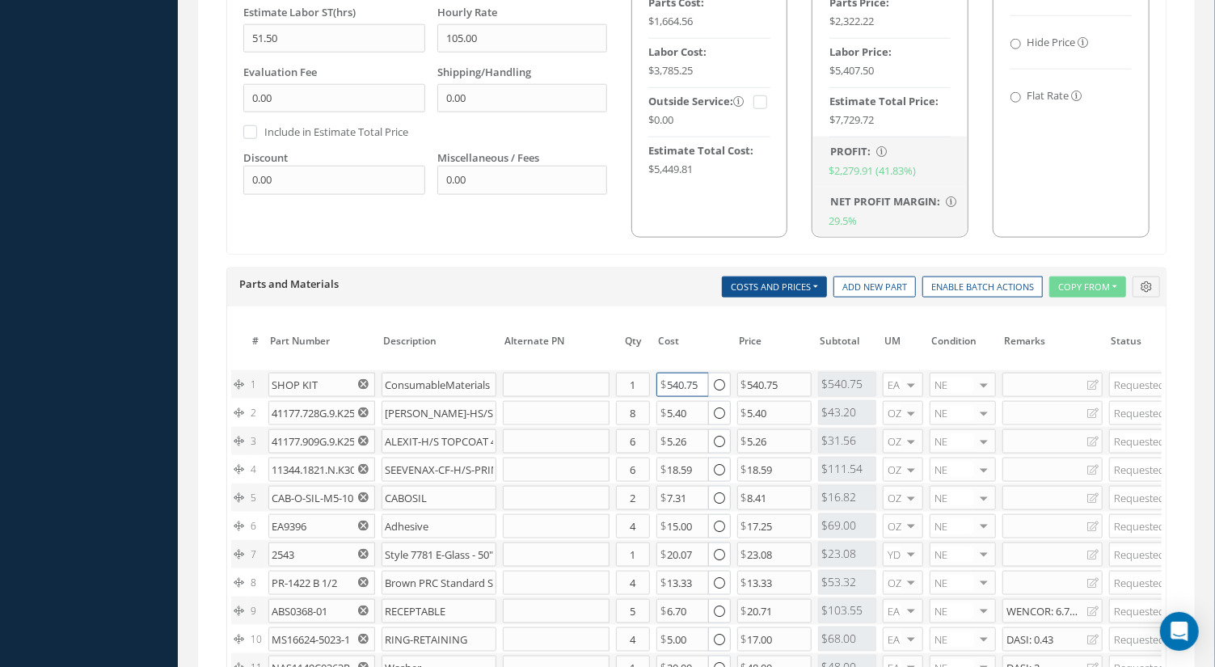
drag, startPoint x: 704, startPoint y: 366, endPoint x: 625, endPoint y: 370, distance: 78.5
click at [625, 370] on tr "1 SHOP KIT ConsumableMaterials Part Number Description Qty in Stock Master Cost…" at bounding box center [807, 384] width 1152 height 28
type input "399"
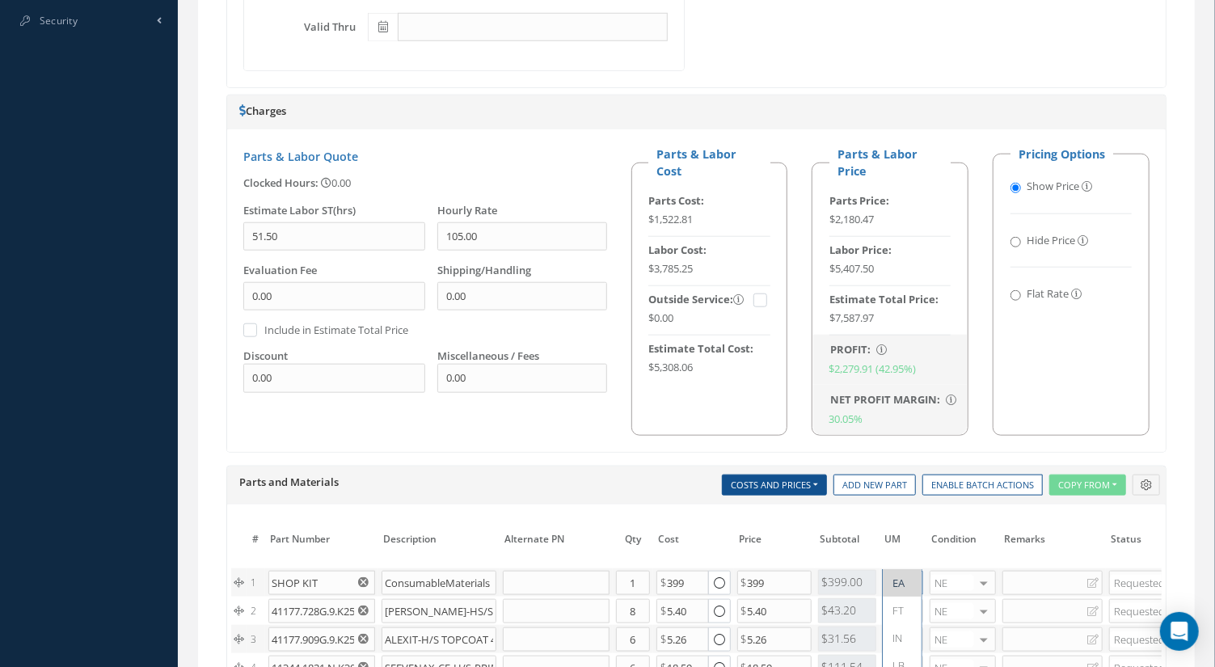
scroll to position [835, 0]
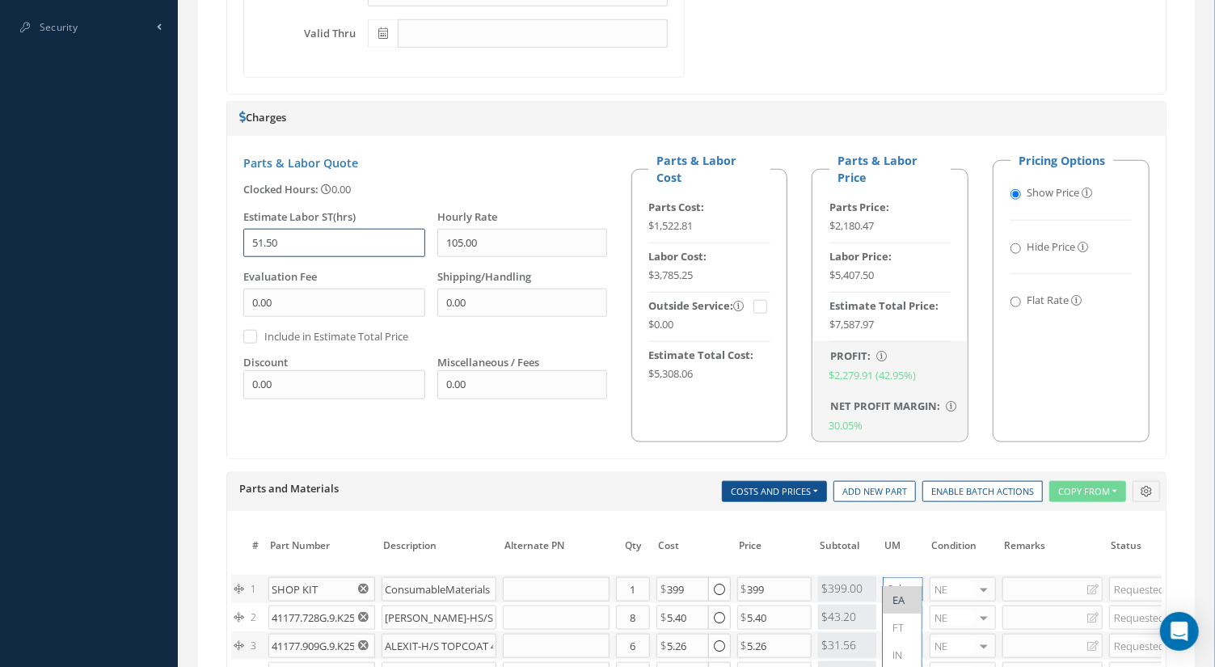
click at [293, 229] on input "51.50" at bounding box center [334, 243] width 182 height 29
type input "5"
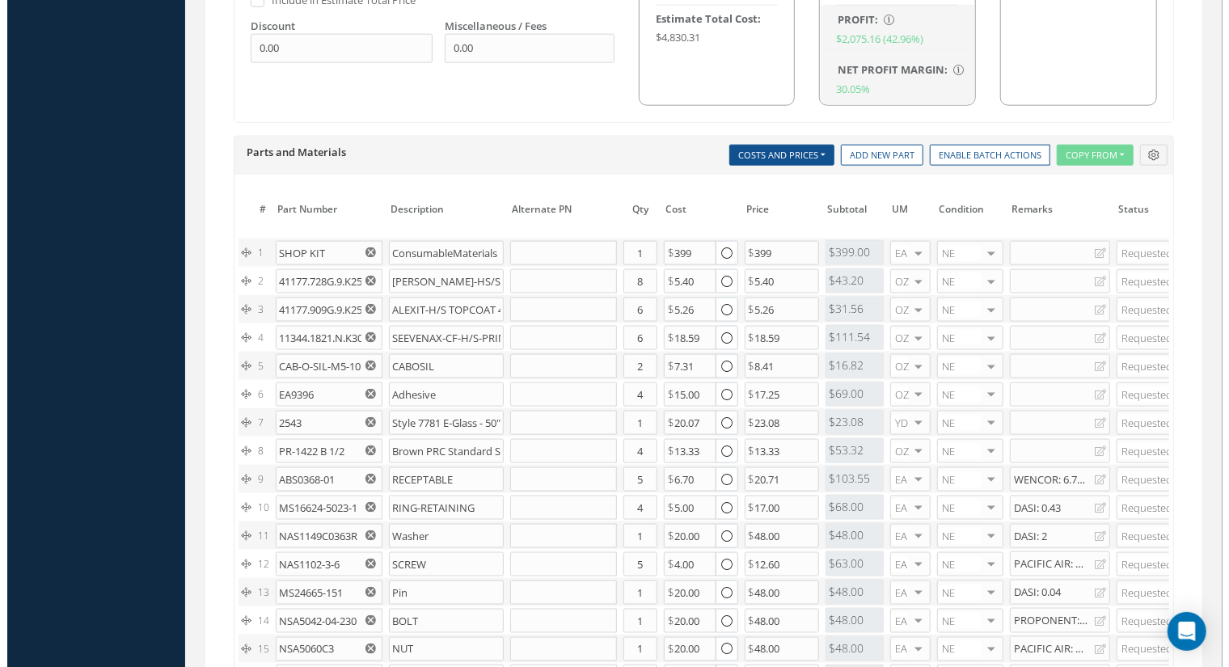
scroll to position [1725, 0]
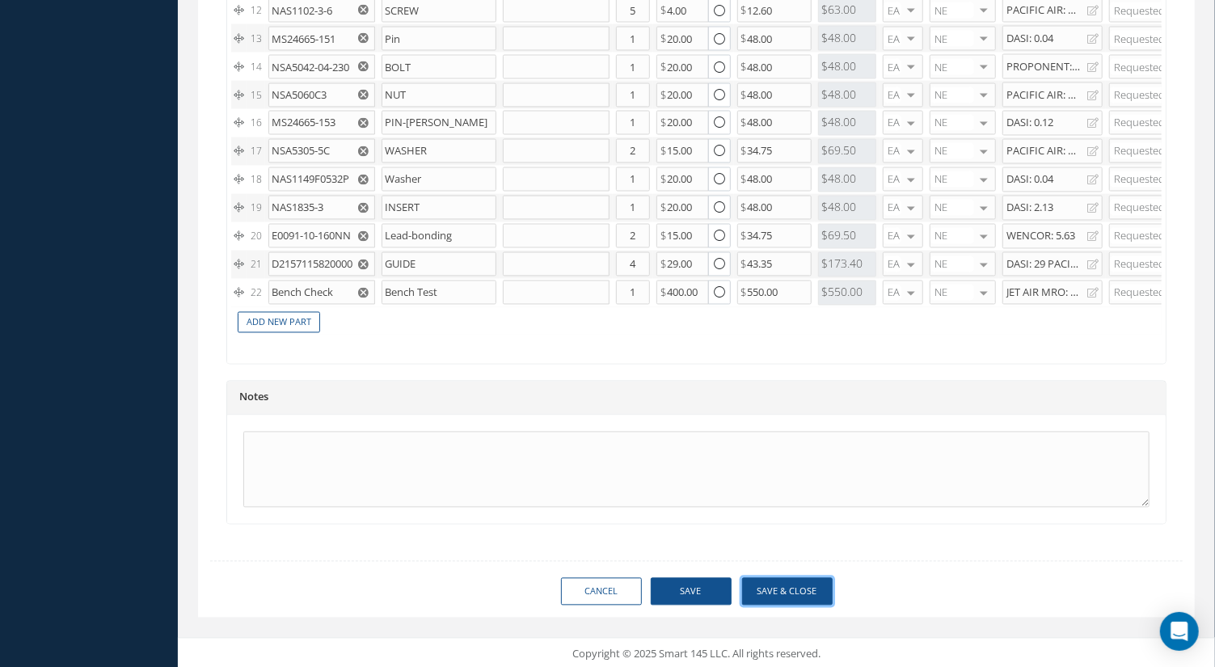
click at [788, 582] on button "Save & Close" at bounding box center [787, 592] width 91 height 28
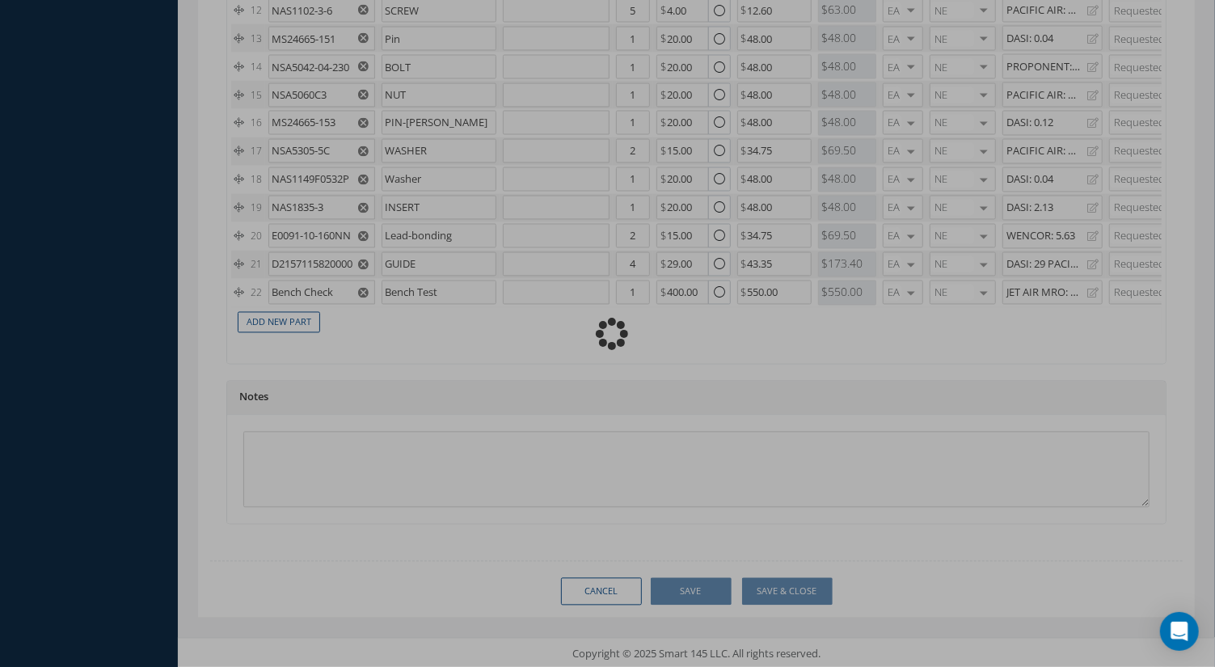
type input "45.00"
type input "399.00"
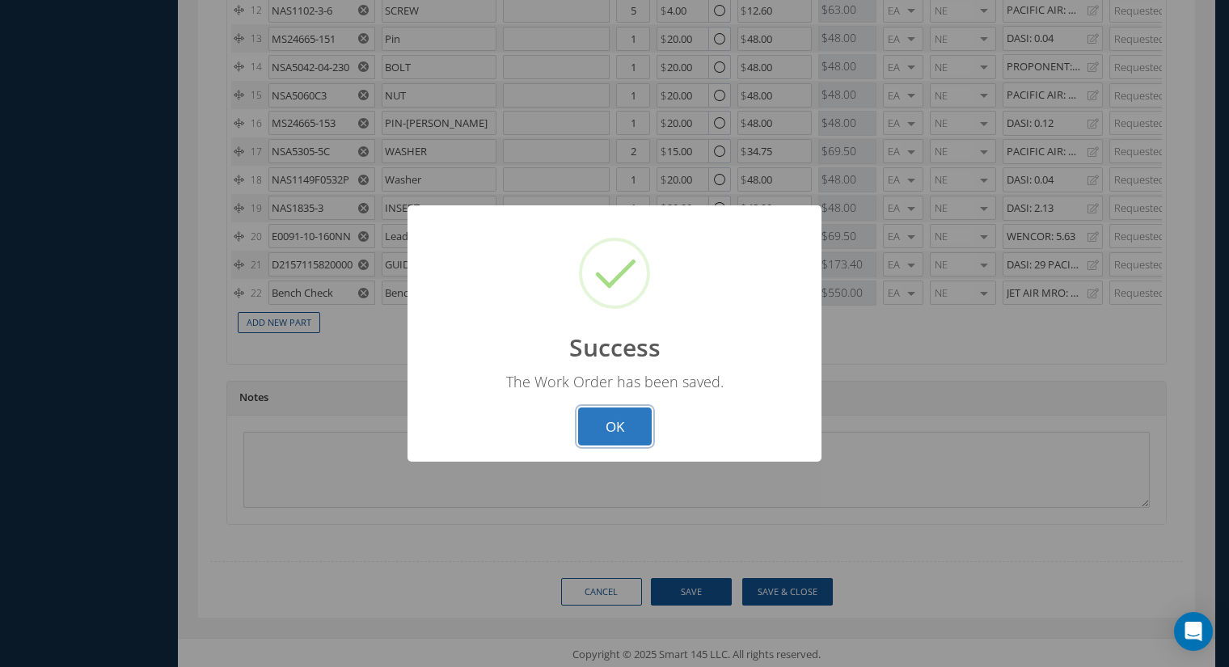
click at [619, 413] on button "OK" at bounding box center [615, 427] width 74 height 38
select select "25"
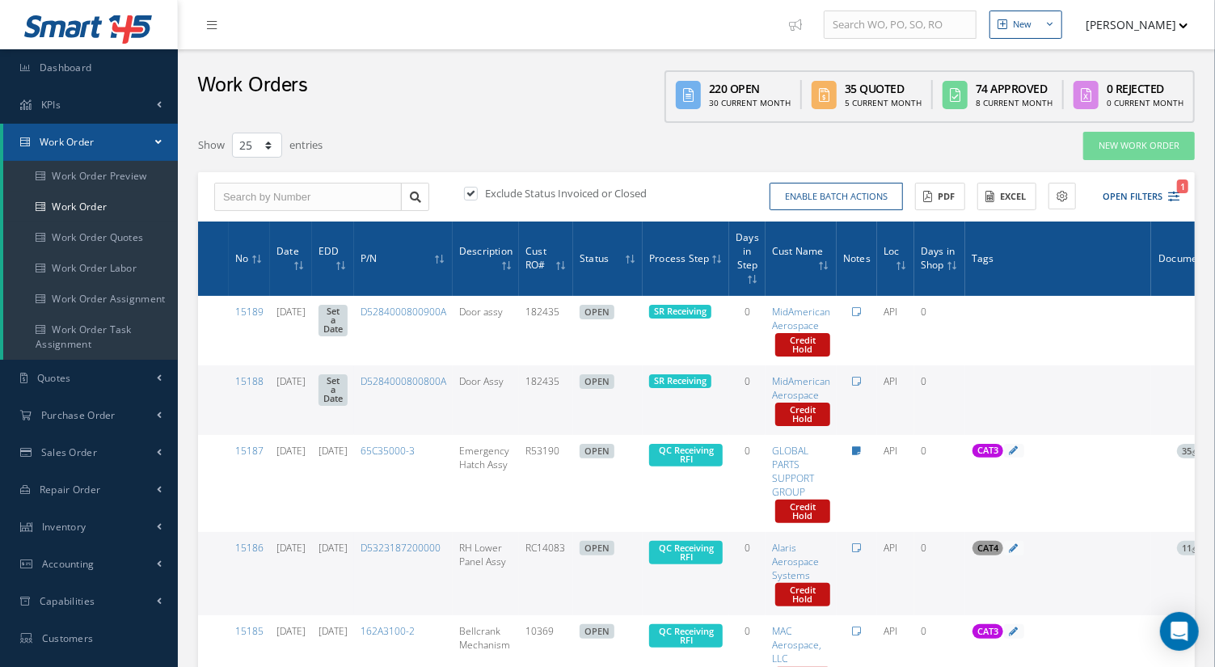
type input "All Work Request"
type input "All Work Performed"
type input "All Status"
type input "WO Part Status"
click at [1171, 192] on icon "1" at bounding box center [1174, 196] width 11 height 11
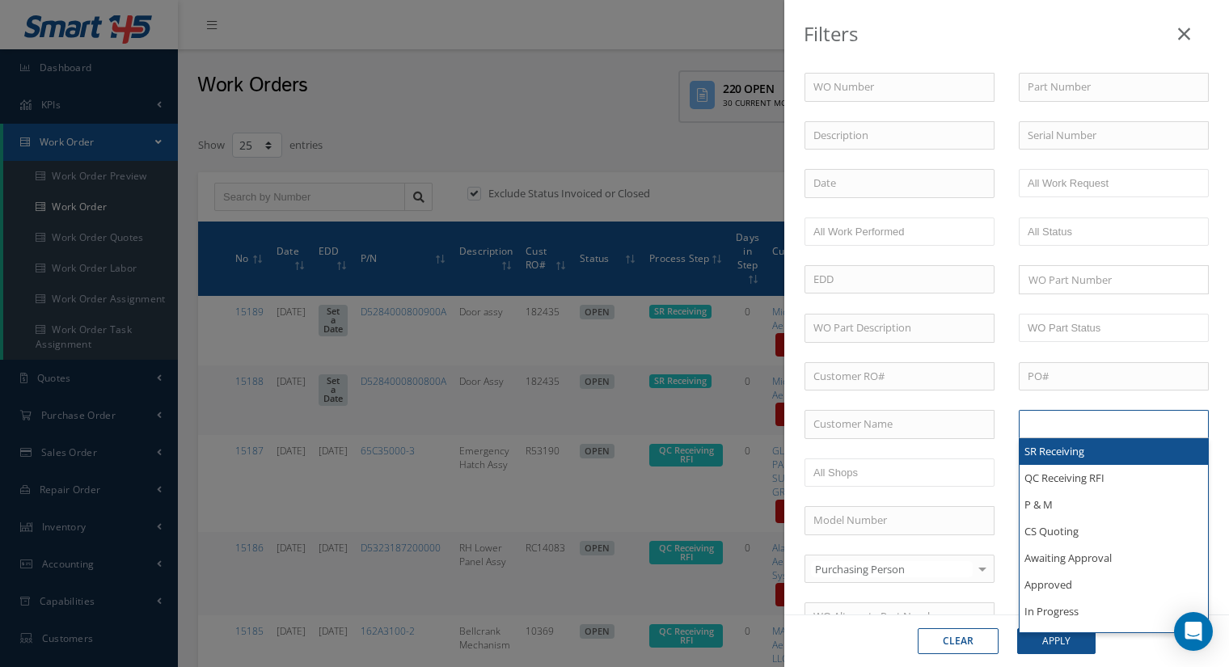
click at [1088, 421] on input "text" at bounding box center [1079, 424] width 103 height 20
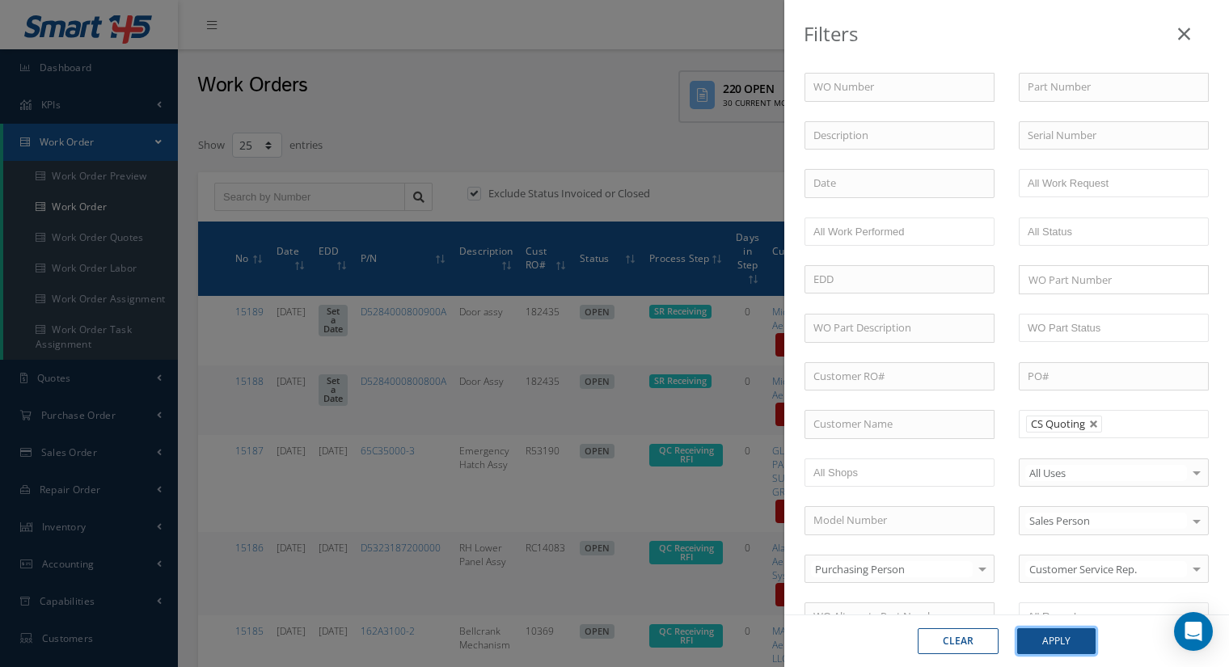
click at [1060, 637] on button "Apply" at bounding box center [1056, 641] width 78 height 26
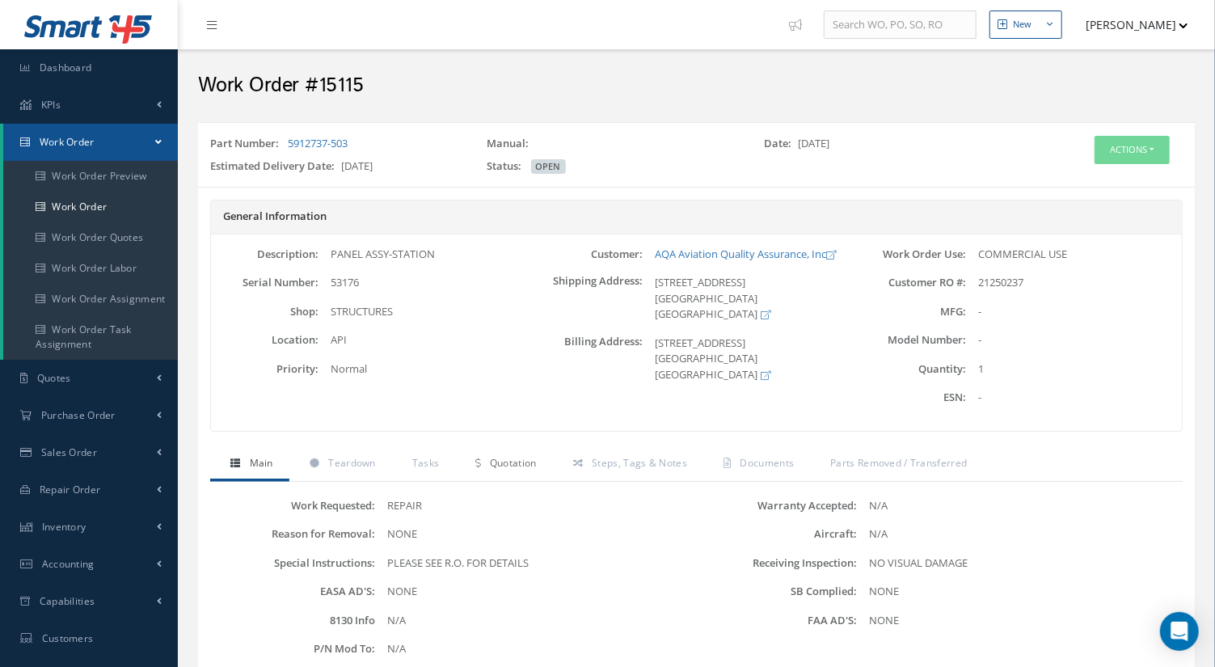
click at [518, 463] on span "Quotation" at bounding box center [513, 463] width 47 height 14
